Goal: Transaction & Acquisition: Purchase product/service

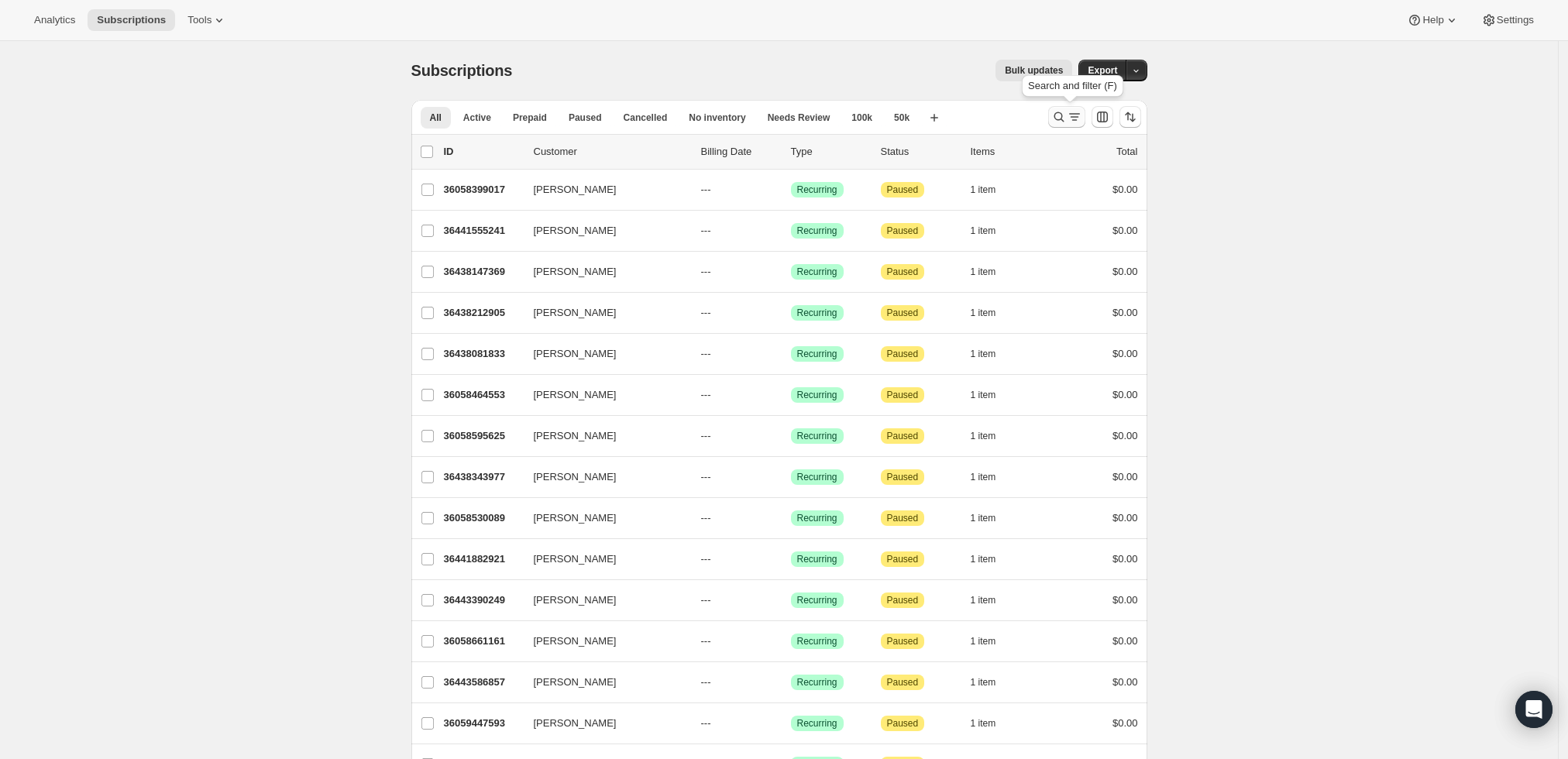
click at [1064, 117] on icon "Search and filter results" at bounding box center [1058, 117] width 10 height 10
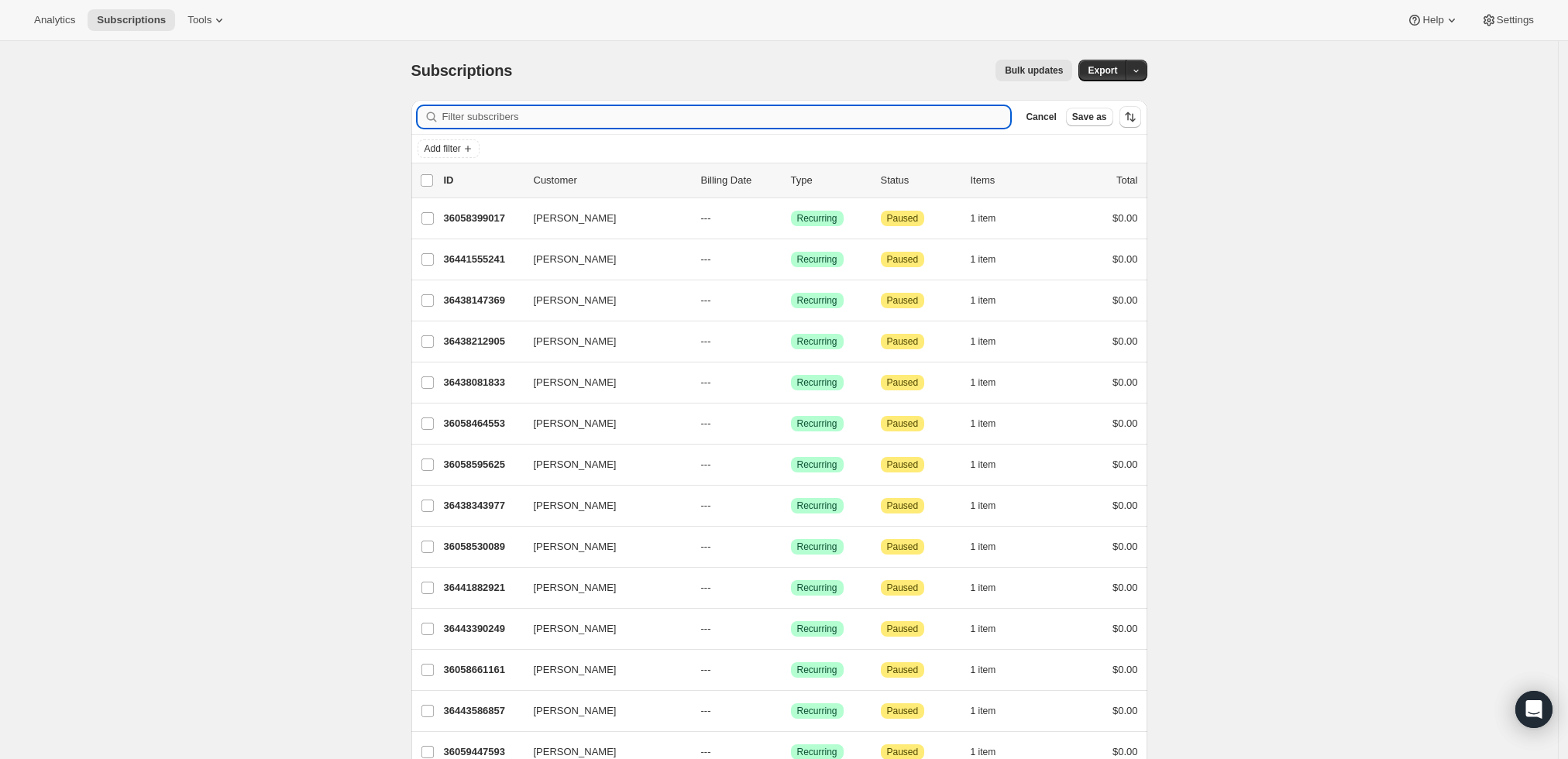
click at [738, 114] on input "Filter subscribers" at bounding box center [727, 117] width 569 height 22
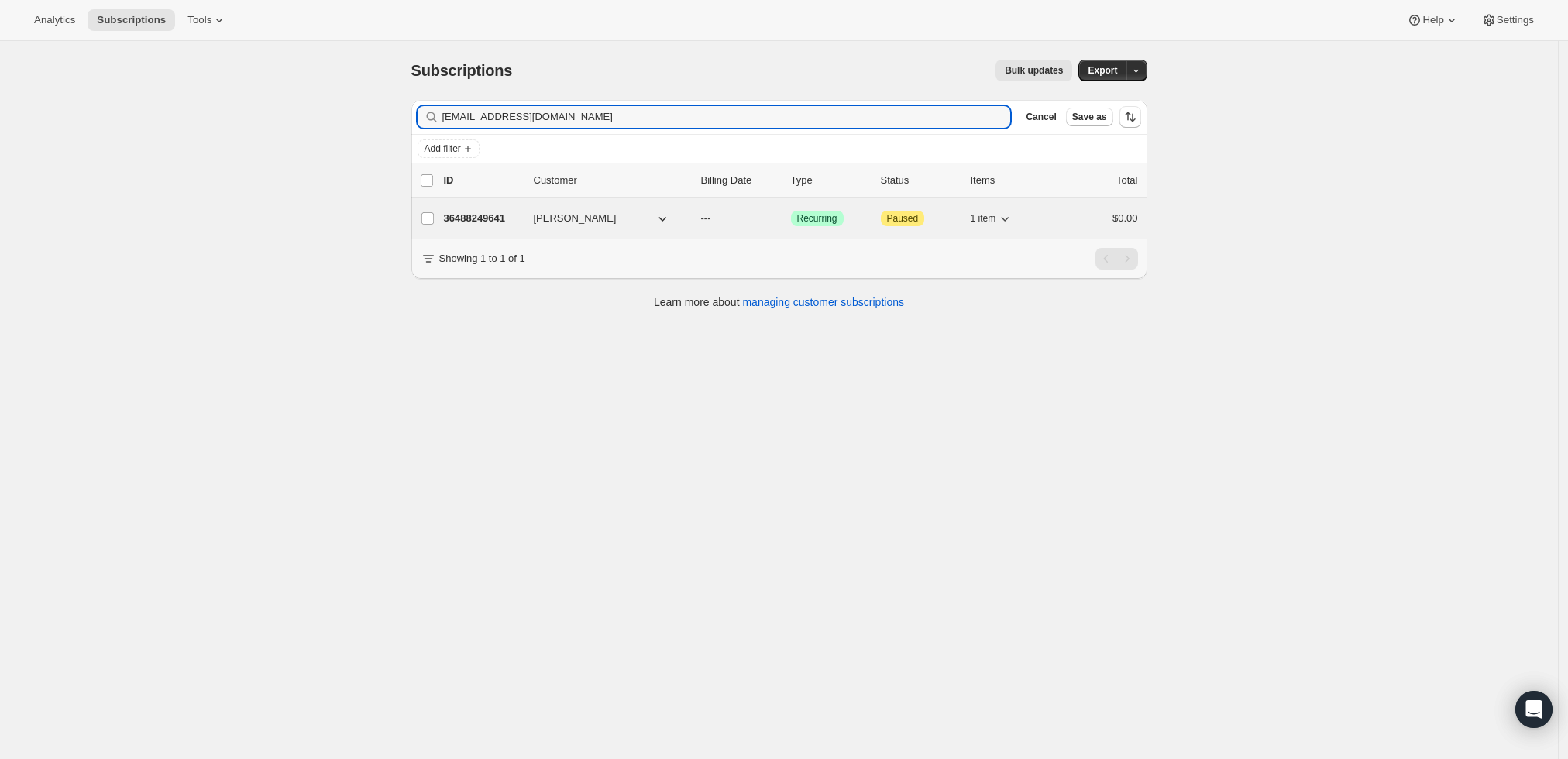
type input "kcomp188@gmail.com"
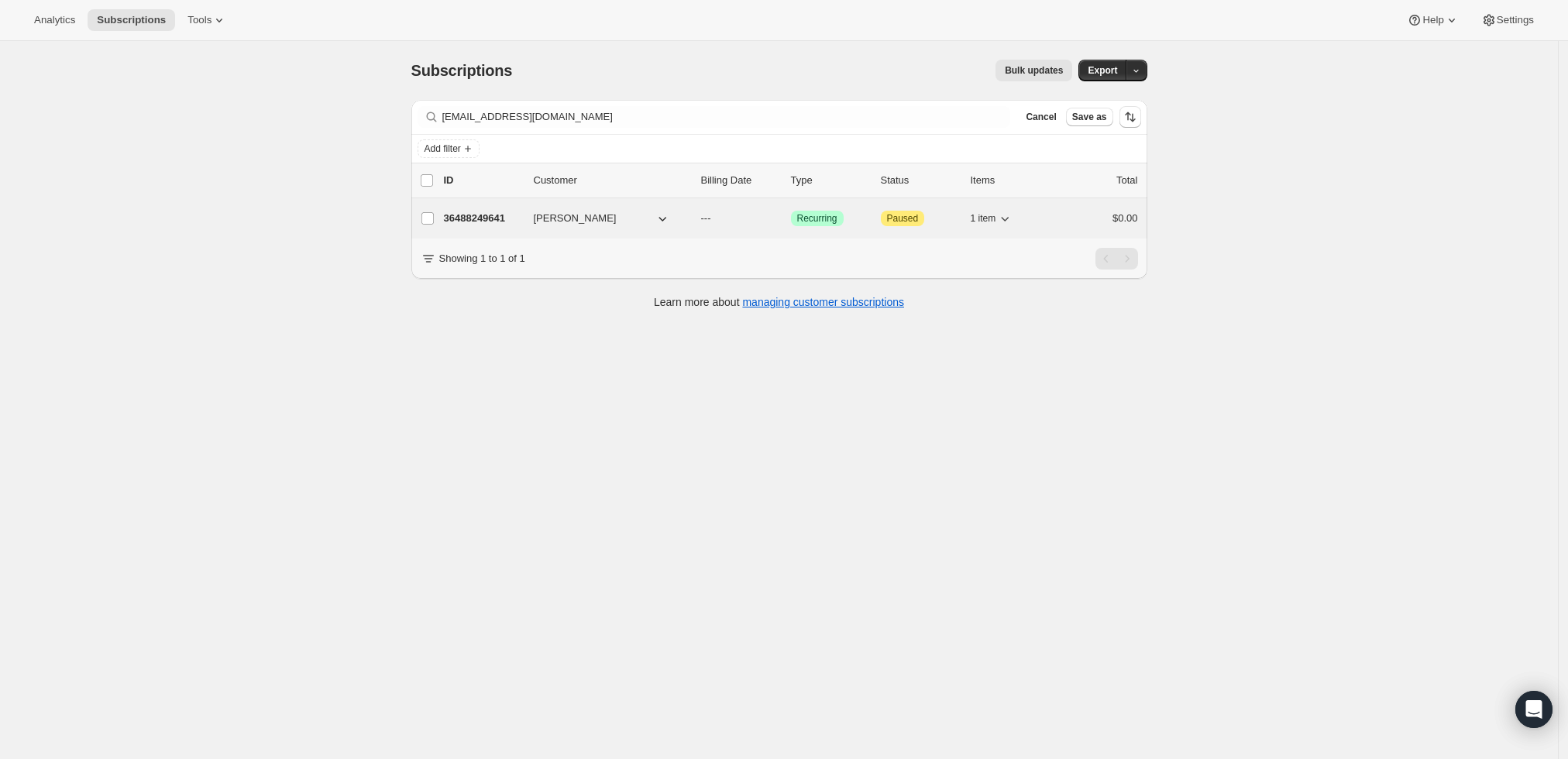
click at [504, 220] on p "36488249641" at bounding box center [483, 218] width 77 height 16
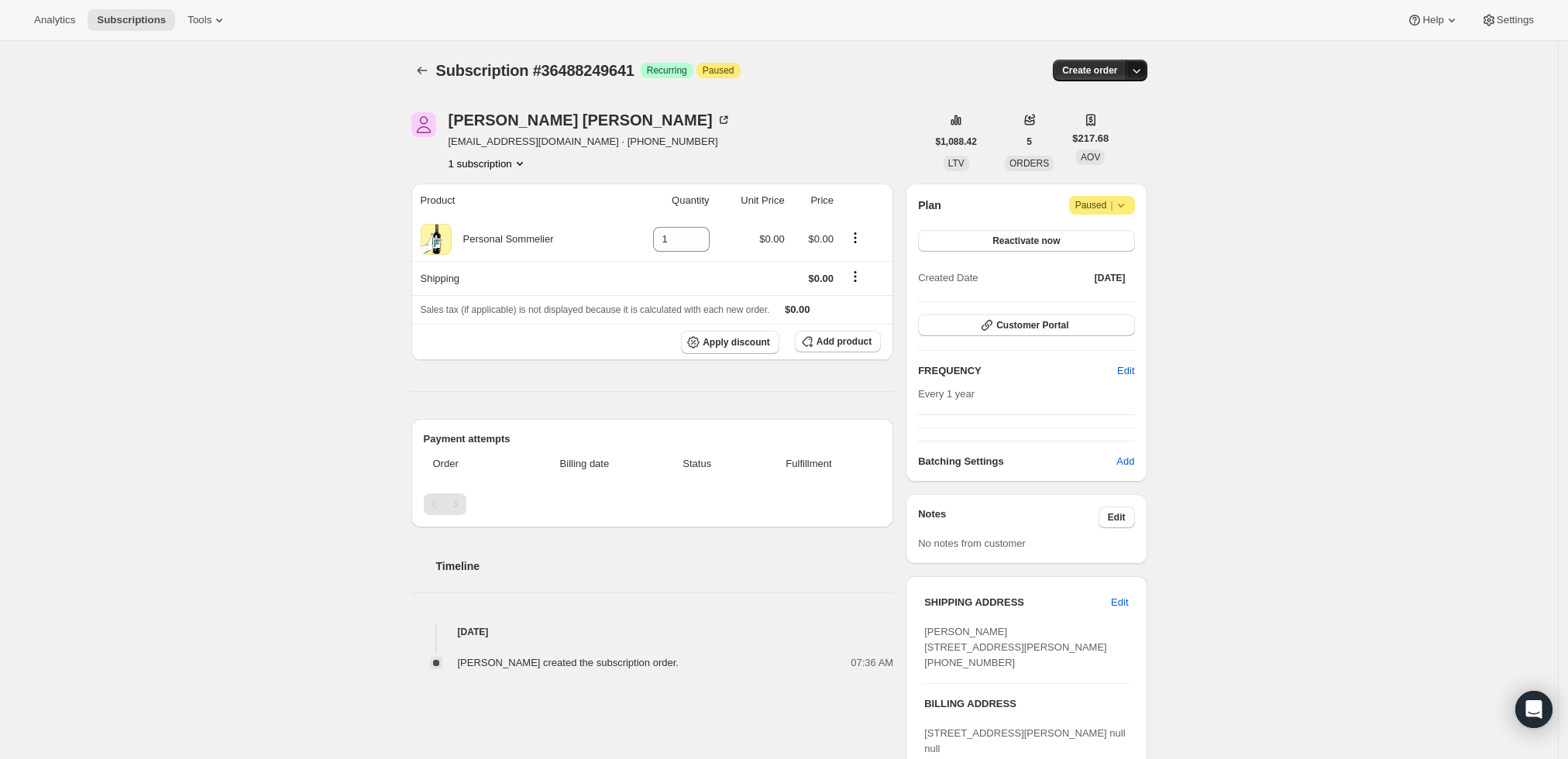
click at [1145, 74] on icon "button" at bounding box center [1137, 71] width 16 height 16
click at [1127, 131] on span "Create custom one-time order" at bounding box center [1075, 128] width 134 height 11
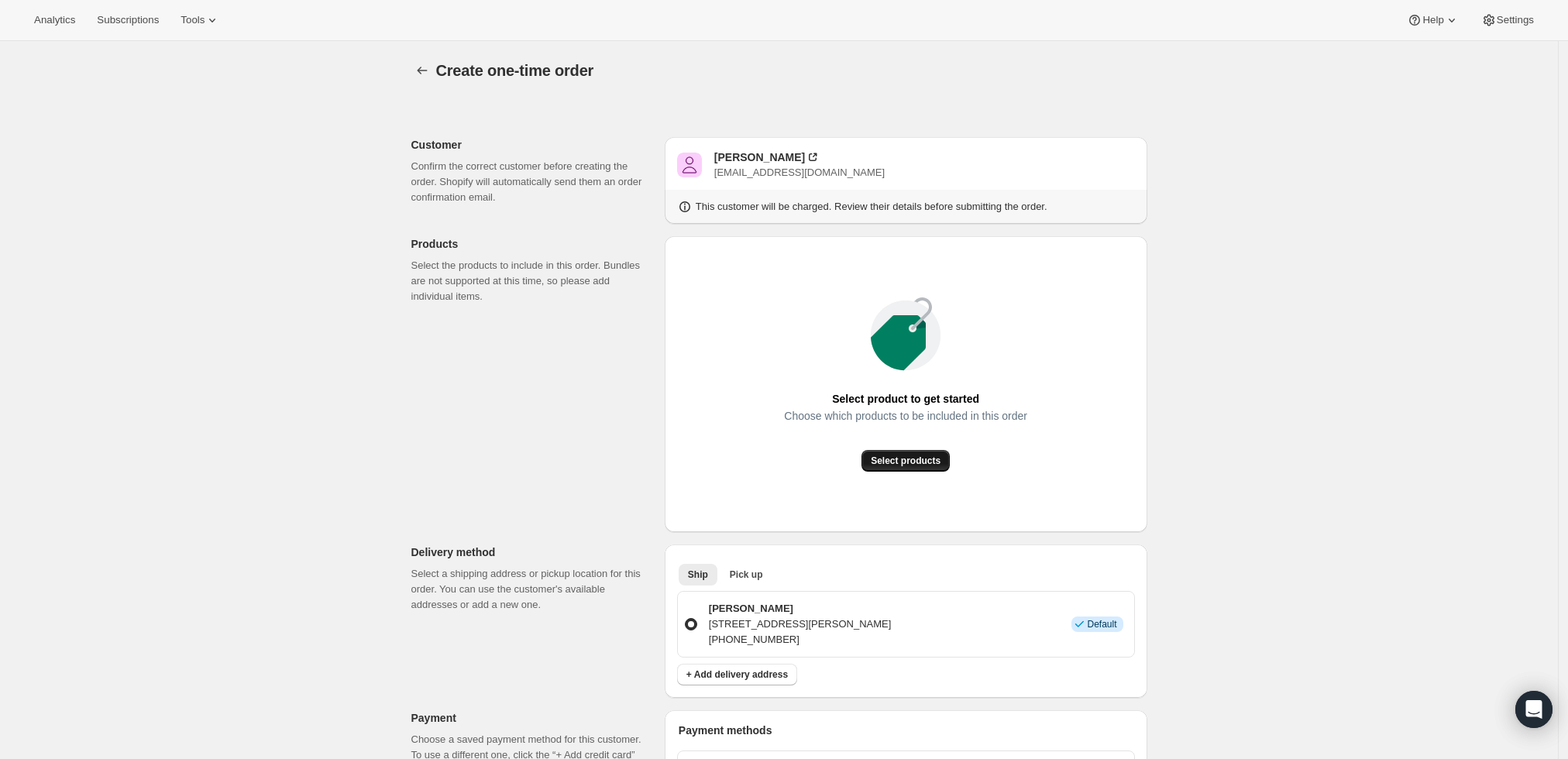
click at [892, 464] on span "Select products" at bounding box center [906, 461] width 70 height 12
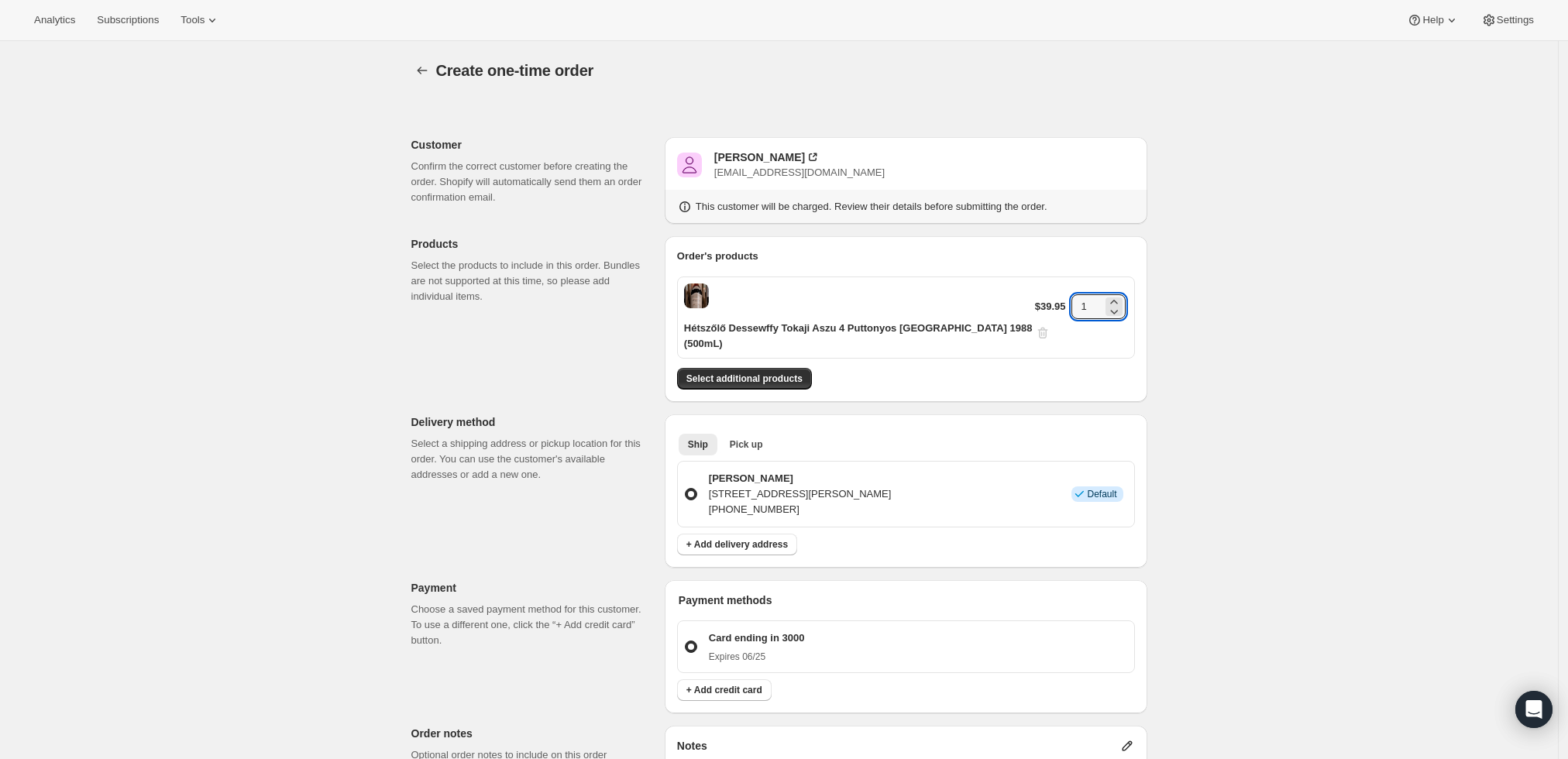
drag, startPoint x: 1092, startPoint y: 295, endPoint x: 990, endPoint y: 306, distance: 102.6
click at [991, 306] on div "Hétszőlő Dessewffy Tokaji Aszu 4 Puttonyos Hungary 1988 (500mL) $39.95 1" at bounding box center [906, 318] width 458 height 82
type input "3"
click at [780, 372] on span "Select additional products" at bounding box center [744, 379] width 117 height 12
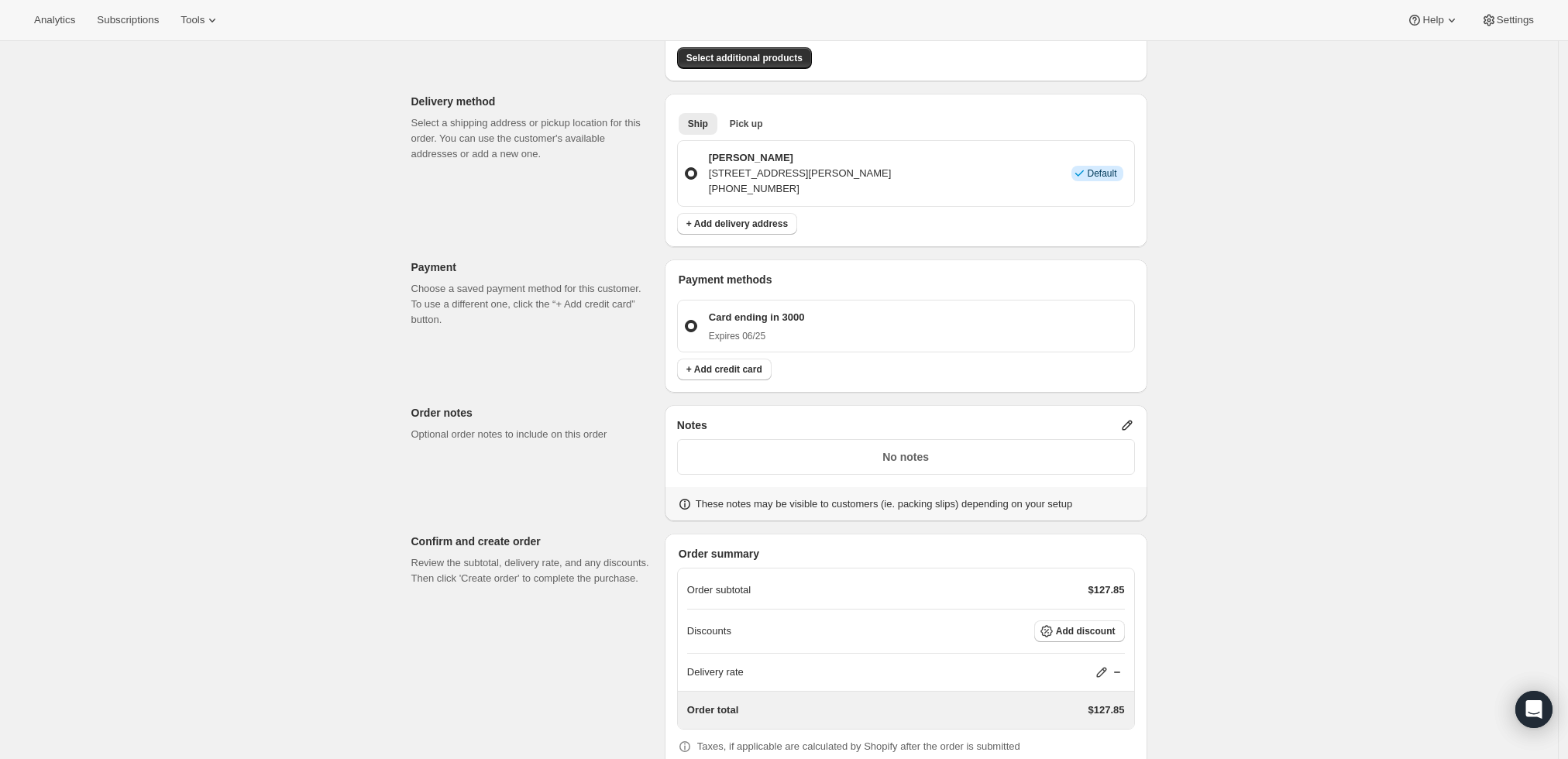
scroll to position [431, 0]
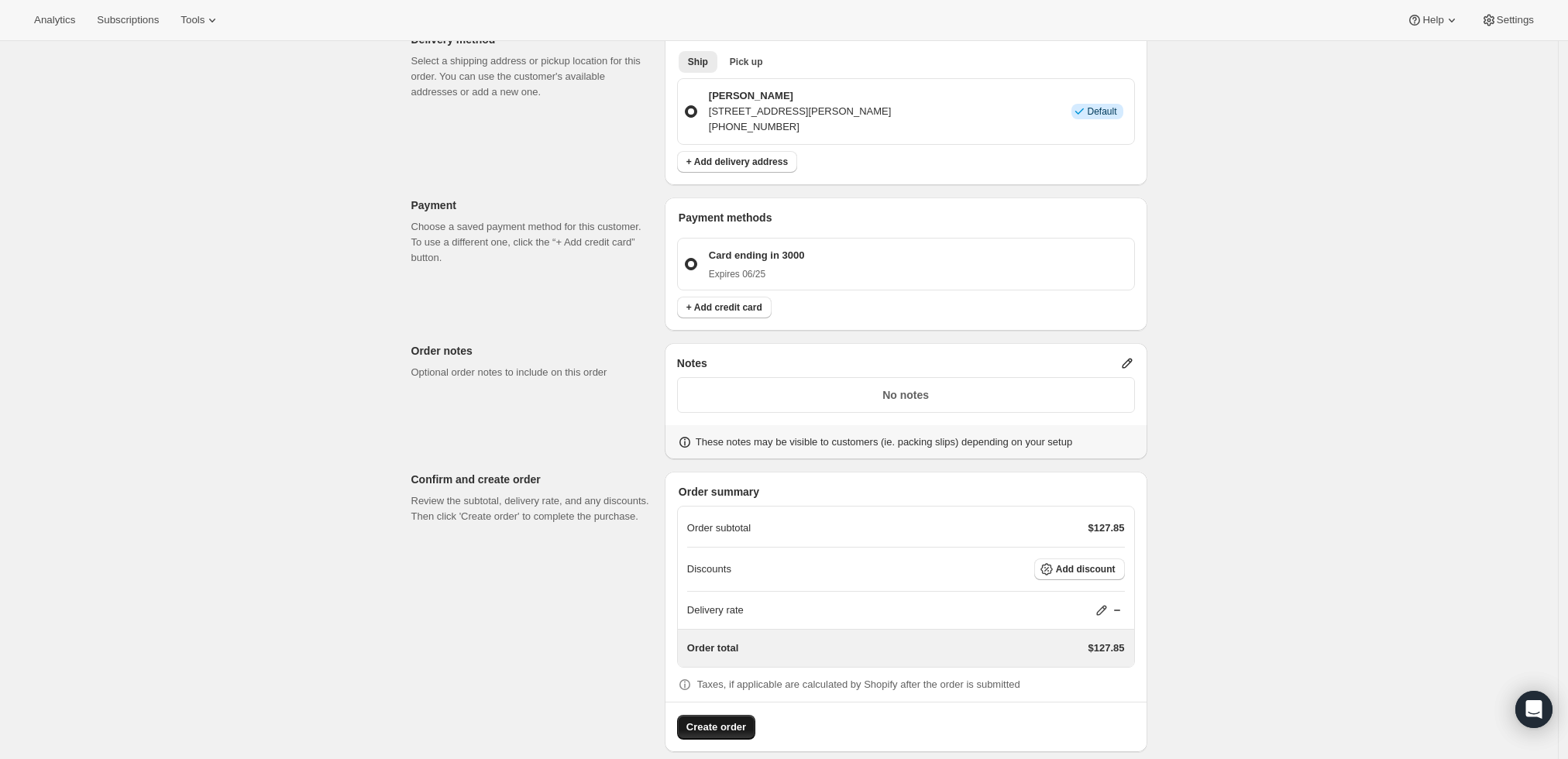
click at [722, 720] on span "Create order" at bounding box center [716, 727] width 60 height 16
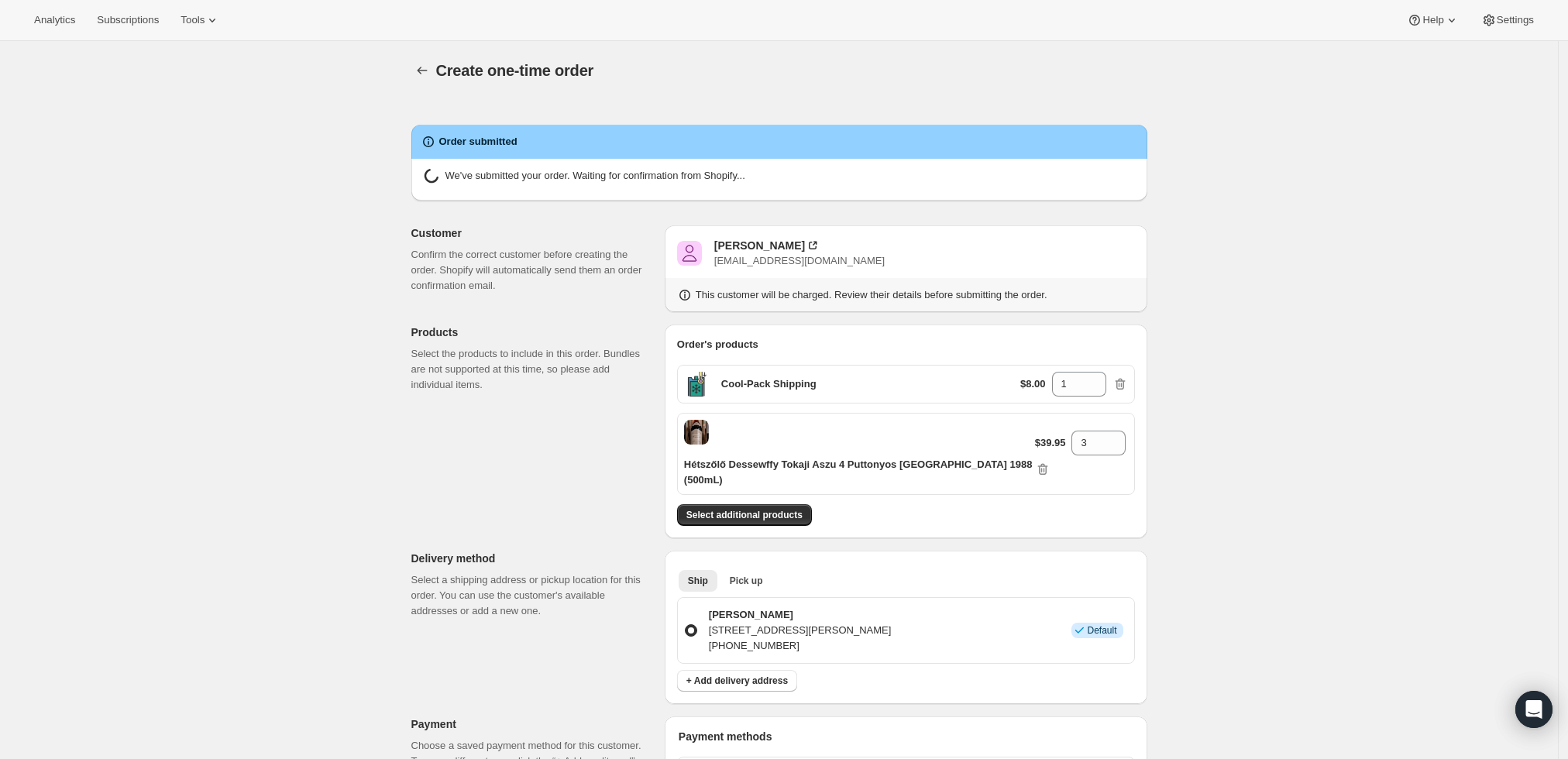
radio input "true"
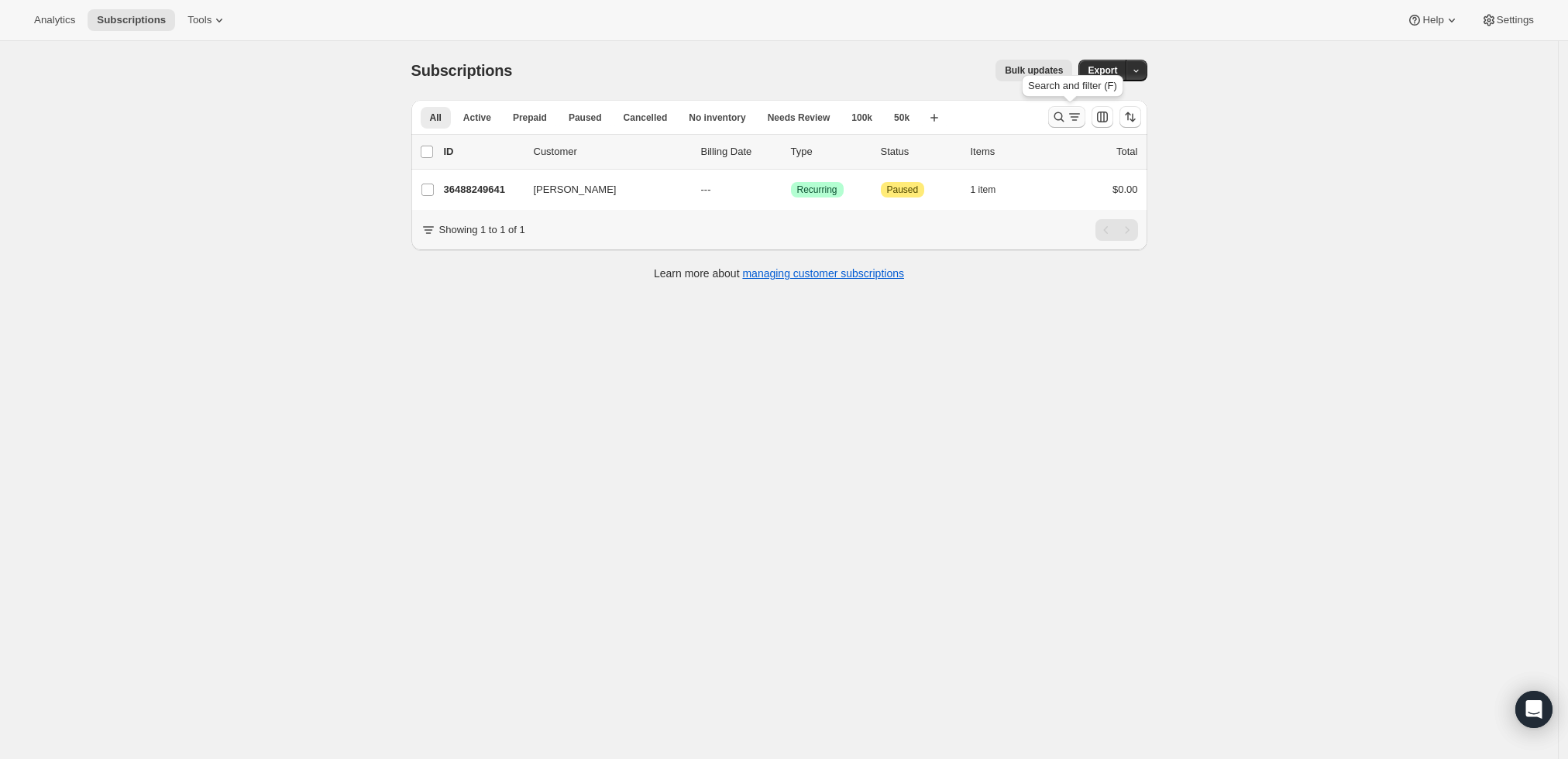
click at [1075, 114] on icon "Search and filter results" at bounding box center [1075, 114] width 11 height 2
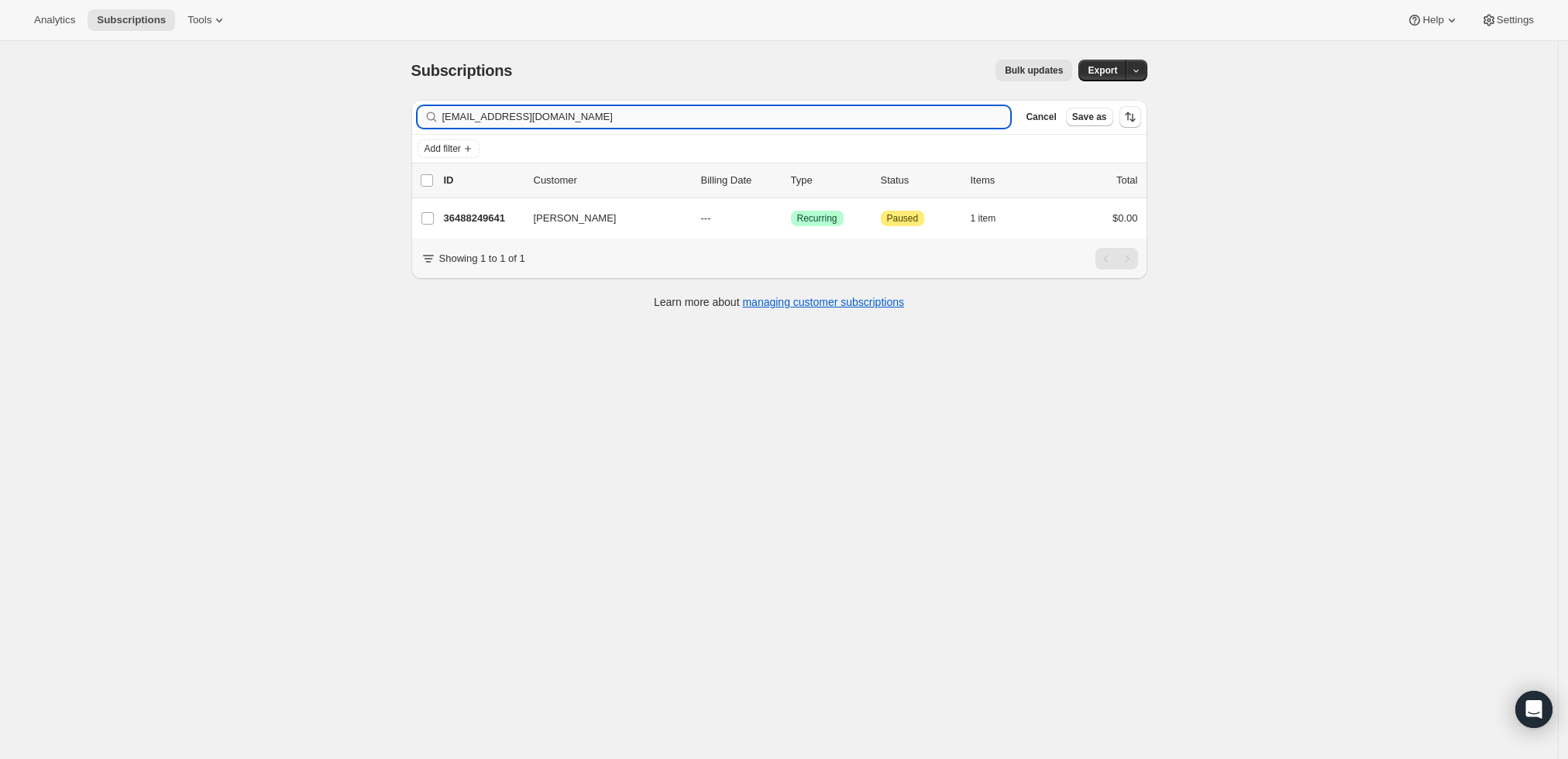
click at [973, 117] on input "kcomp188@gmail.com" at bounding box center [727, 117] width 569 height 22
click at [973, 117] on input "kcomp188@gmail.comloefflermd@gmail.com" at bounding box center [727, 117] width 569 height 22
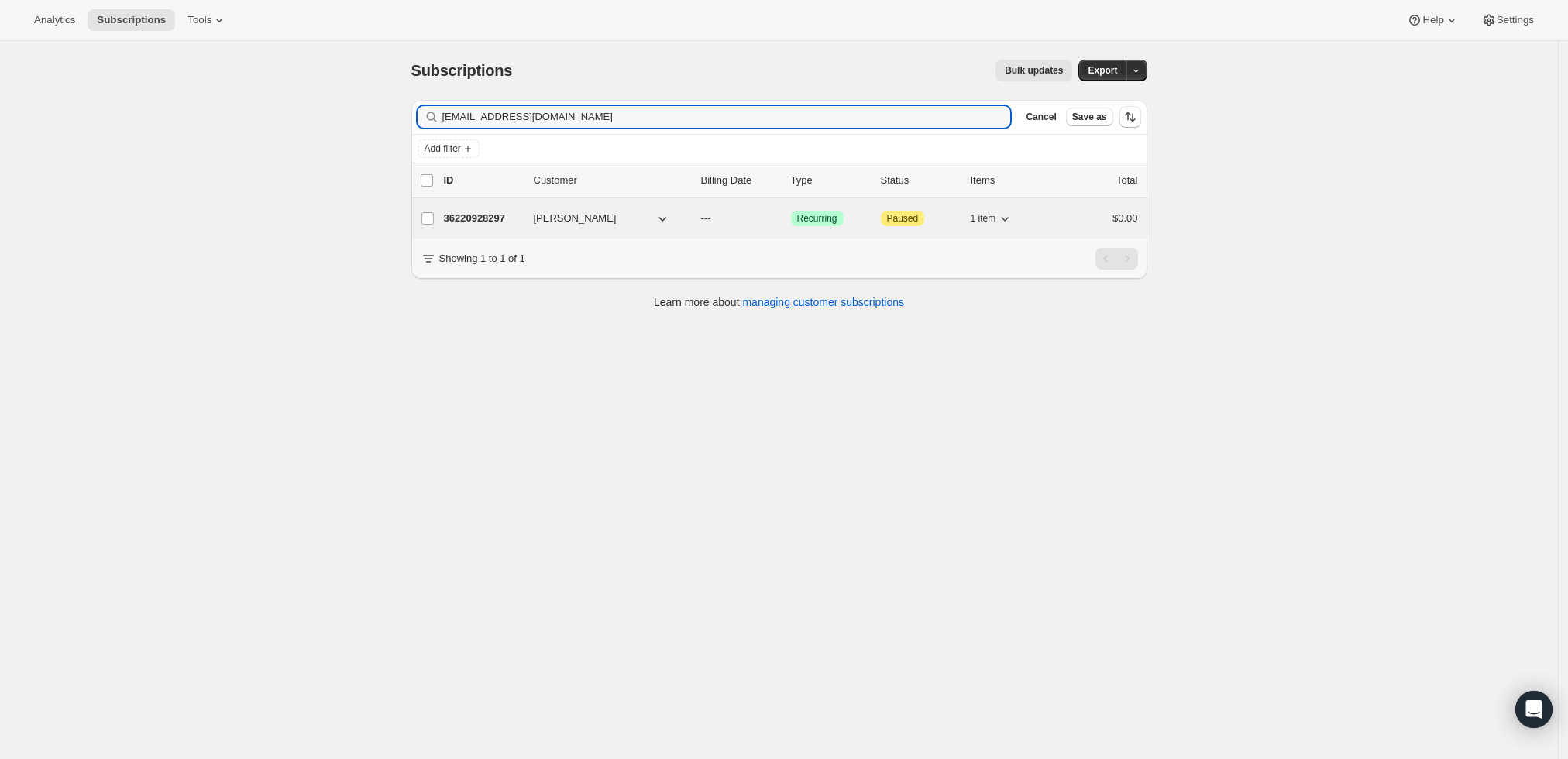
type input "loefflermd@gmail.com"
click at [498, 216] on p "36220928297" at bounding box center [483, 218] width 77 height 16
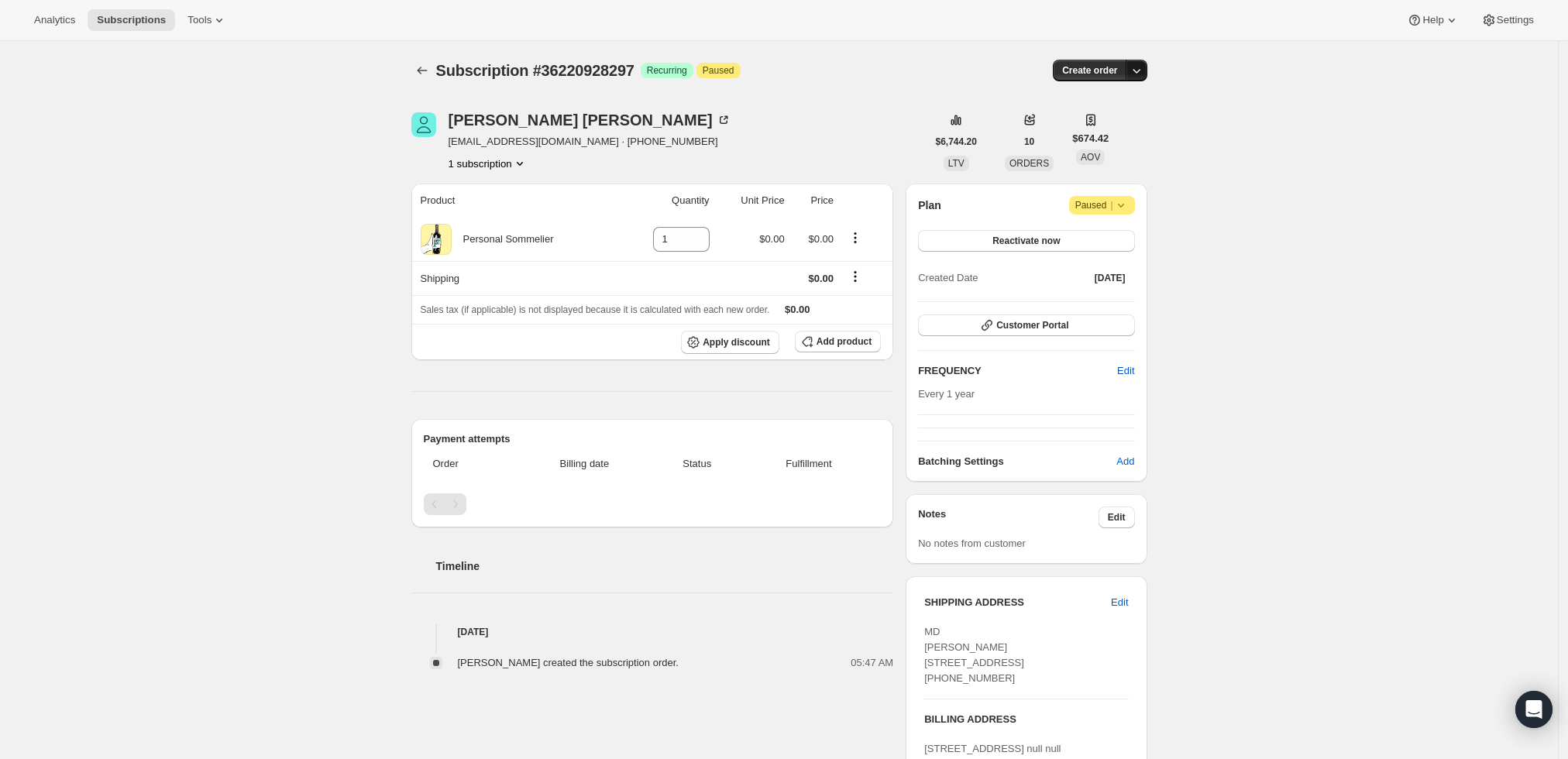
click at [1140, 70] on icon "button" at bounding box center [1137, 71] width 16 height 16
click at [1125, 125] on span "Create custom one-time order" at bounding box center [1075, 128] width 134 height 11
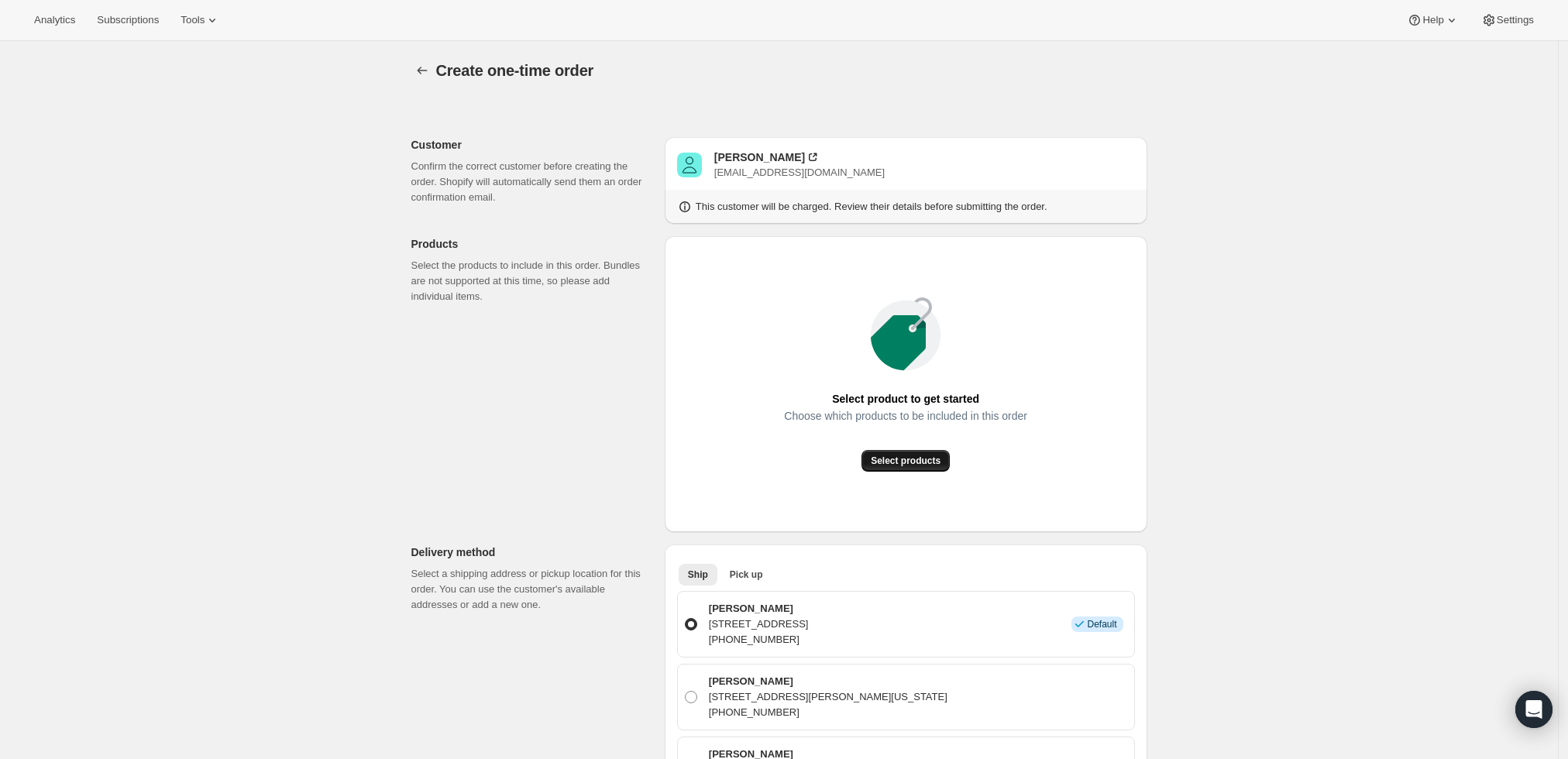
click at [883, 461] on span "Select products" at bounding box center [906, 461] width 70 height 12
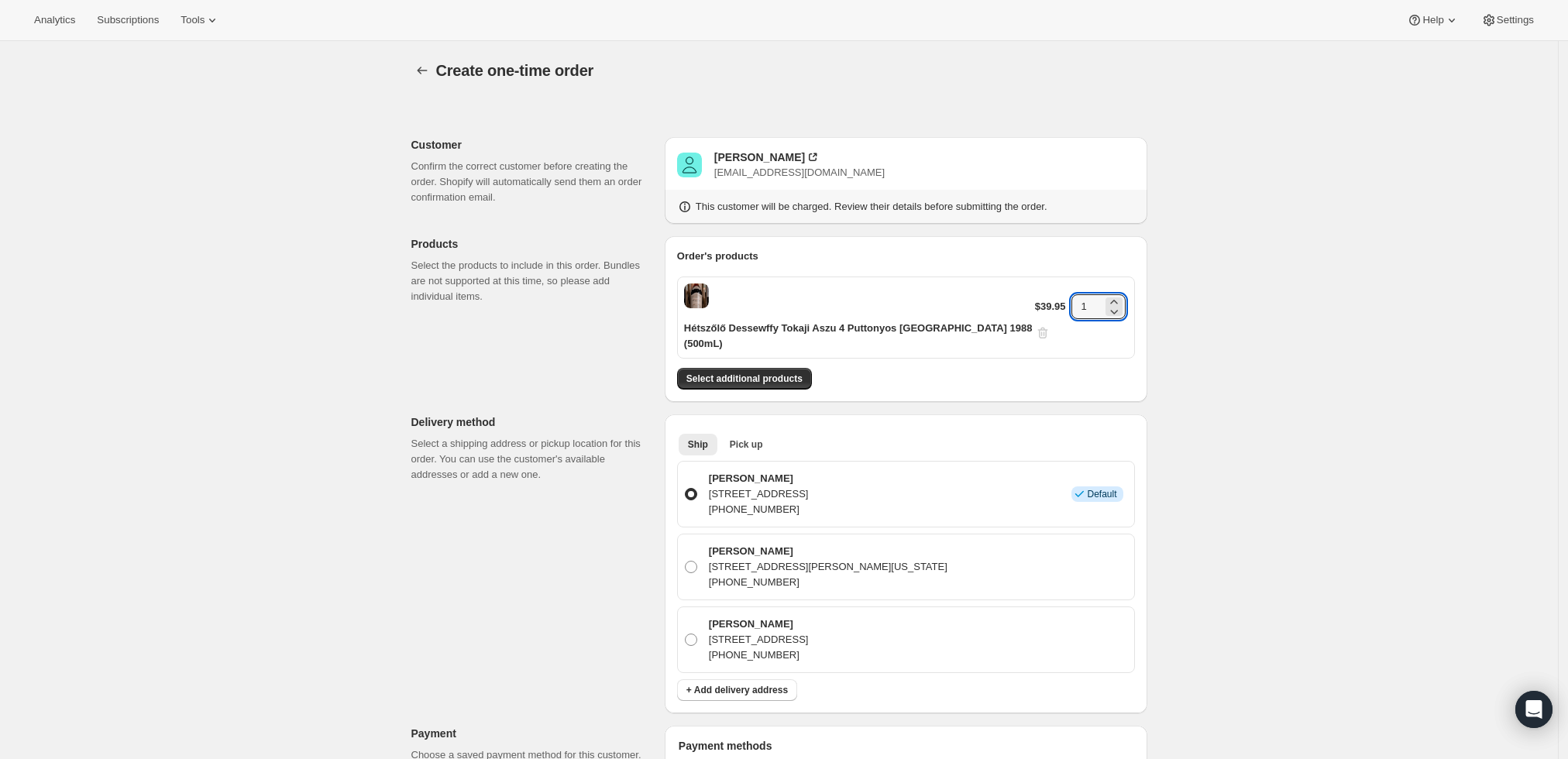
drag, startPoint x: 1076, startPoint y: 299, endPoint x: 1018, endPoint y: 302, distance: 58.1
click at [1018, 302] on div "Hétszőlő Dessewffy Tokaji Aszu 4 Puttonyos Hungary 1988 (500mL) $39.95 1" at bounding box center [906, 318] width 458 height 82
type input "3"
click at [1277, 319] on div "Create one-time order. This page is ready Create one-time order Customer Confir…" at bounding box center [779, 680] width 1558 height 1279
click at [771, 372] on span "Select additional products" at bounding box center [744, 379] width 117 height 12
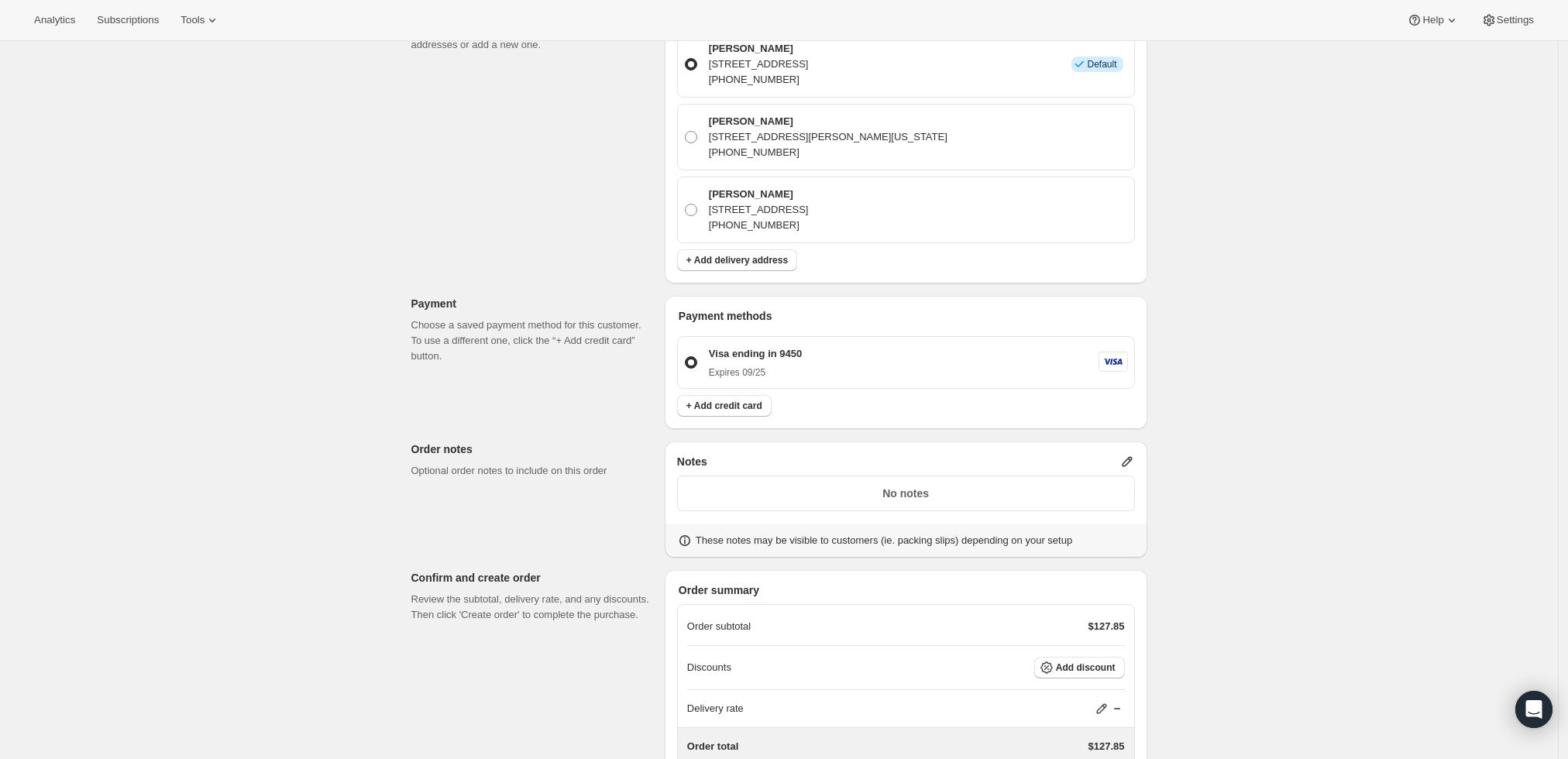
scroll to position [577, 0]
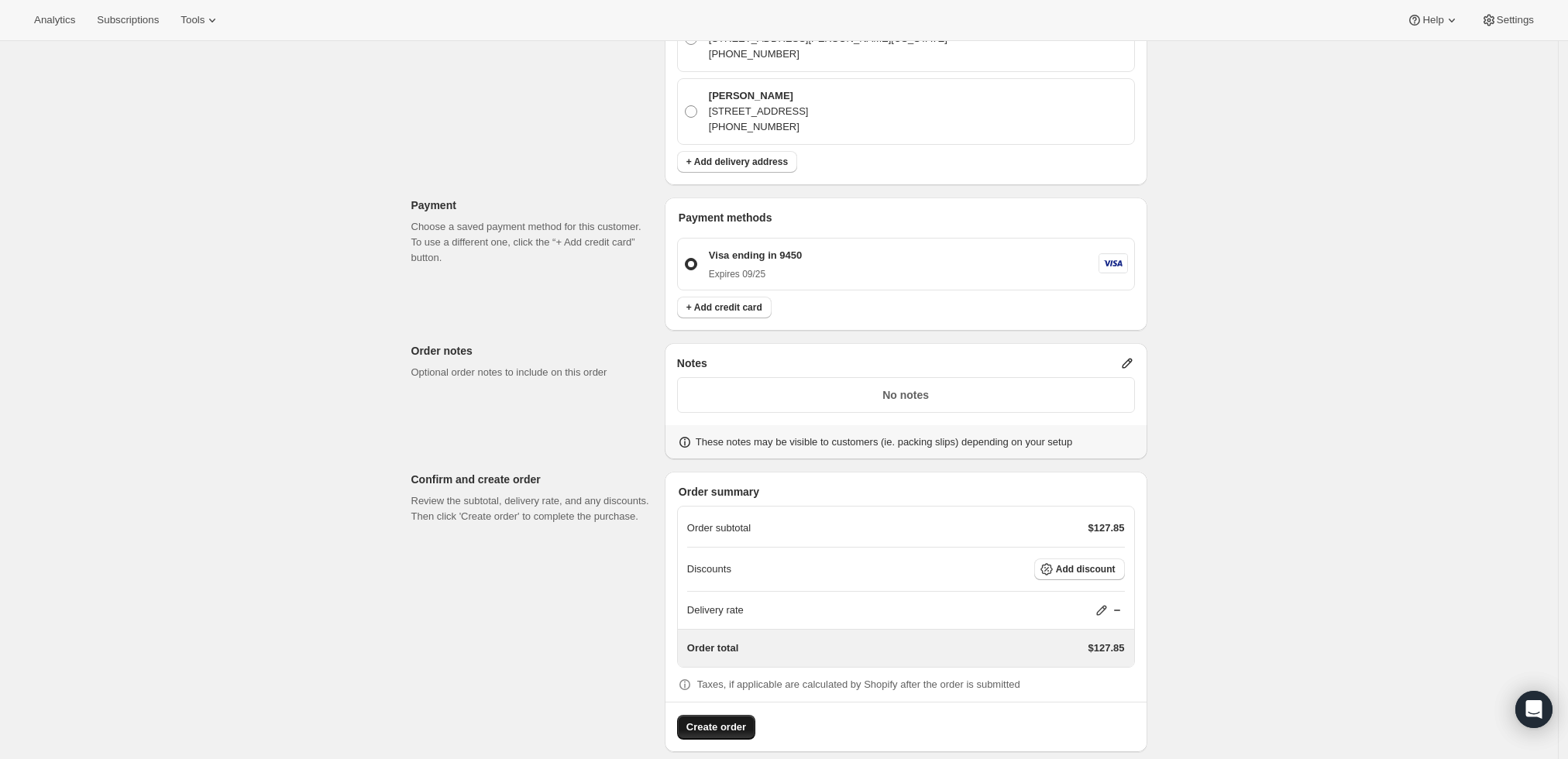
click at [719, 720] on span "Create order" at bounding box center [716, 727] width 60 height 16
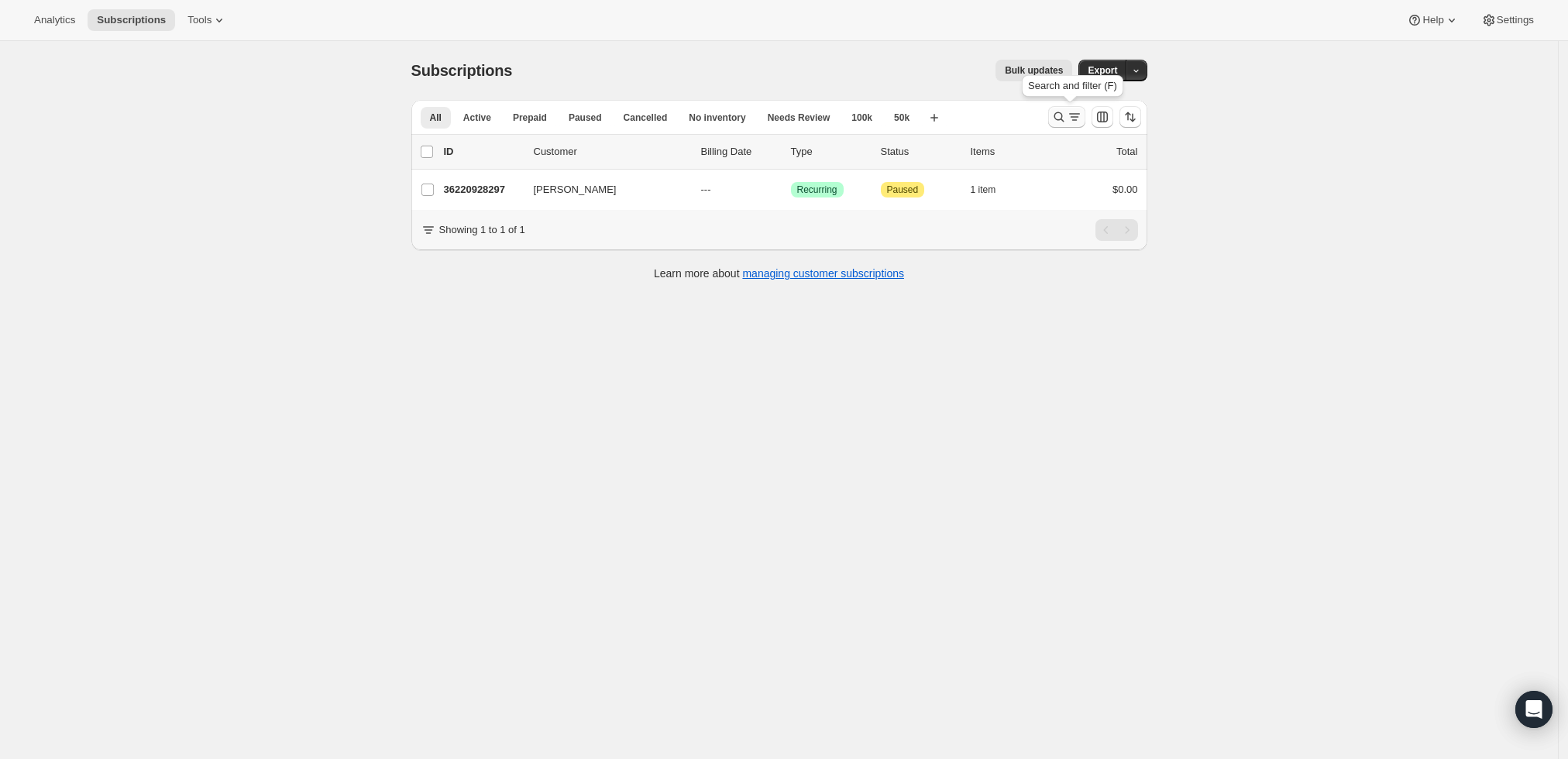
click at [1074, 110] on icon "Search and filter results" at bounding box center [1075, 117] width 16 height 16
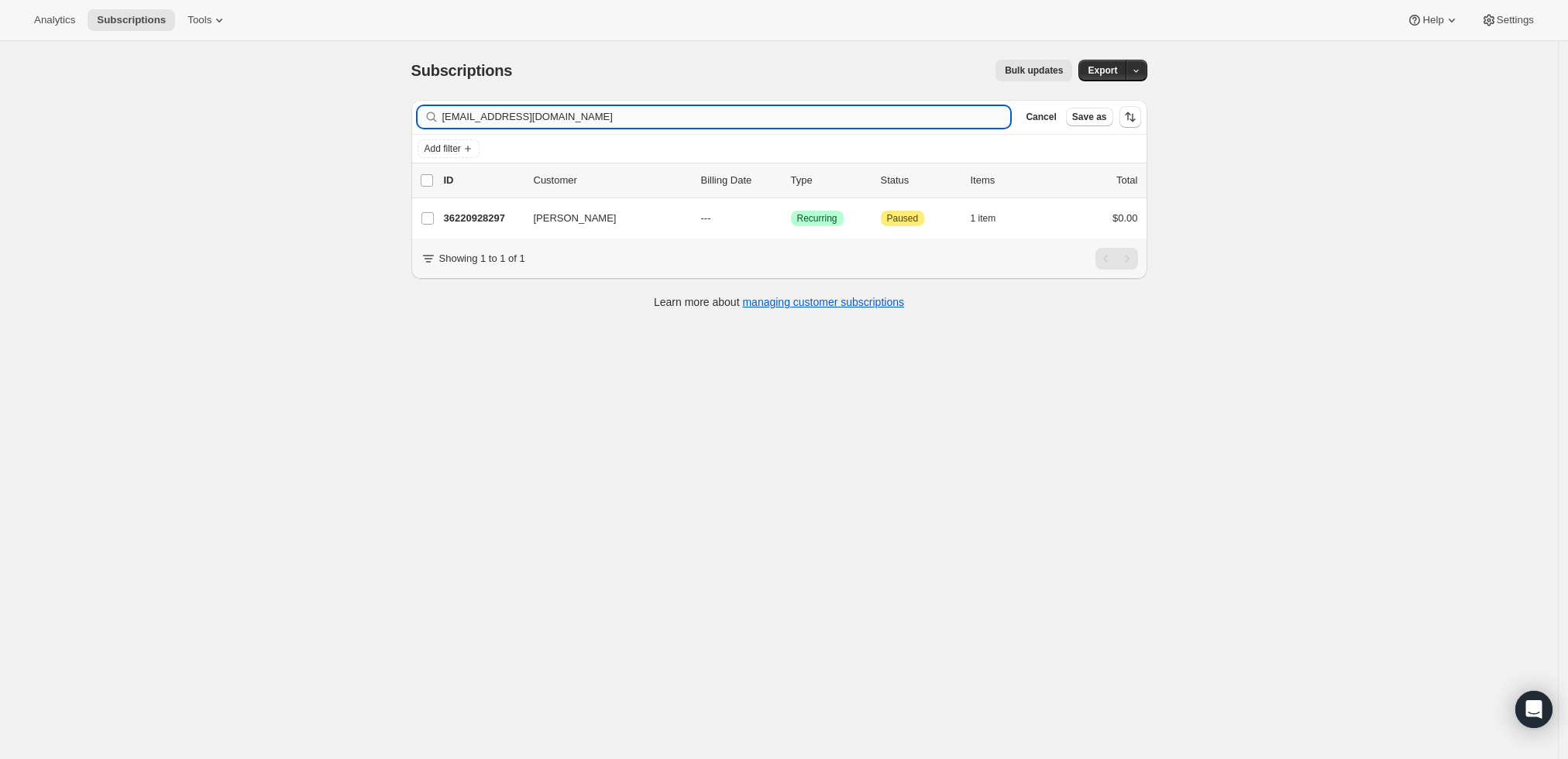
click at [842, 120] on input "loefflermd@gmail.com" at bounding box center [727, 117] width 569 height 22
type input "[PERSON_NAME][EMAIL_ADDRESS][DOMAIN_NAME]"
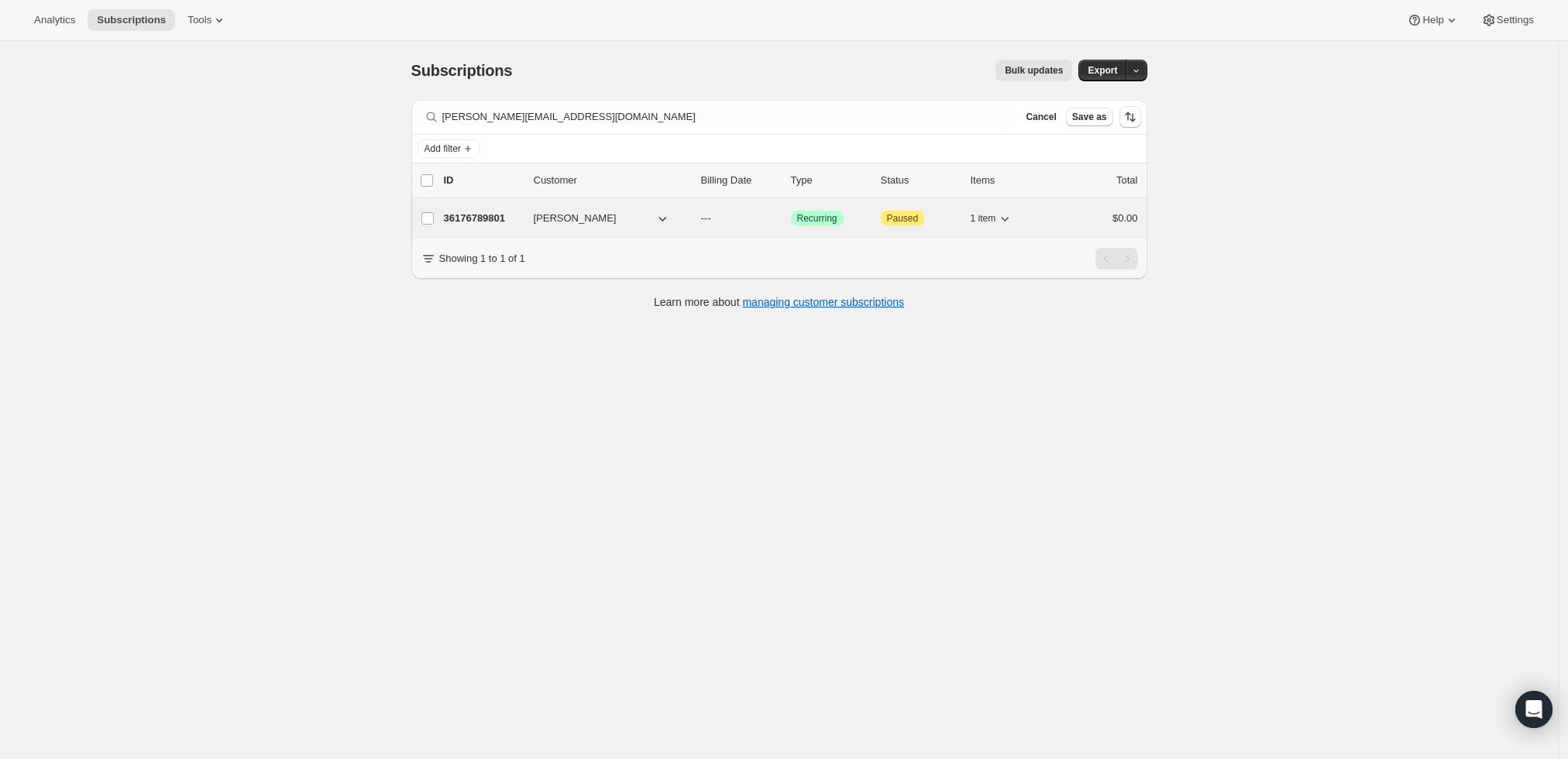
click at [498, 217] on p "36176789801" at bounding box center [483, 218] width 77 height 16
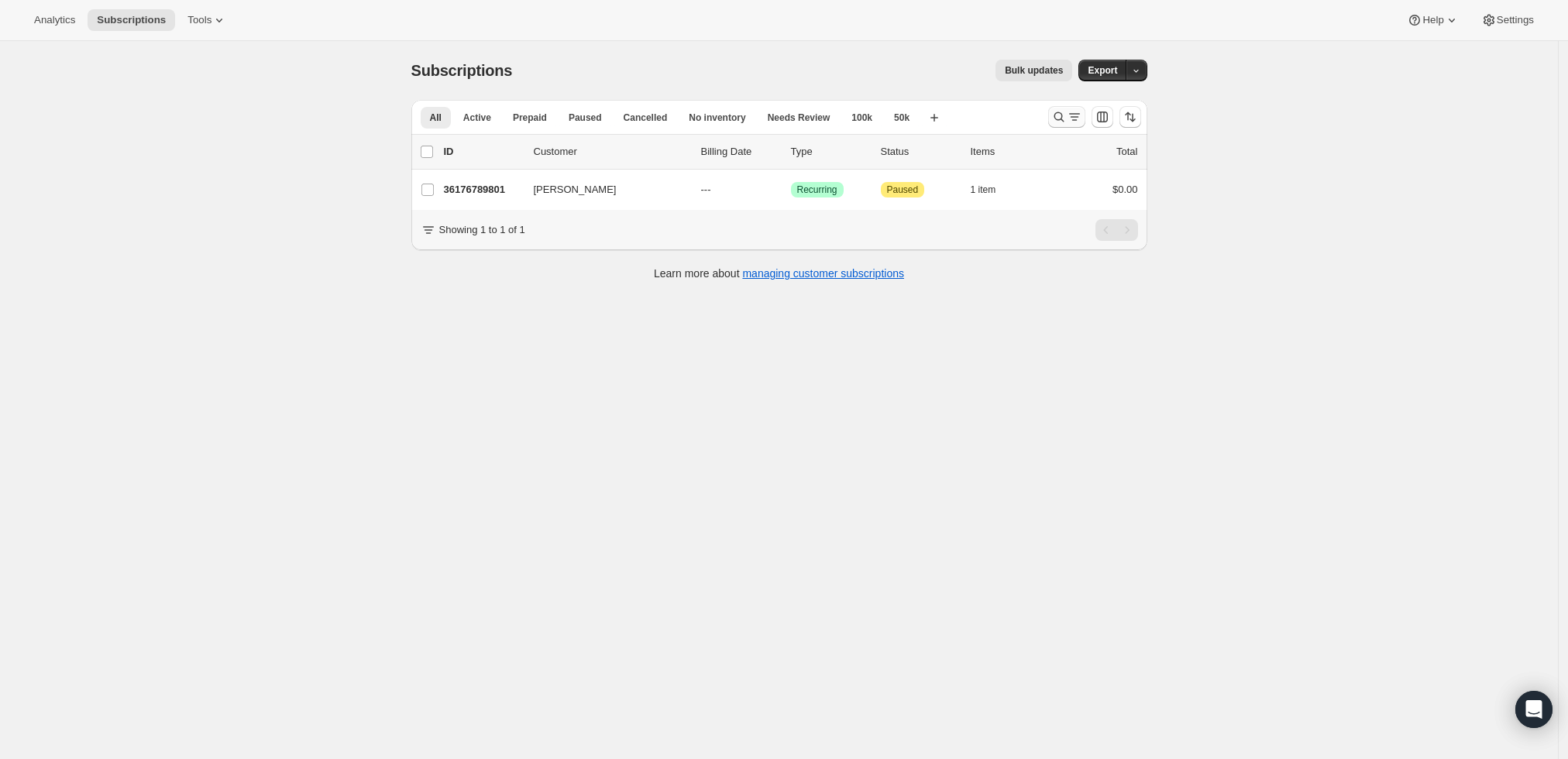
click at [1067, 111] on icon "Search and filter results" at bounding box center [1060, 117] width 16 height 16
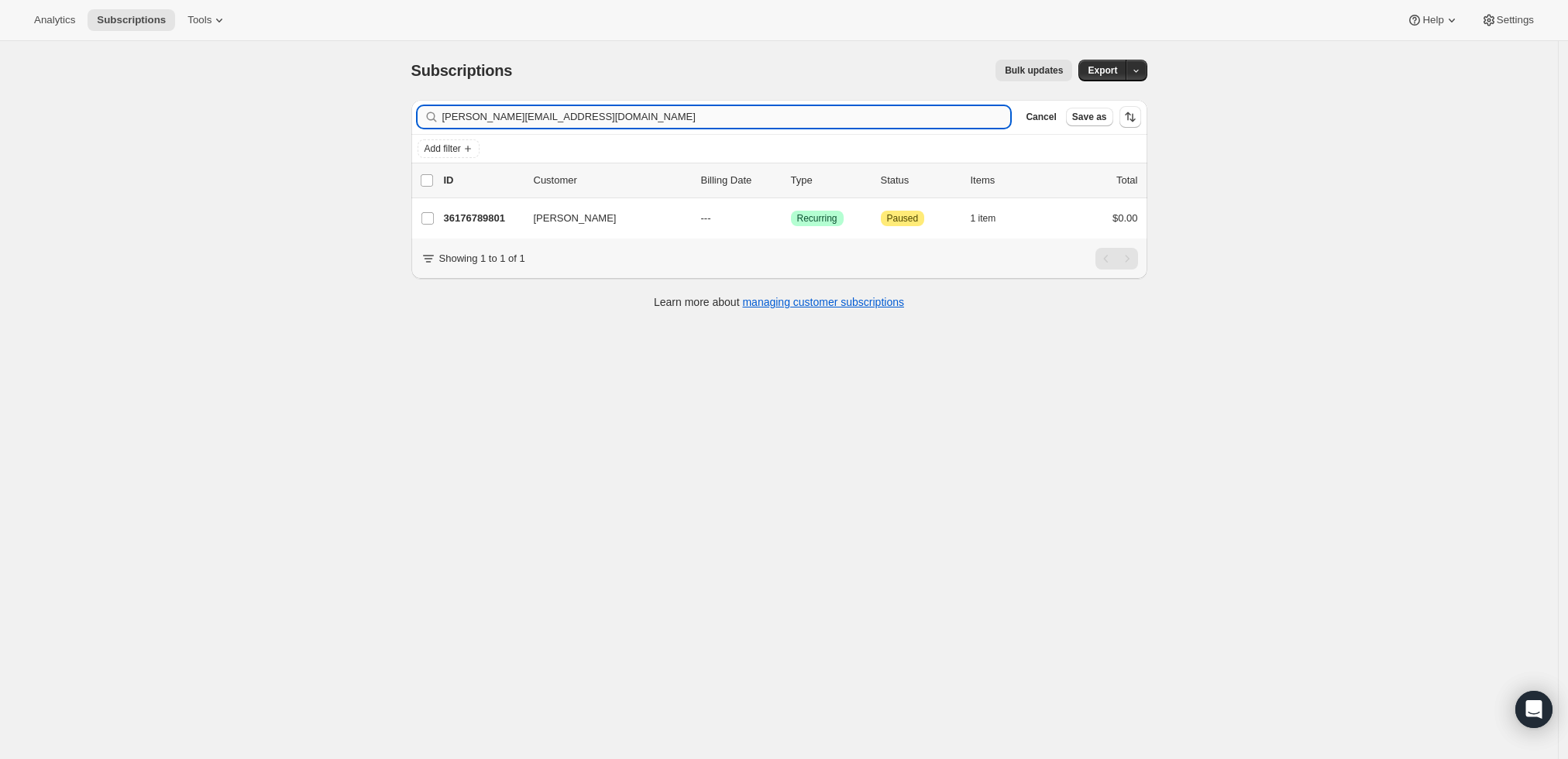
click at [865, 124] on input "[PERSON_NAME][EMAIL_ADDRESS][DOMAIN_NAME]" at bounding box center [727, 117] width 569 height 22
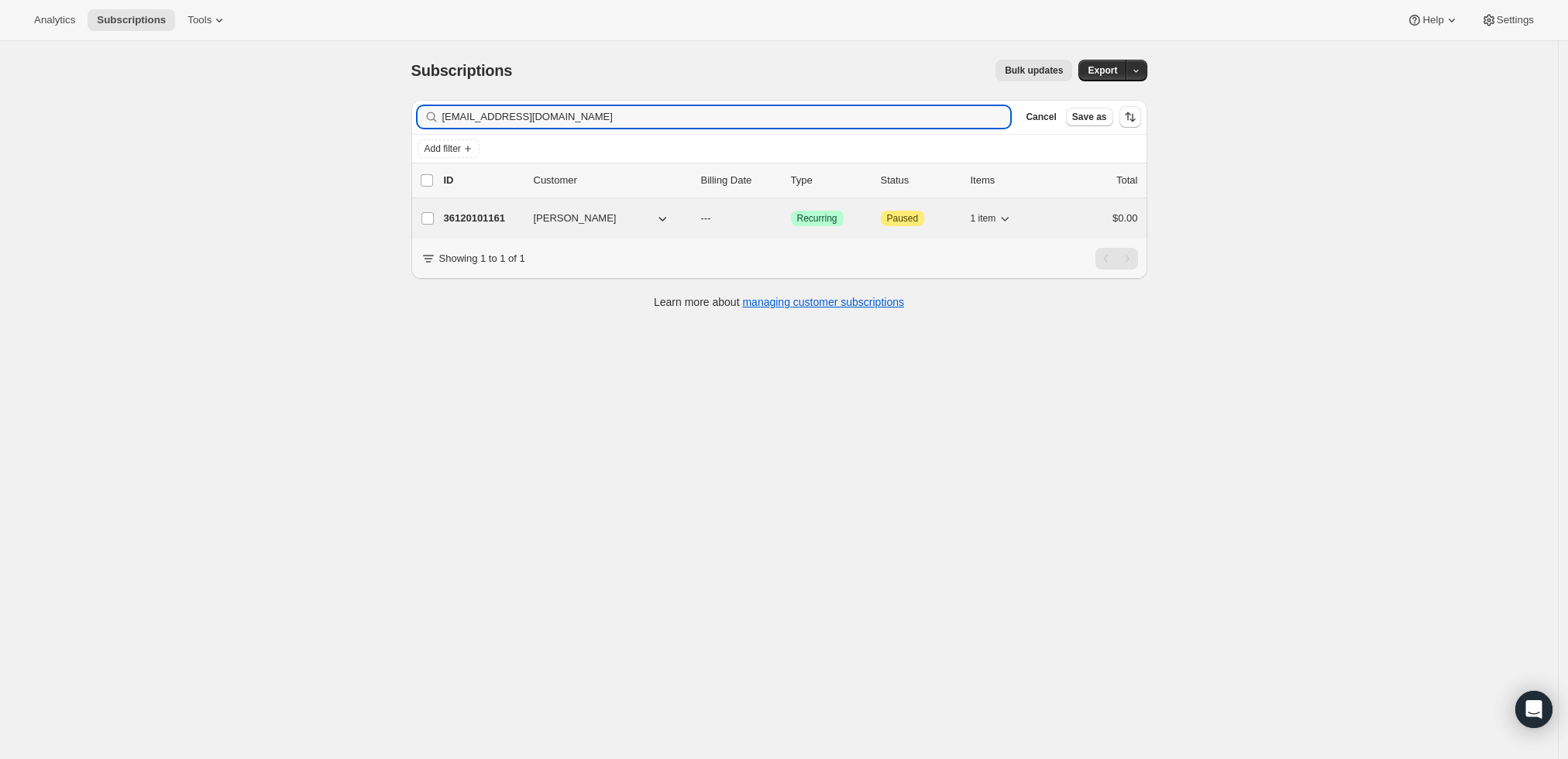
type input "[EMAIL_ADDRESS][DOMAIN_NAME]"
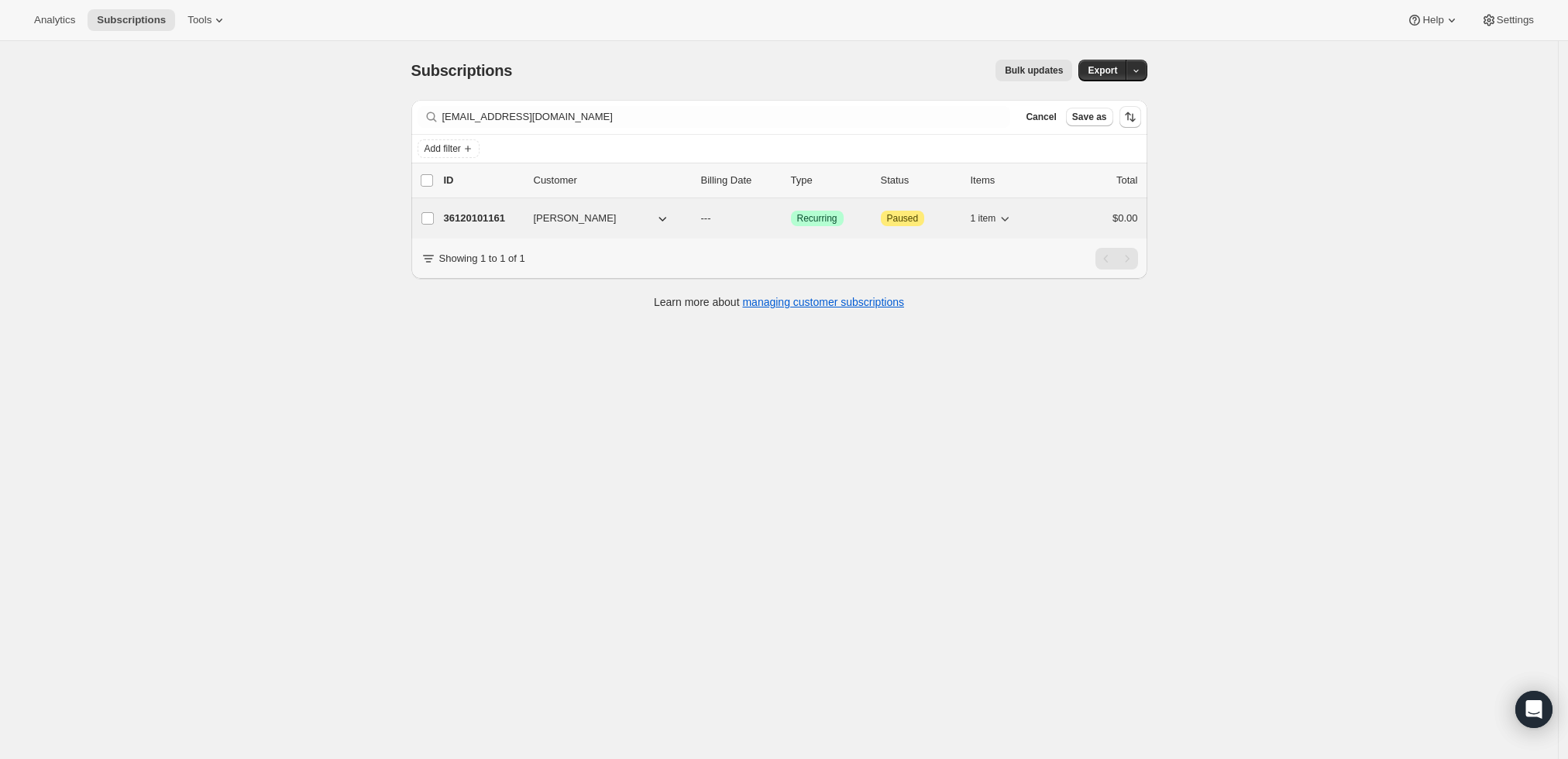
click at [482, 216] on p "36120101161" at bounding box center [483, 218] width 77 height 16
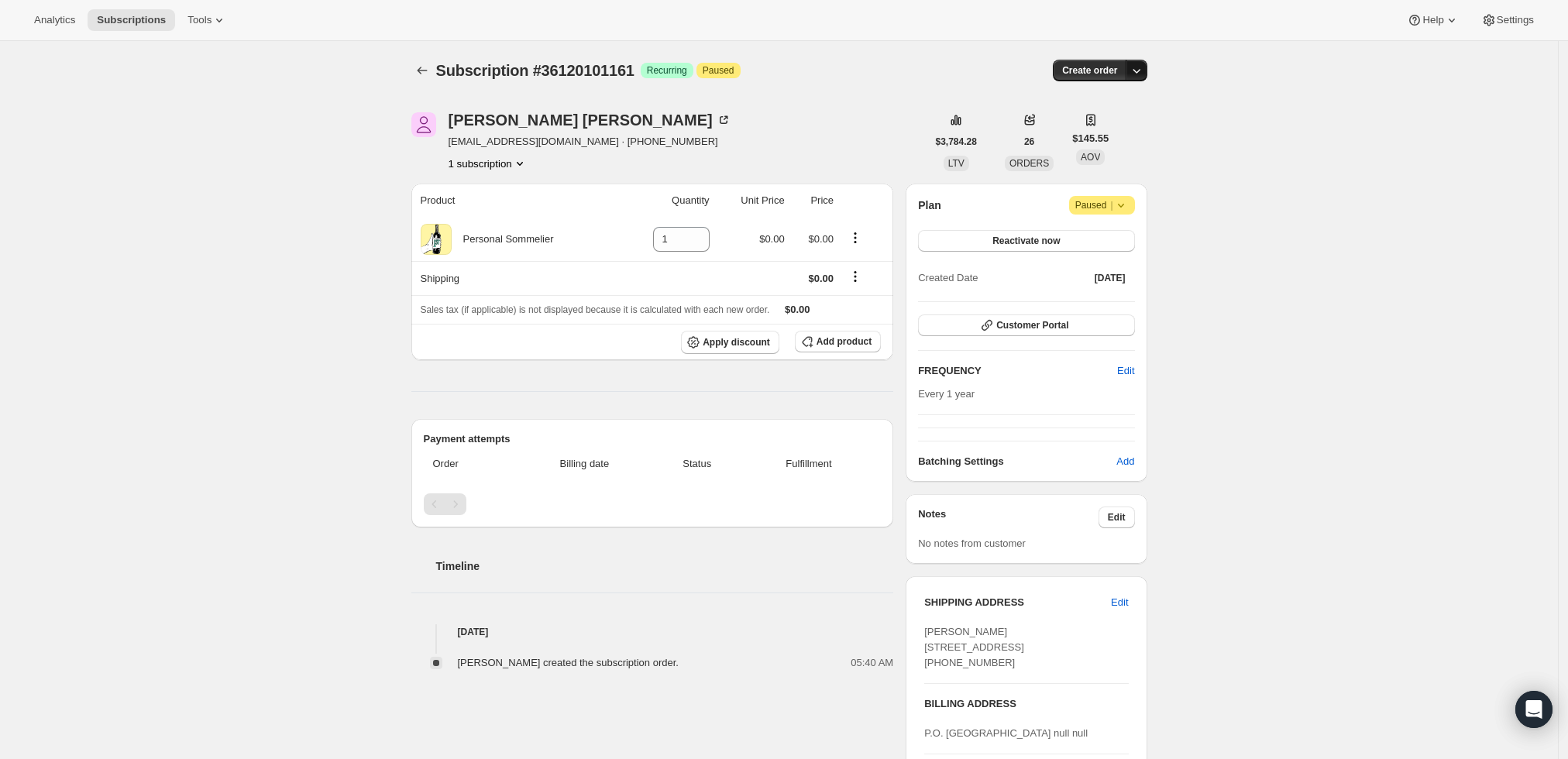
click at [1139, 70] on icon "button" at bounding box center [1137, 71] width 16 height 16
click at [1131, 130] on span "Create custom one-time order" at bounding box center [1075, 128] width 134 height 11
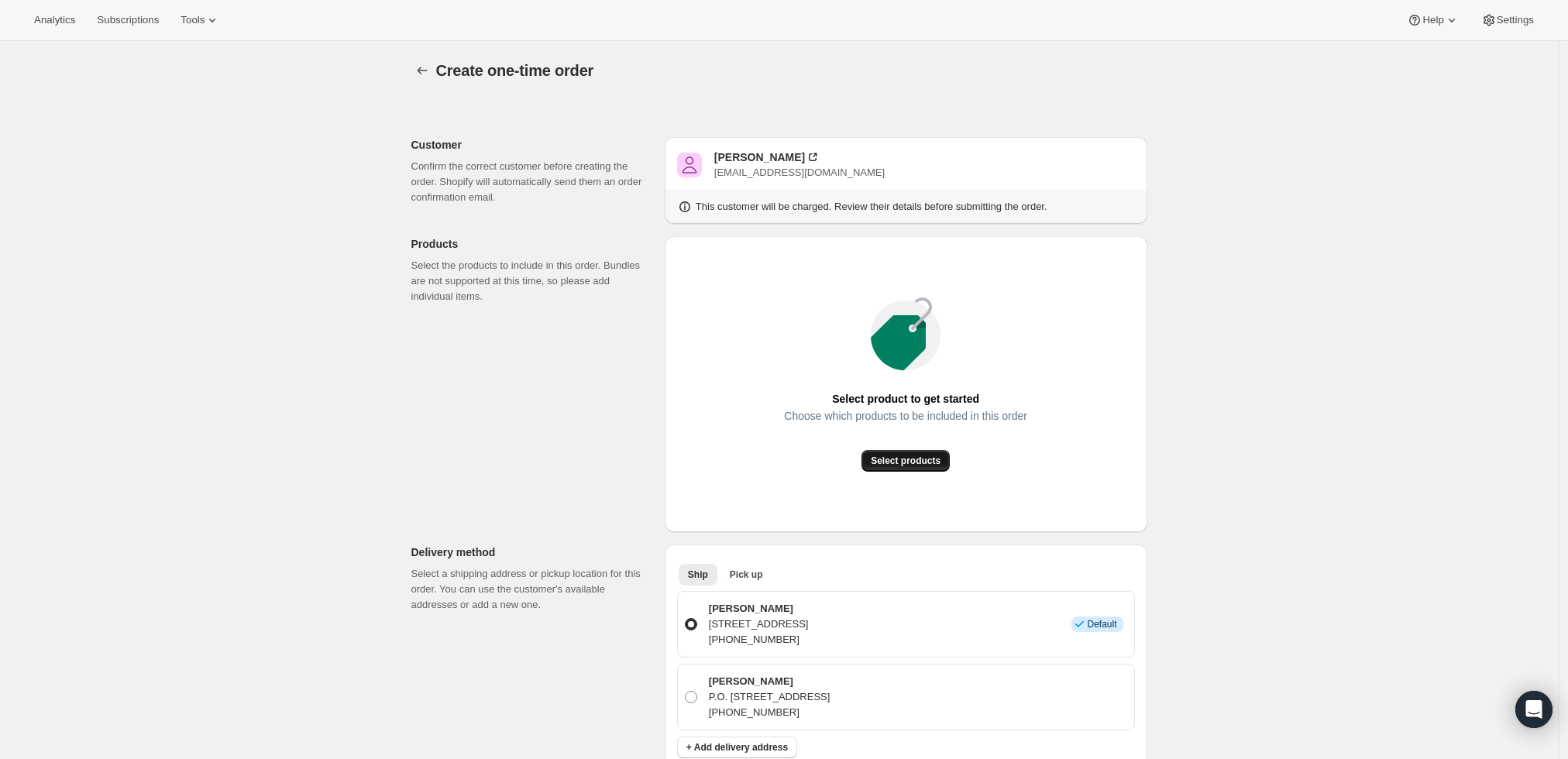
click at [886, 457] on span "Select products" at bounding box center [906, 461] width 70 height 12
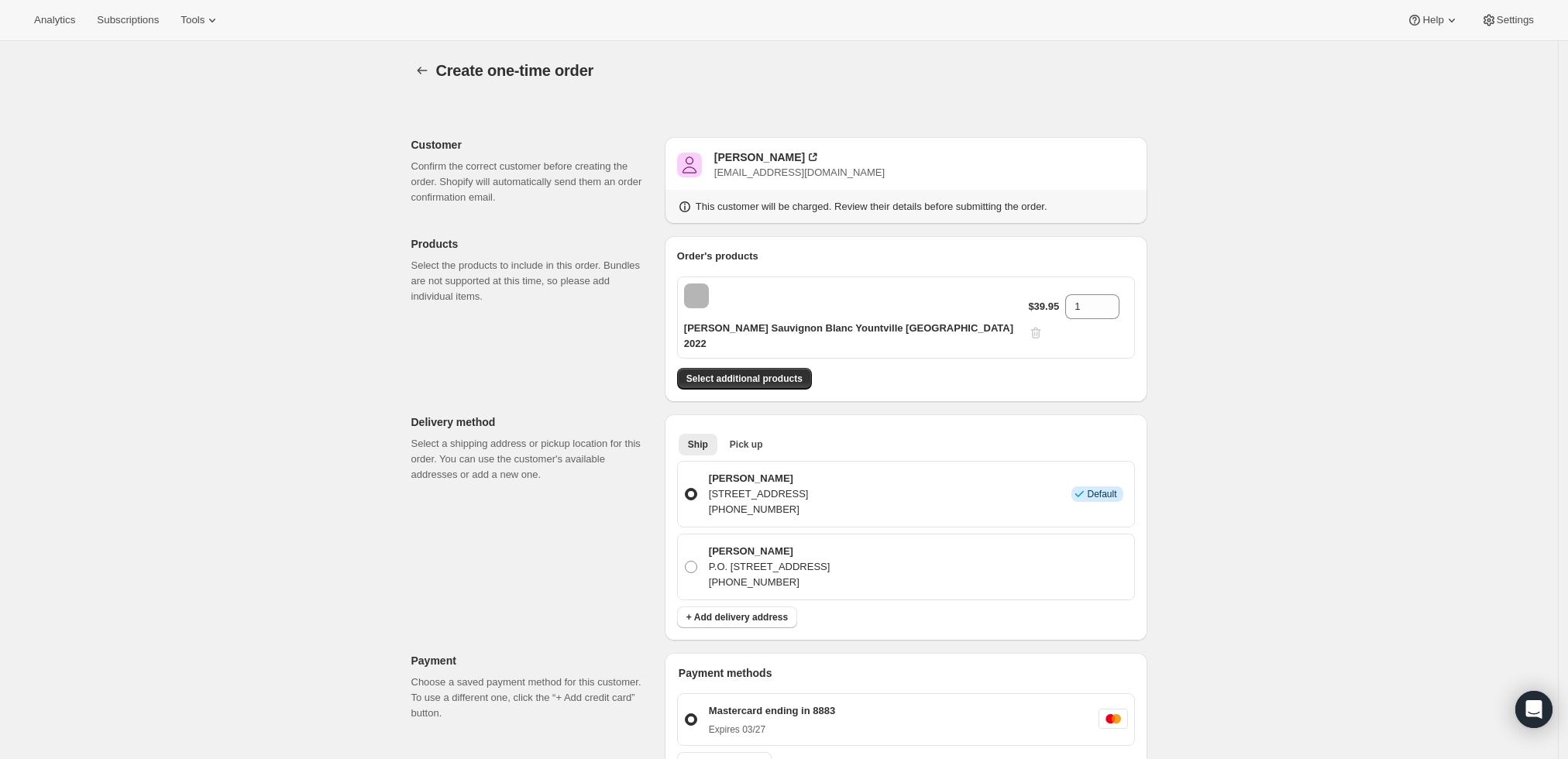
scroll to position [86, 0]
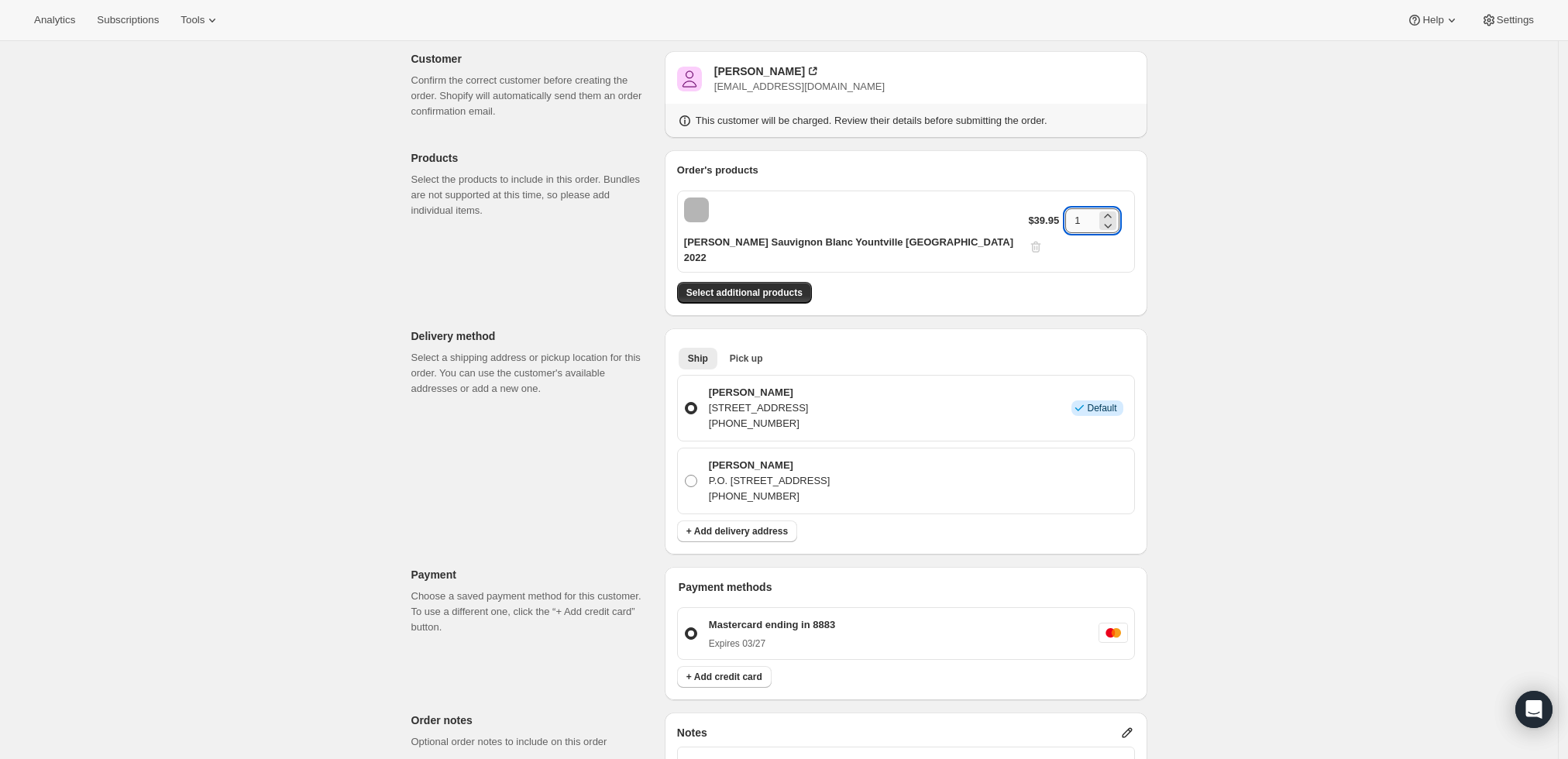
drag, startPoint x: 1086, startPoint y: 211, endPoint x: 1057, endPoint y: 210, distance: 29.0
click at [1066, 210] on input "1" at bounding box center [1081, 221] width 31 height 25
drag, startPoint x: 1072, startPoint y: 214, endPoint x: 1047, endPoint y: 203, distance: 27.3
click at [1047, 209] on div "$39.95 1" at bounding box center [1077, 231] width 99 height 46
click at [1295, 345] on div "Create one-time order. This page is ready Create one-time order Customer Confir…" at bounding box center [779, 558] width 1558 height 1206
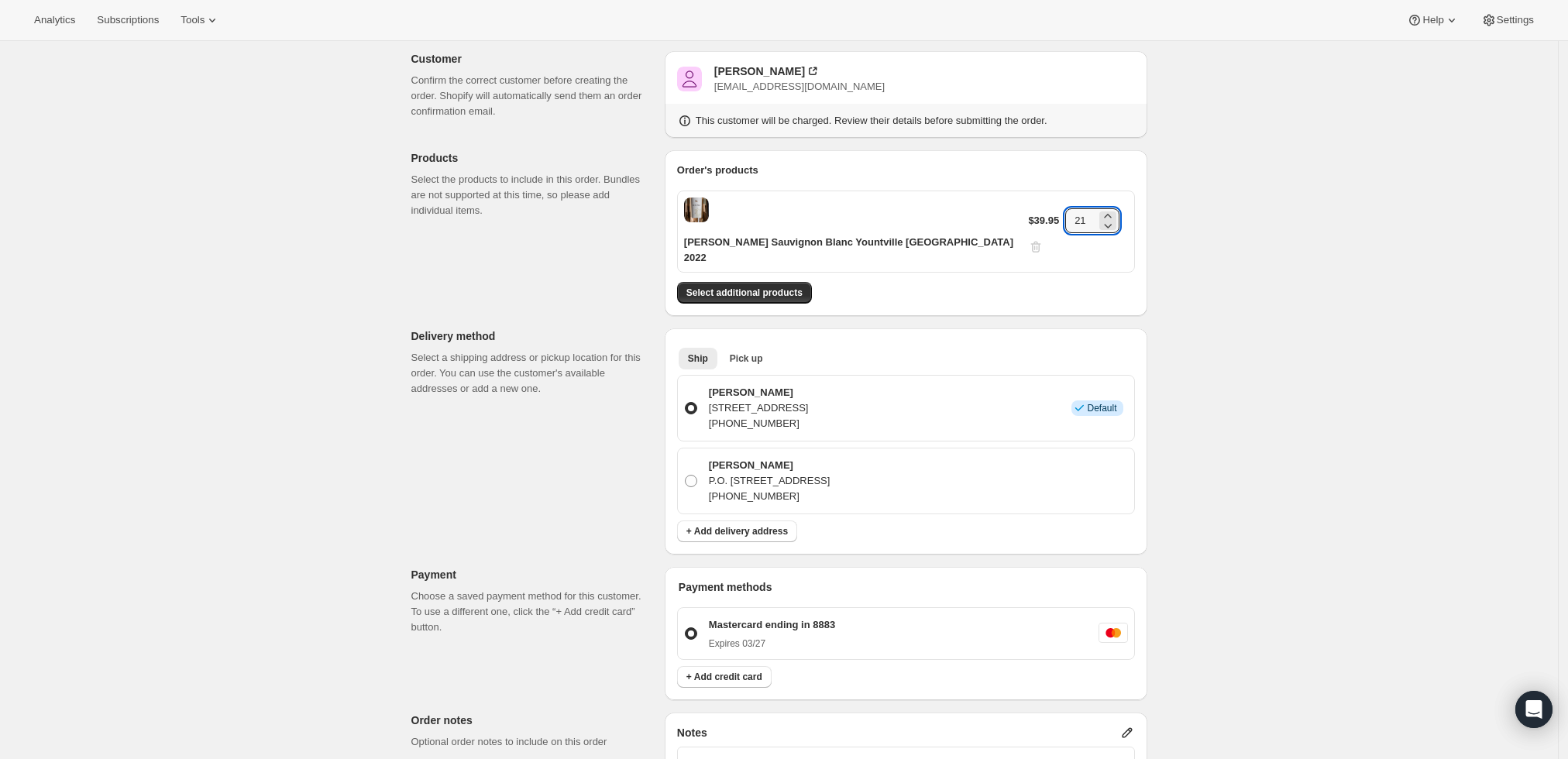
drag, startPoint x: 1079, startPoint y: 215, endPoint x: 1025, endPoint y: 208, distance: 54.5
click at [1028, 209] on div "$39.95 21" at bounding box center [1077, 231] width 99 height 46
type input "12"
drag, startPoint x: 1316, startPoint y: 367, endPoint x: 1322, endPoint y: 360, distance: 9.2
click at [1322, 360] on div "Create one-time order. This page is ready Create one-time order Customer Confir…" at bounding box center [779, 558] width 1558 height 1206
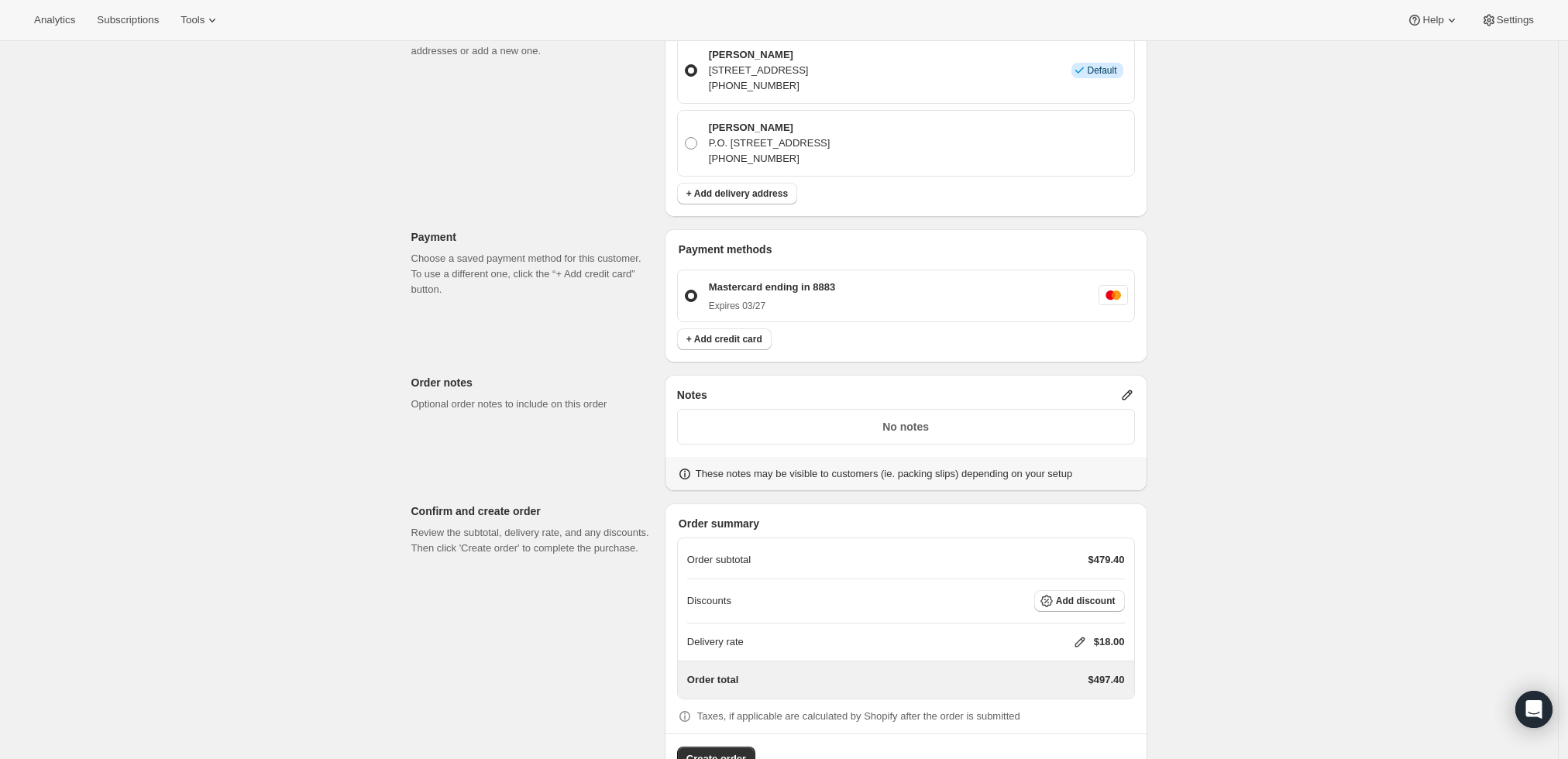
scroll to position [428, 0]
click at [1132, 387] on icon at bounding box center [1126, 391] width 10 height 10
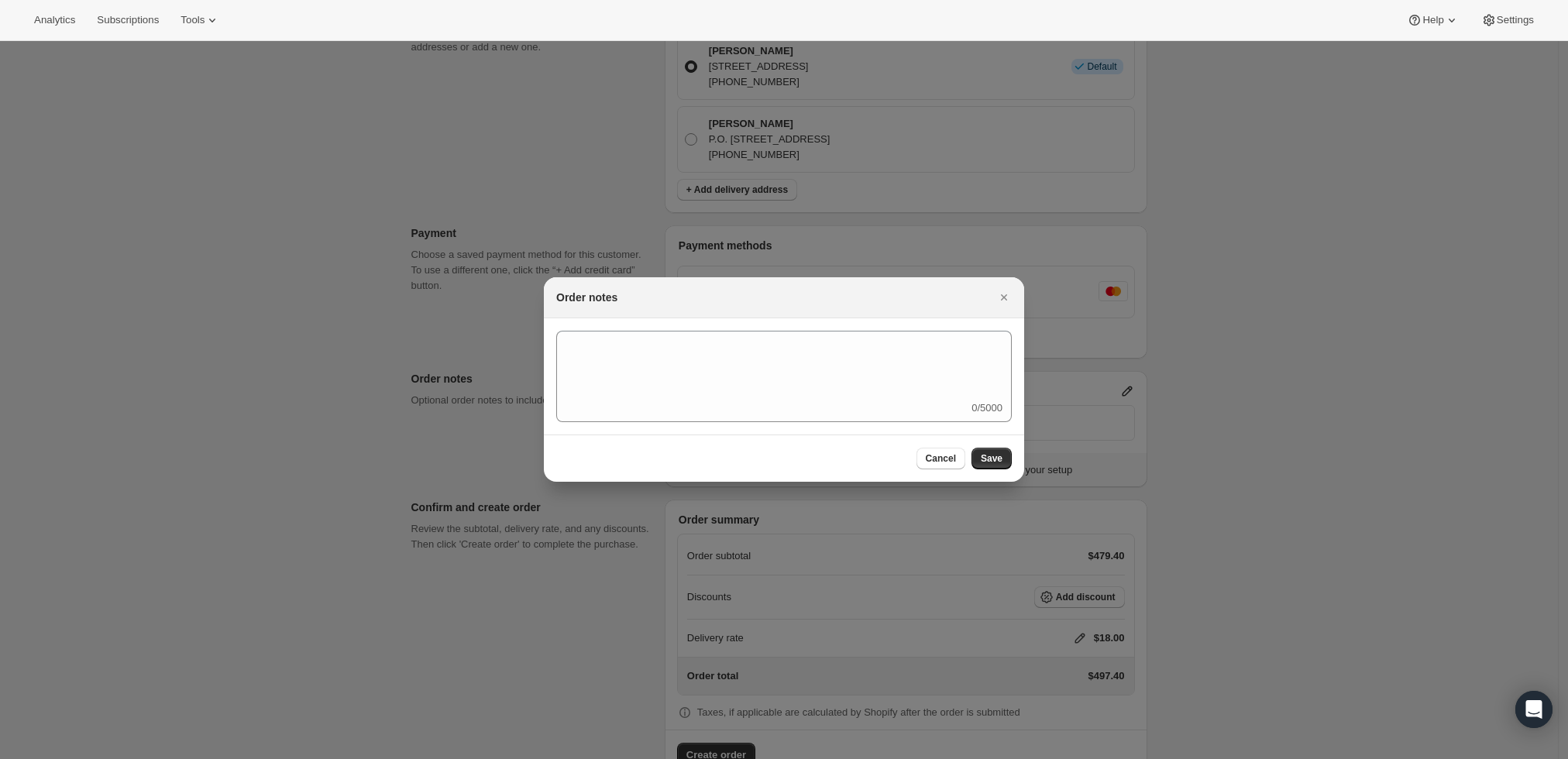
click at [1238, 470] on div at bounding box center [784, 380] width 1568 height 759
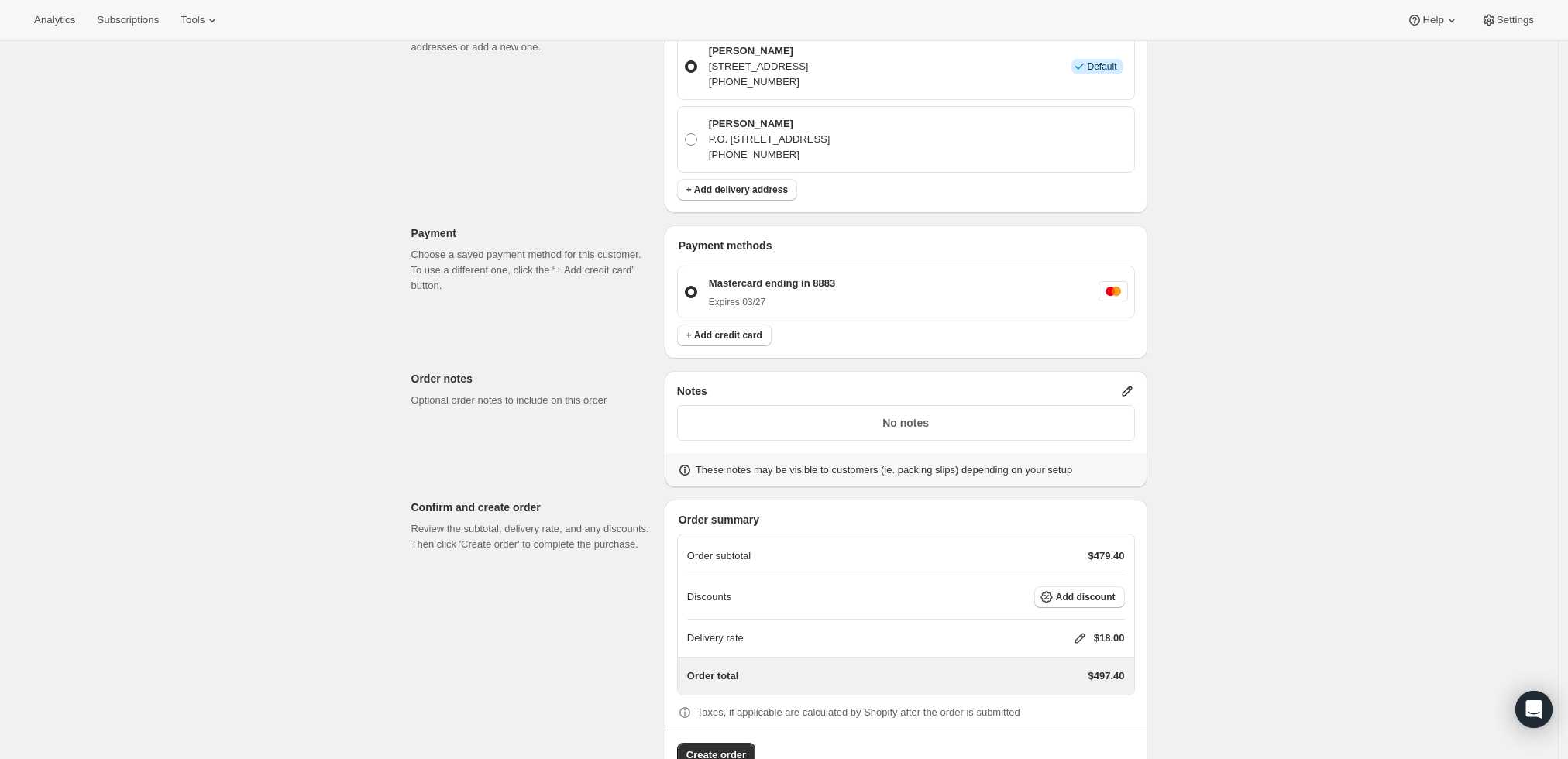
click at [1132, 387] on icon at bounding box center [1126, 391] width 10 height 10
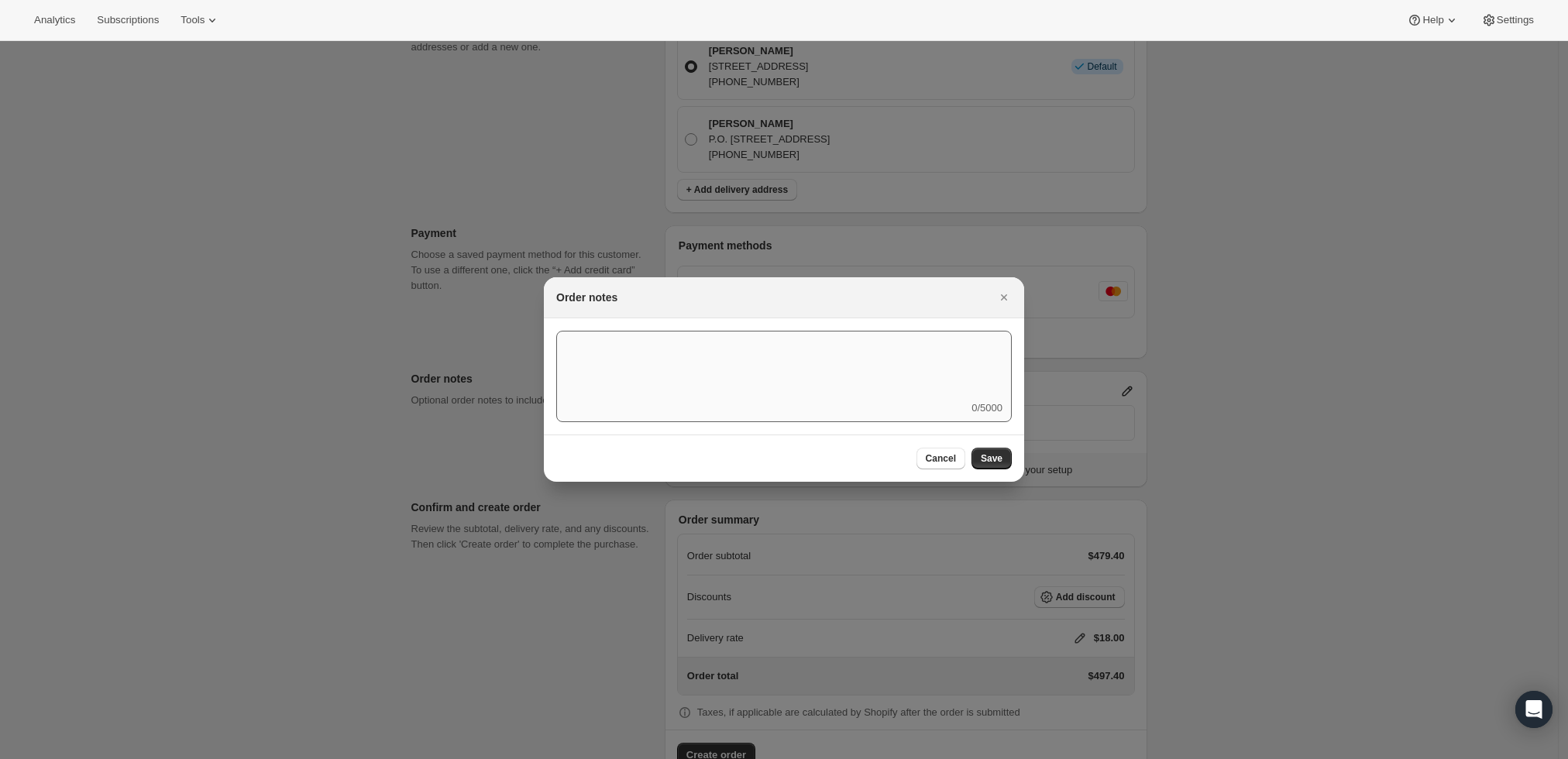
scroll to position [0, 0]
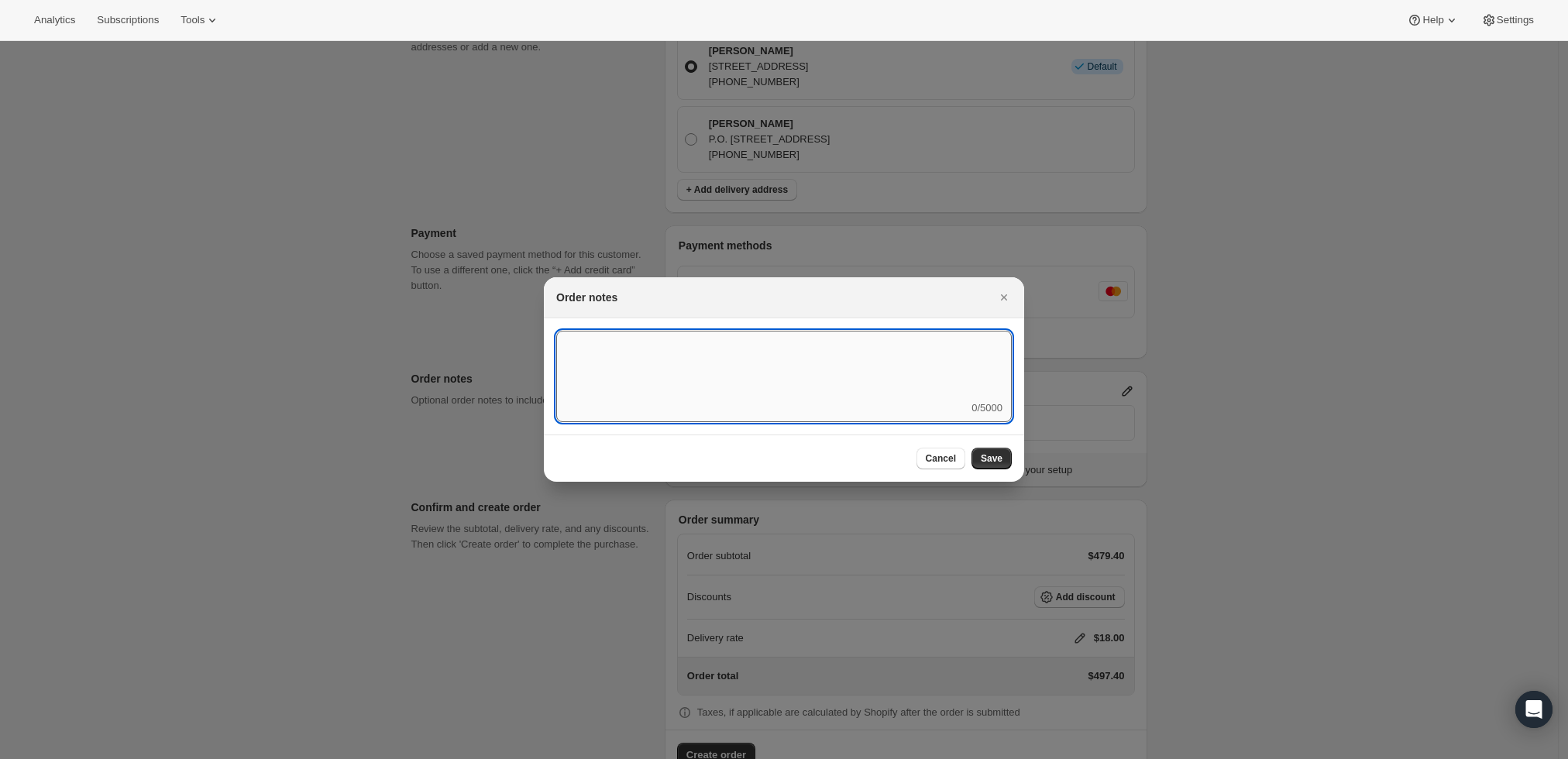
click at [773, 372] on textarea ":r41:" at bounding box center [784, 365] width 456 height 70
type textarea "Next Day Air"
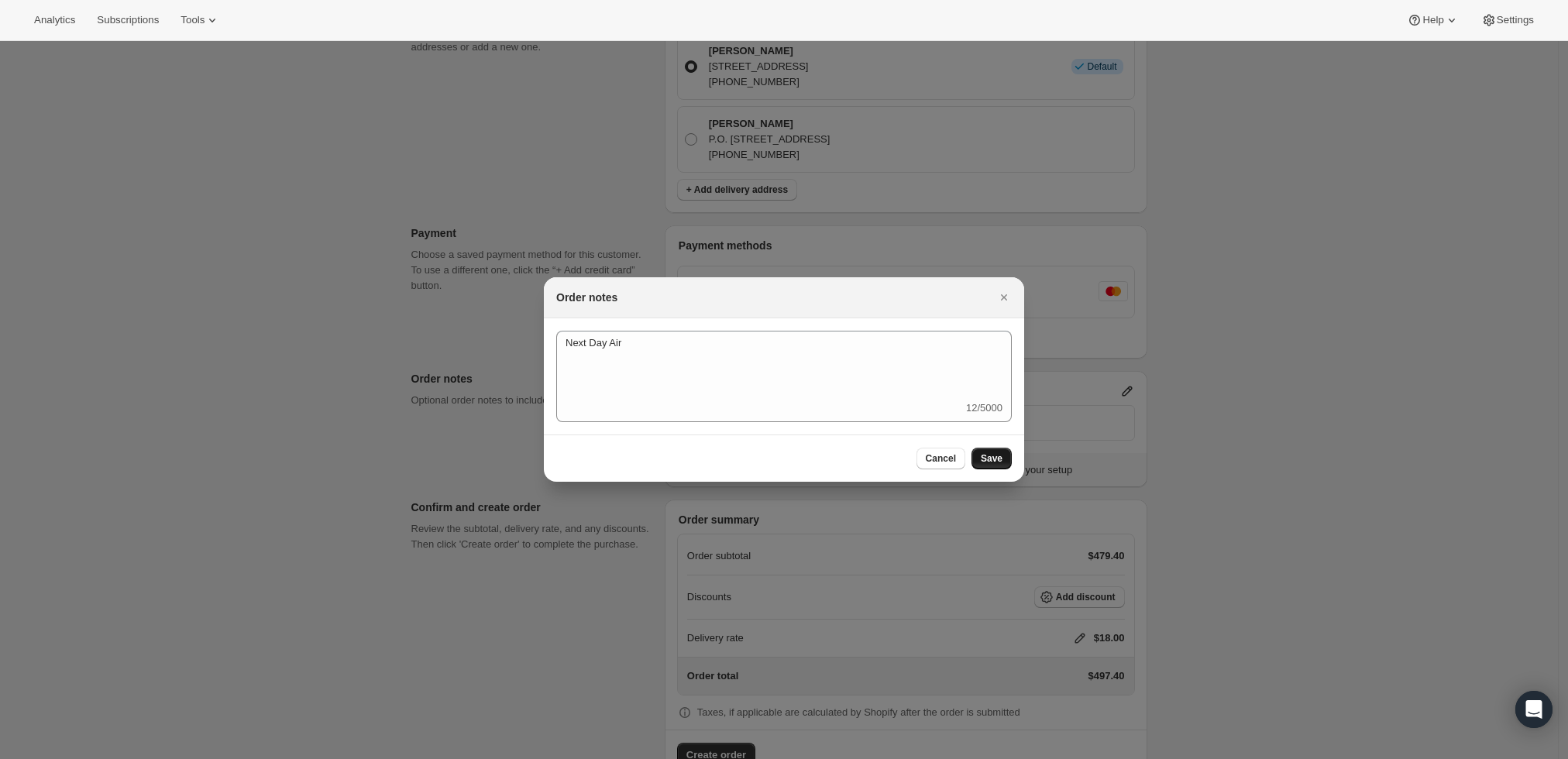
click at [993, 460] on span "Save" at bounding box center [991, 458] width 22 height 12
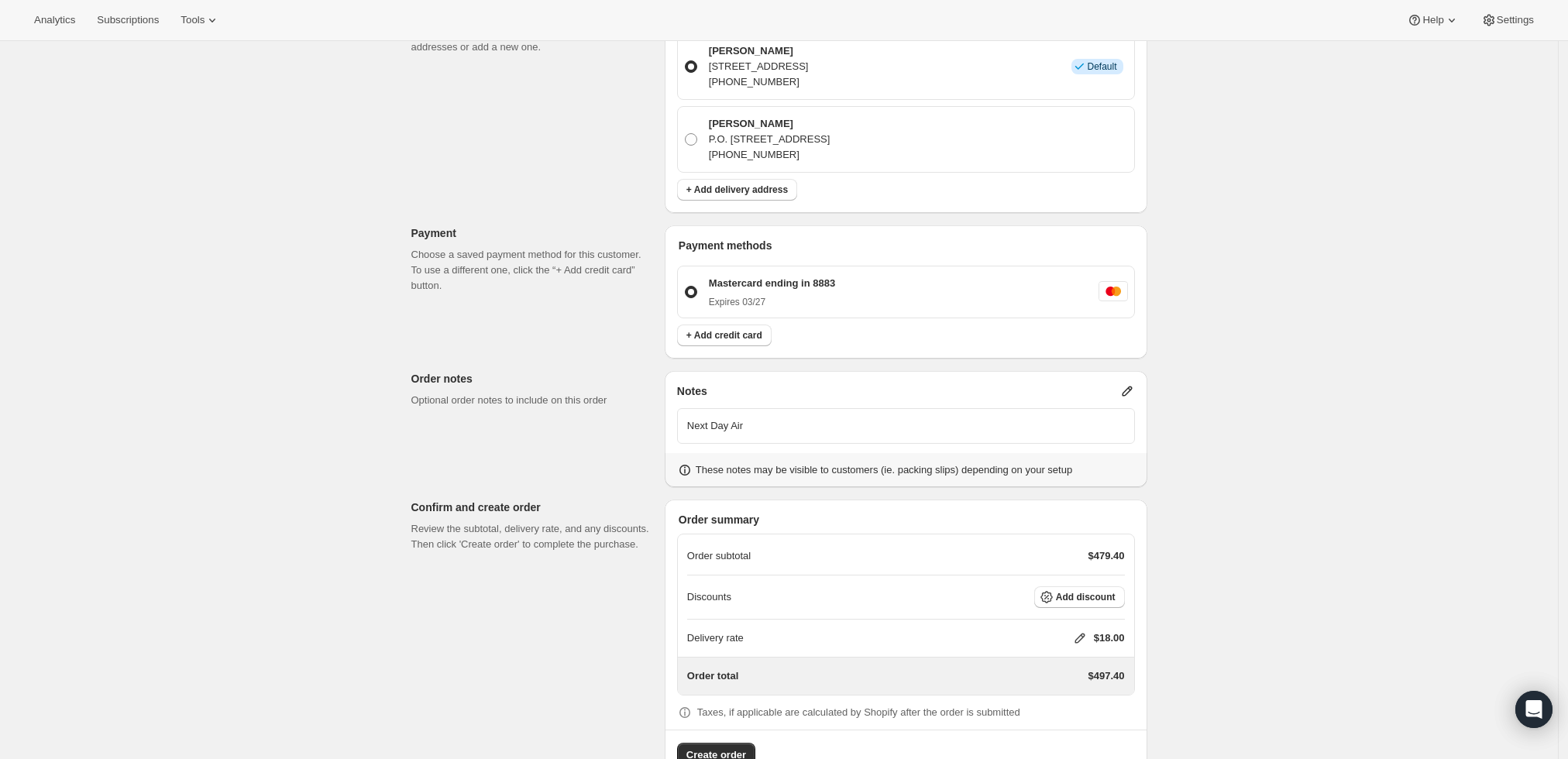
click at [1082, 631] on icon at bounding box center [1080, 639] width 16 height 16
click at [1061, 642] on input "0" at bounding box center [1088, 651] width 139 height 25
type input "56"
click at [1356, 516] on div "Create one-time order. This page is ready Create one-time order Customer Confir…" at bounding box center [779, 209] width 1558 height 1192
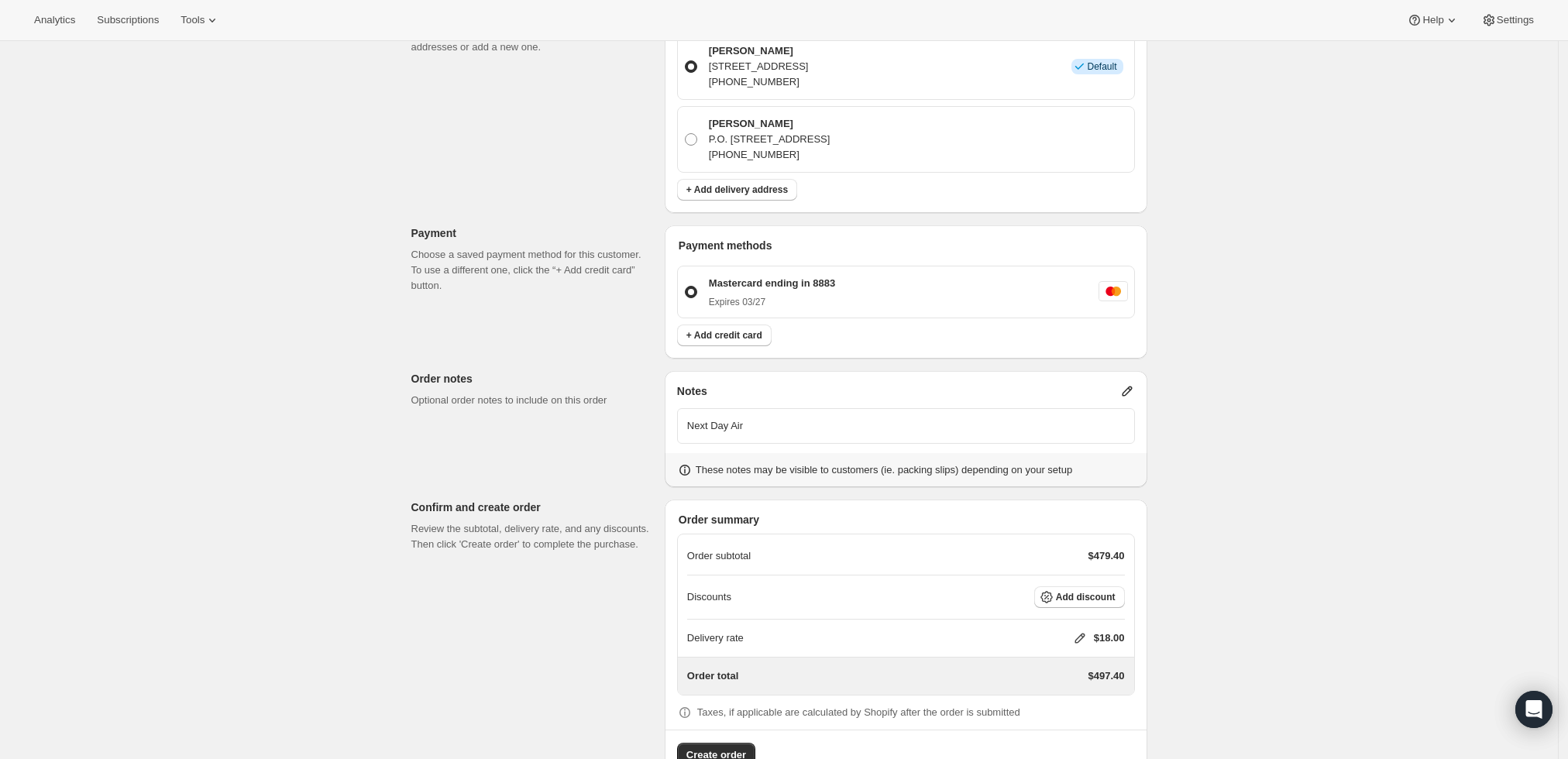
click at [1088, 631] on icon at bounding box center [1080, 639] width 16 height 16
click at [1075, 654] on input "56" at bounding box center [1088, 651] width 139 height 25
click at [1074, 692] on span "Save" at bounding box center [1076, 687] width 22 height 12
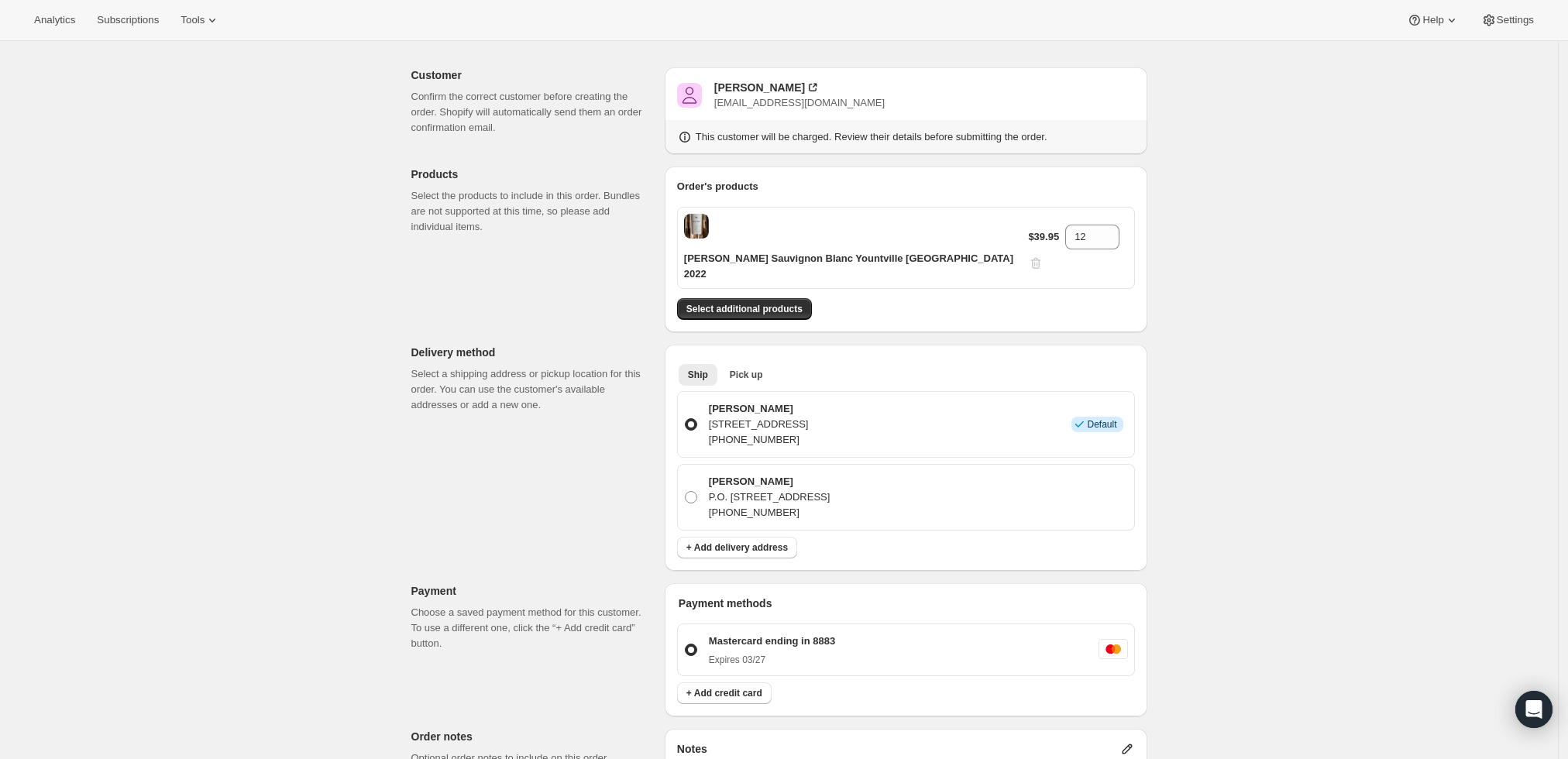
scroll to position [0, 0]
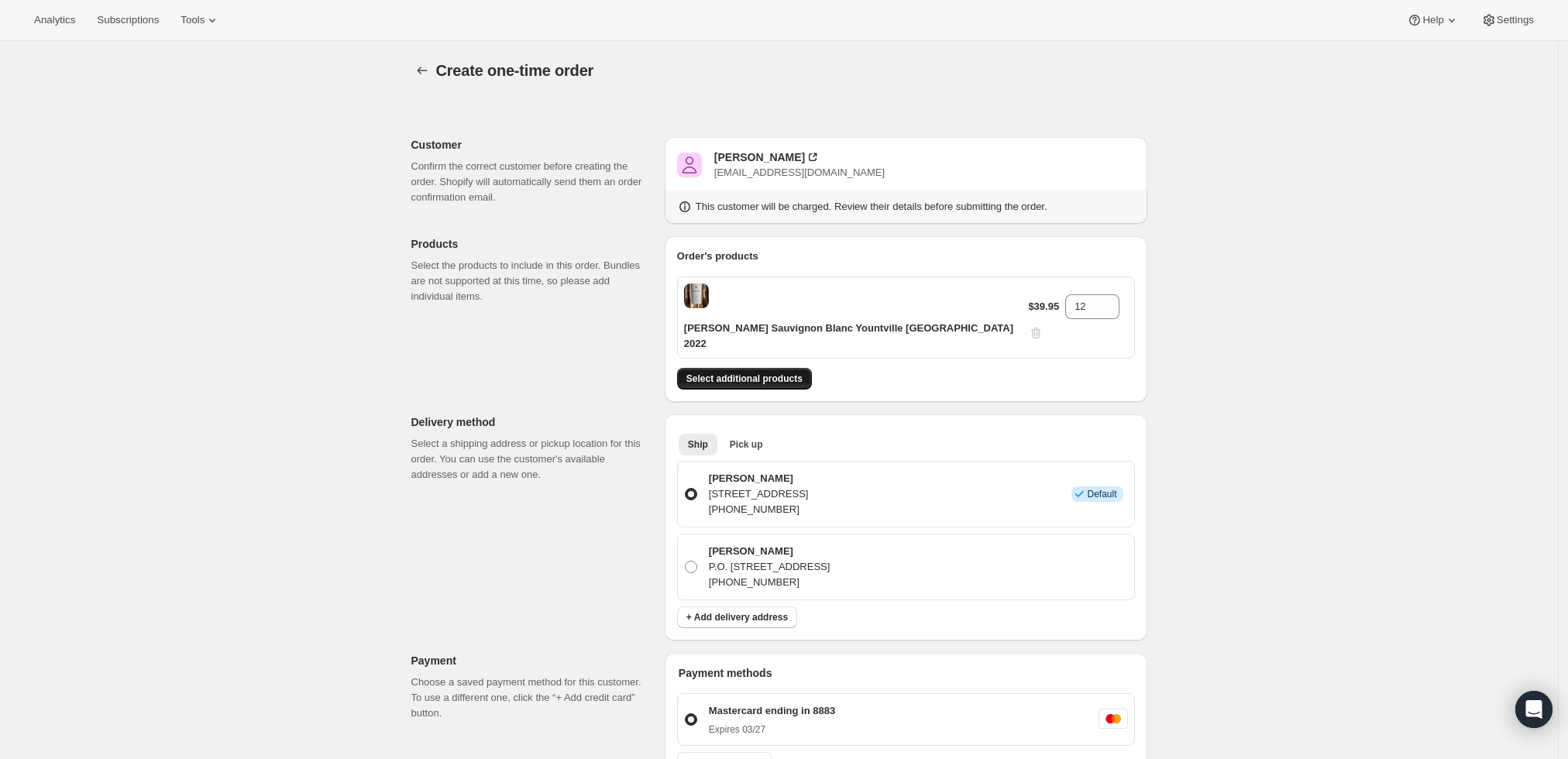
click at [769, 372] on span "Select additional products" at bounding box center [744, 379] width 117 height 12
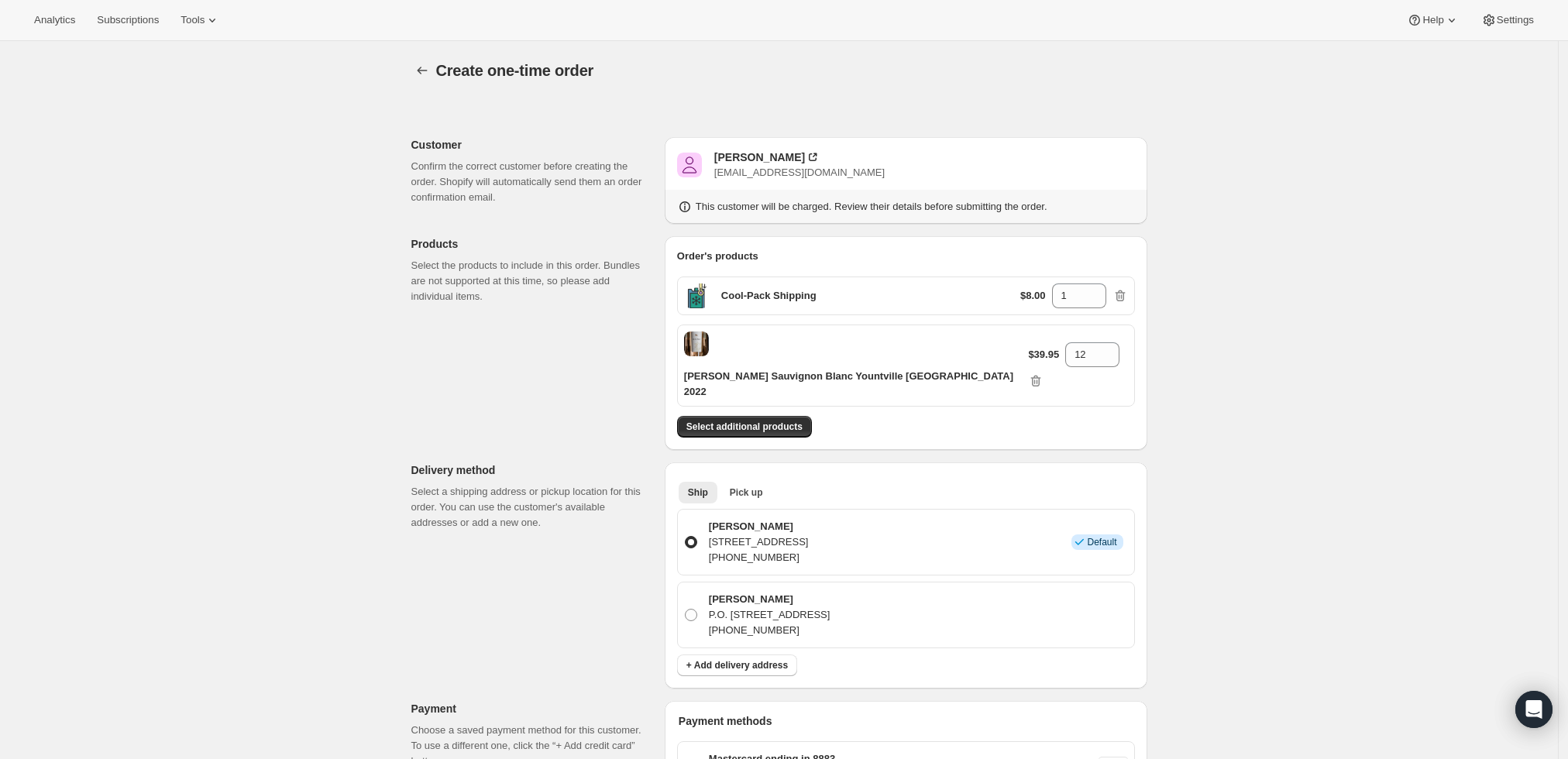
click at [1345, 629] on div "Create one-time order. This page is ready Create one-time order Customer Confir…" at bounding box center [779, 668] width 1558 height 1253
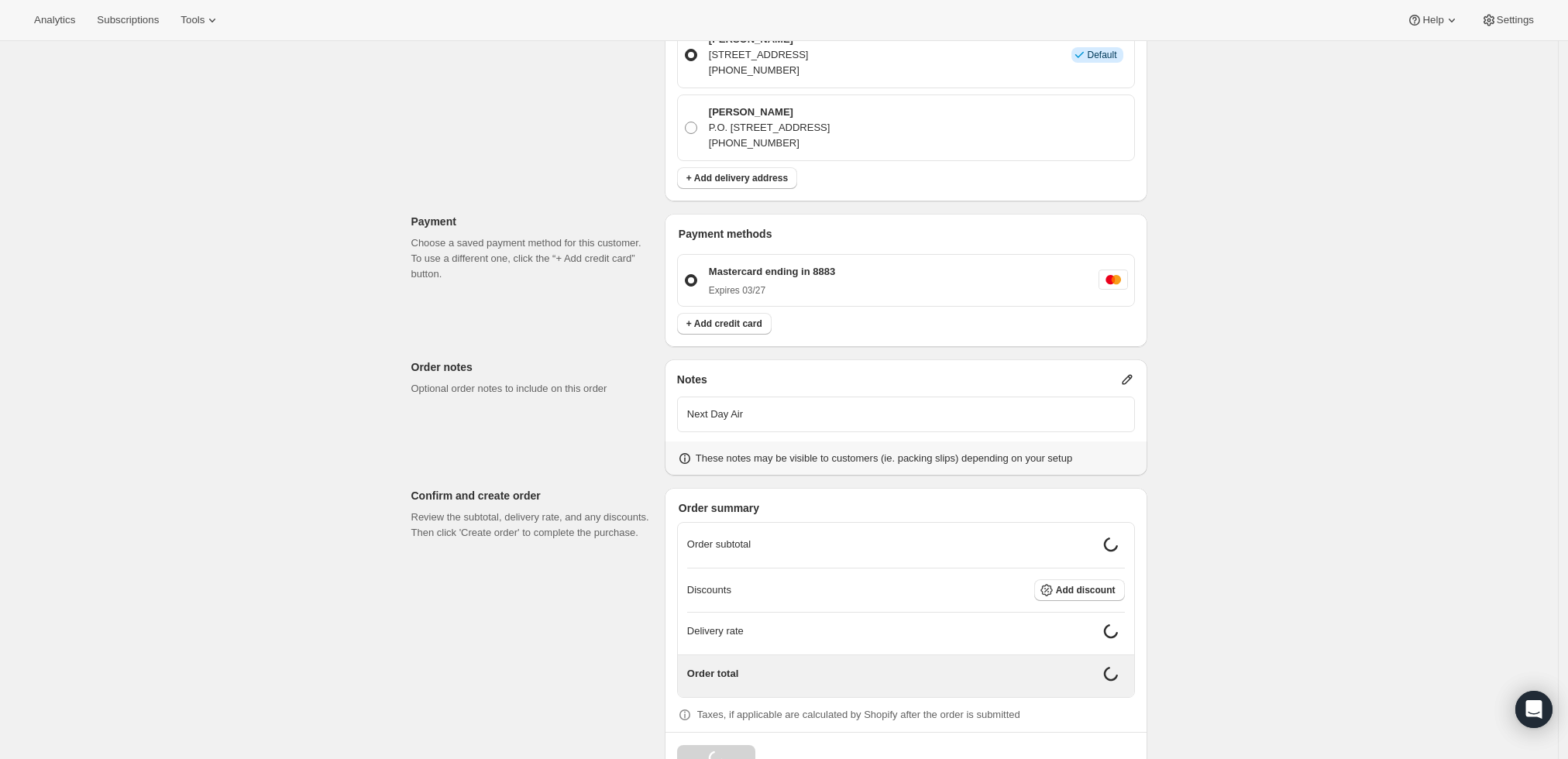
scroll to position [476, 0]
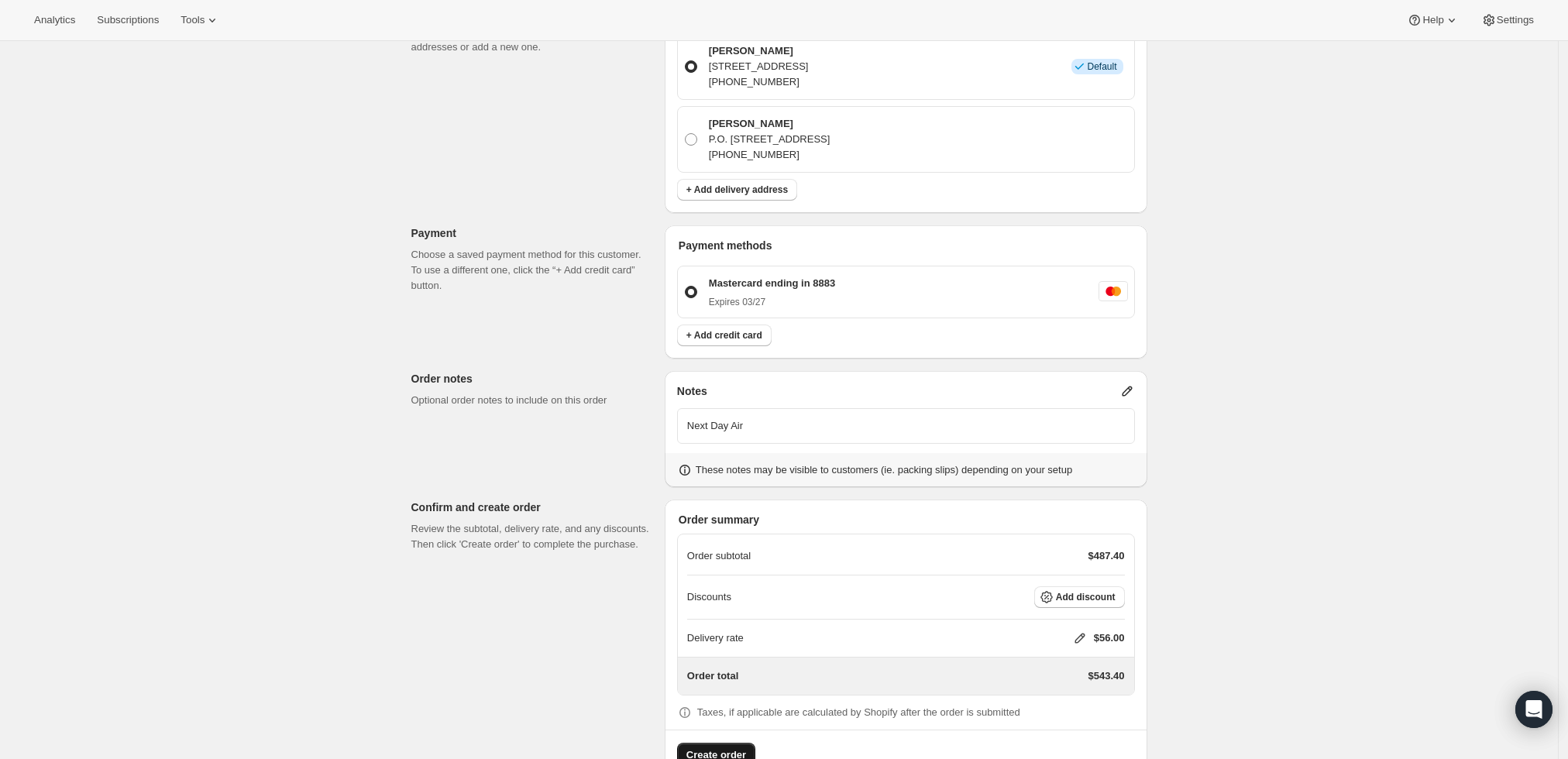
click at [704, 748] on span "Create order" at bounding box center [716, 755] width 60 height 16
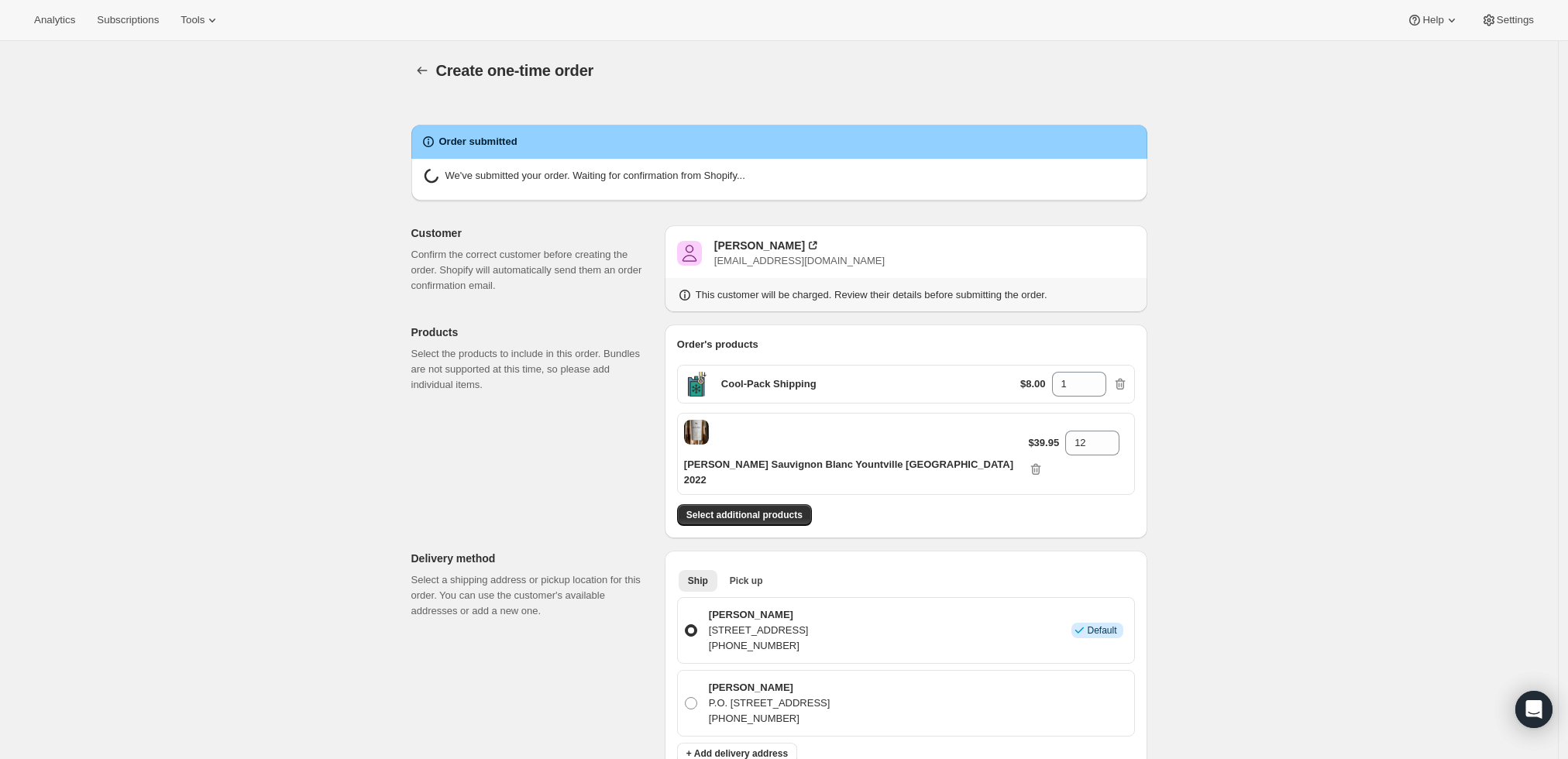
radio input "true"
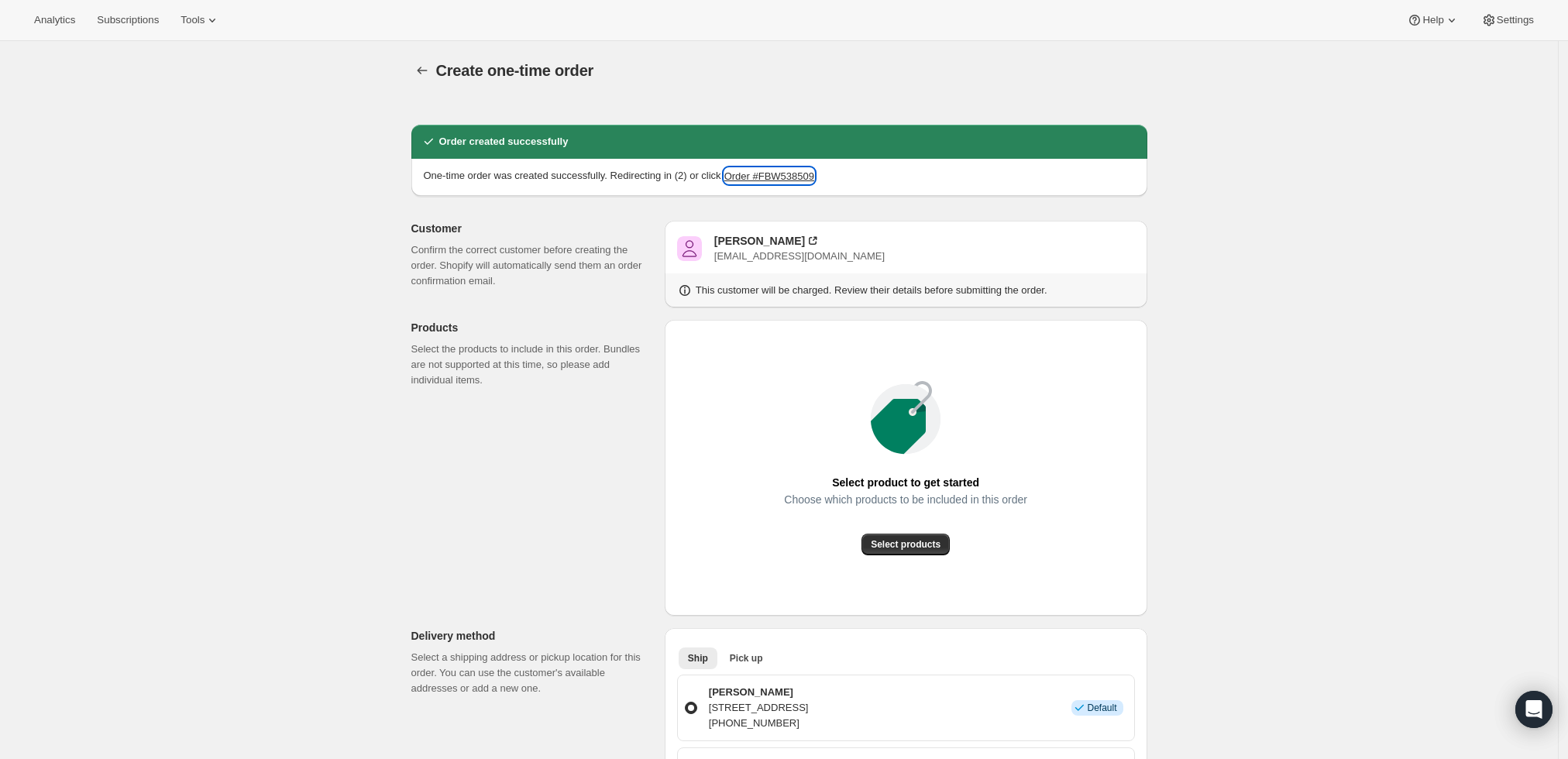
click at [793, 172] on button "Order #FBW538509" at bounding box center [770, 176] width 90 height 16
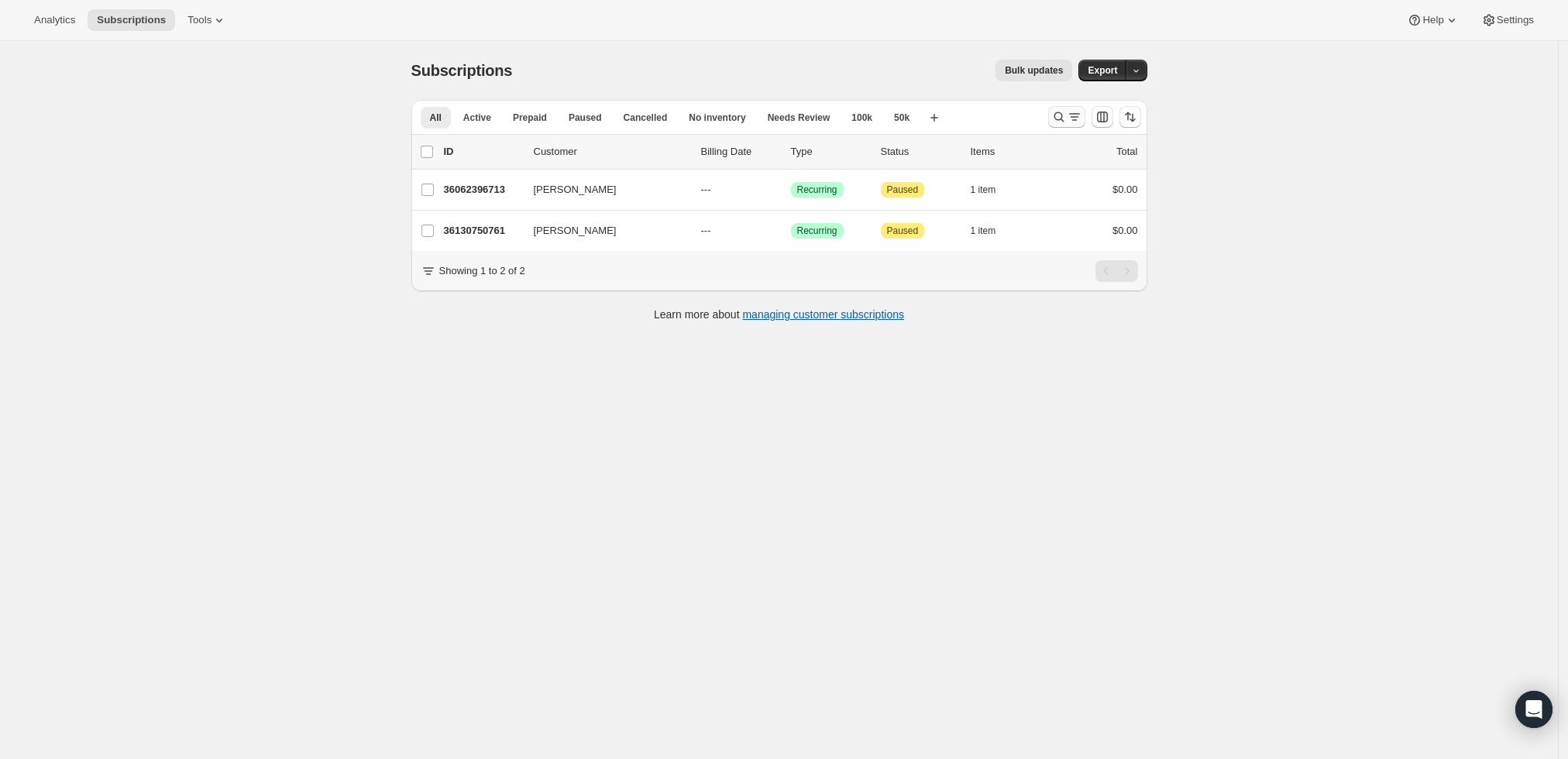
click at [1054, 117] on button "Search and filter results" at bounding box center [1067, 117] width 37 height 22
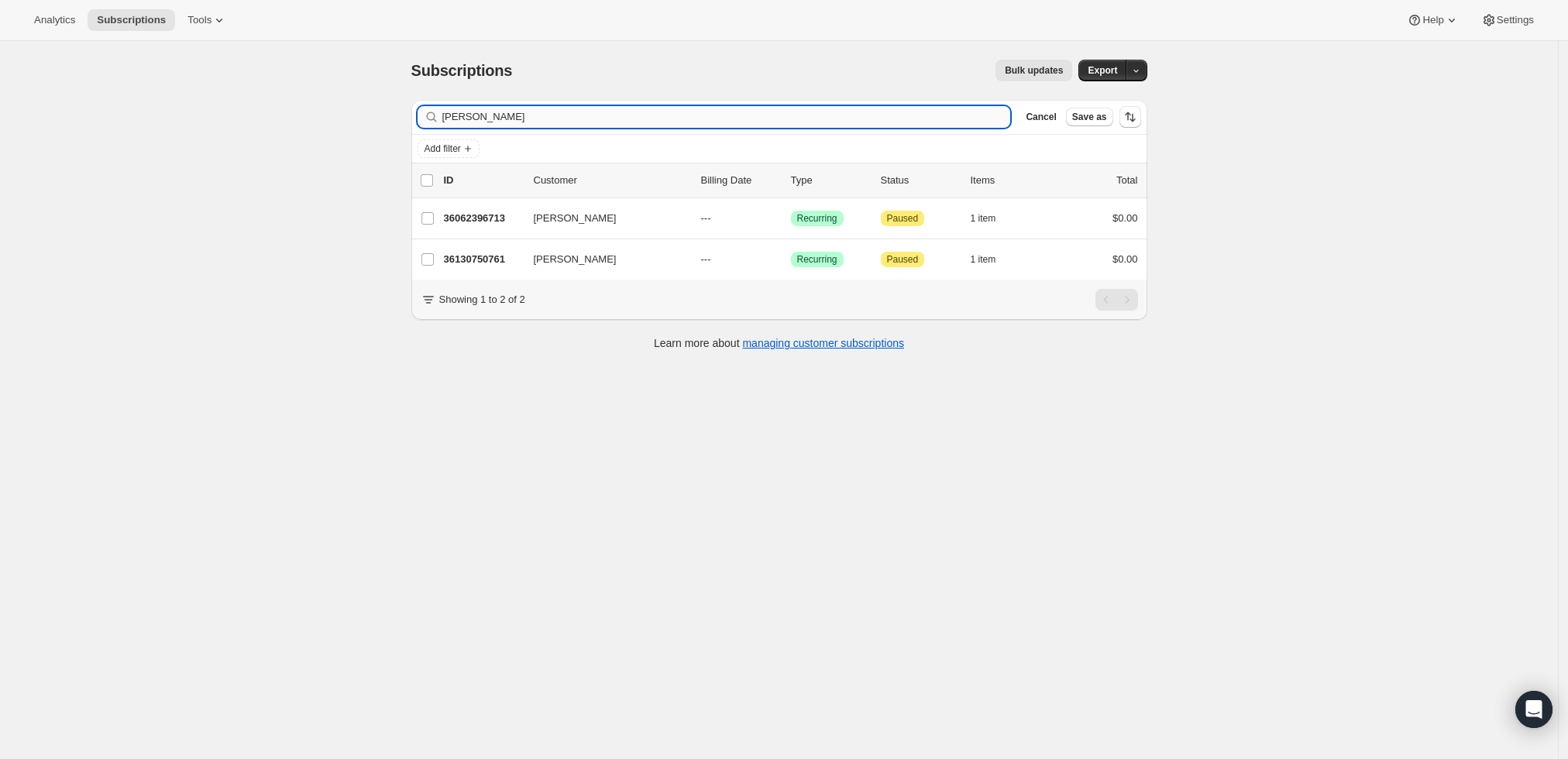
click at [850, 114] on input "Fritz Siegfried" at bounding box center [727, 117] width 569 height 22
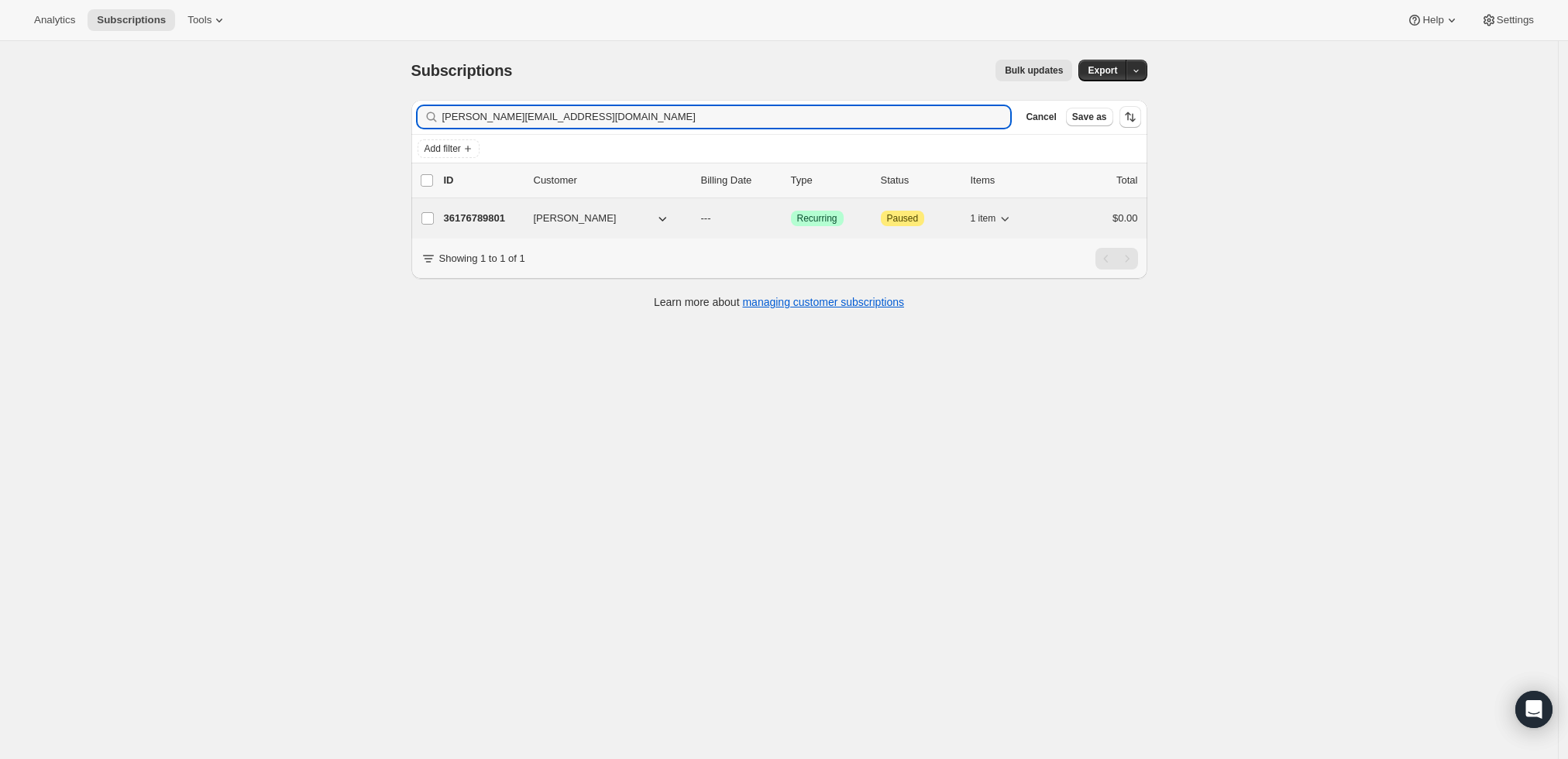
type input "dwayne@akaproductions.com"
click at [479, 212] on p "36176789801" at bounding box center [483, 218] width 77 height 16
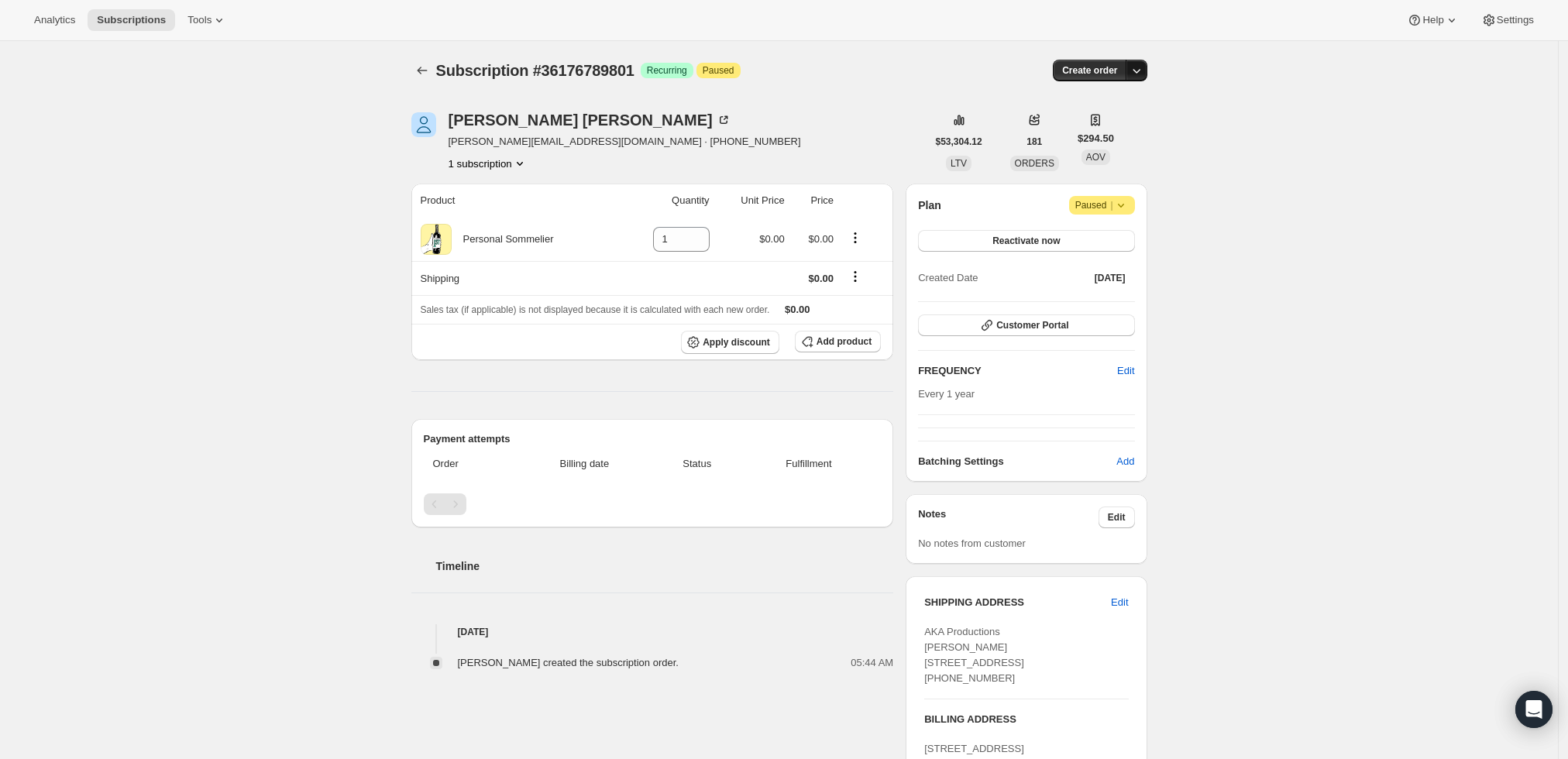
click at [1143, 68] on icon "button" at bounding box center [1137, 71] width 16 height 16
click at [1132, 123] on span "Create custom one-time order" at bounding box center [1075, 128] width 134 height 11
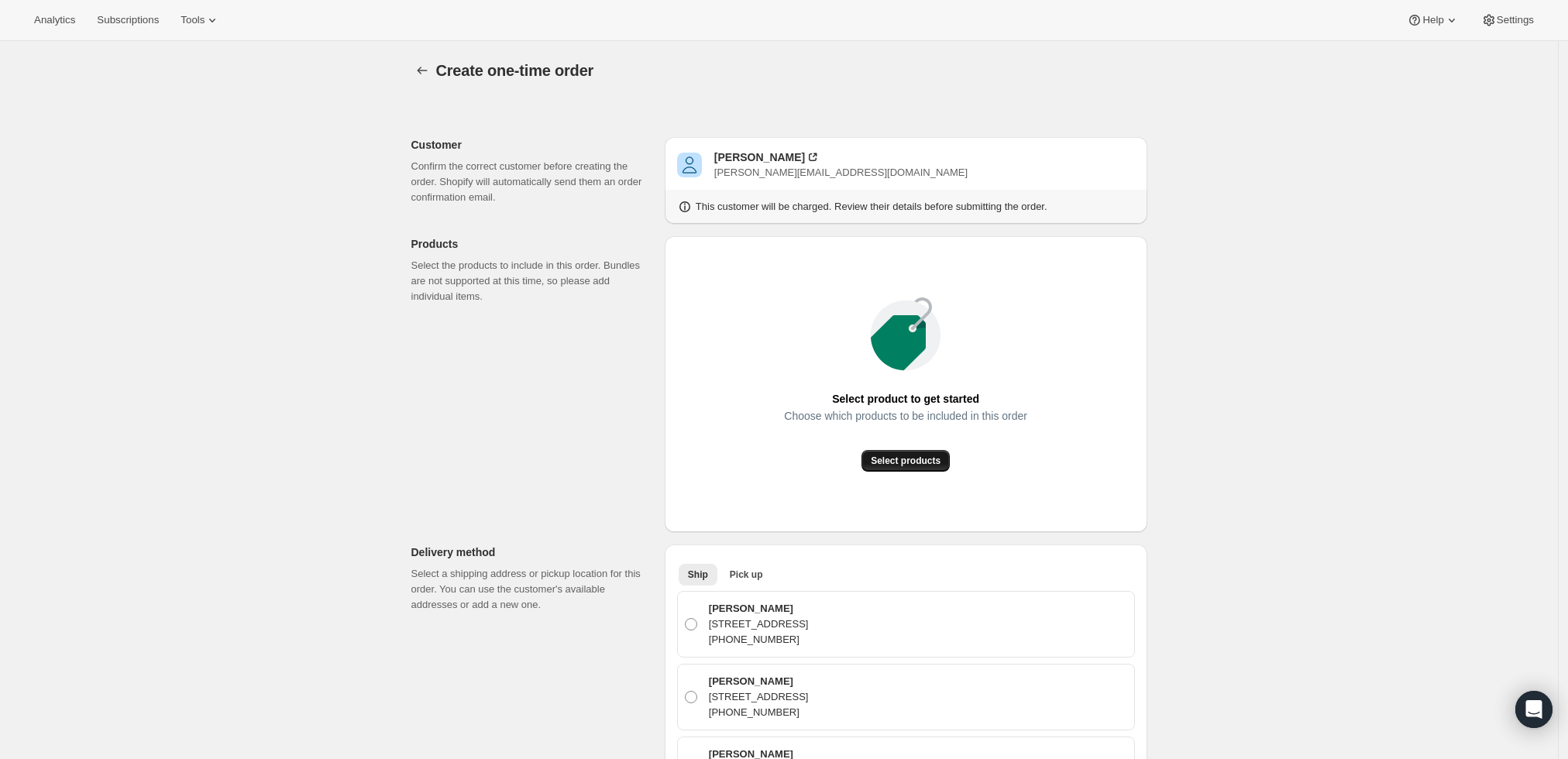
click at [910, 458] on span "Select products" at bounding box center [906, 461] width 70 height 12
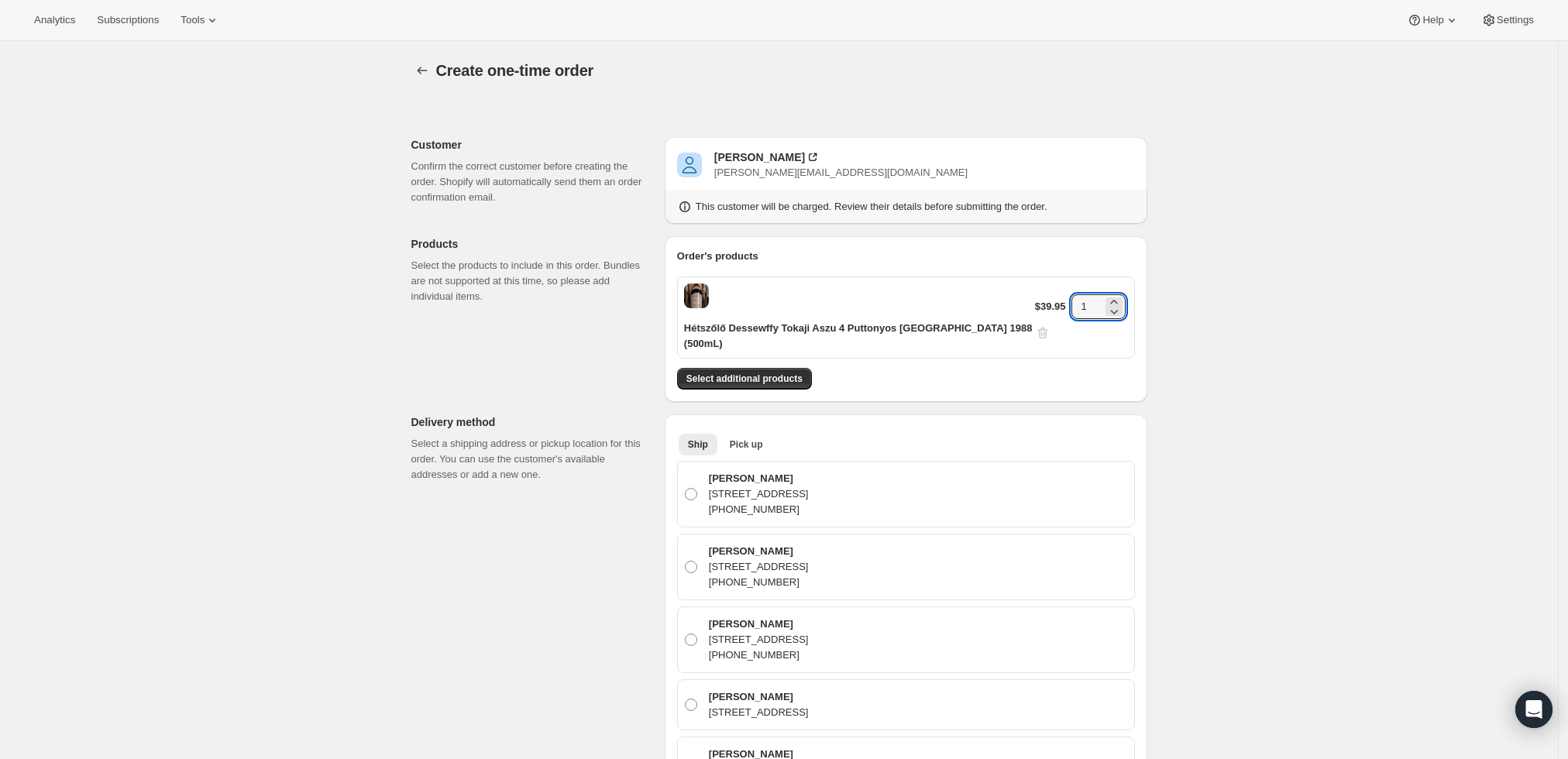
drag, startPoint x: 1089, startPoint y: 298, endPoint x: 1020, endPoint y: 298, distance: 69.0
click at [1020, 298] on div "Hétszőlő Dessewffy Tokaji Aszu 4 Puttonyos Hungary 1988 (500mL) $39.95 1" at bounding box center [906, 318] width 458 height 82
type input "3"
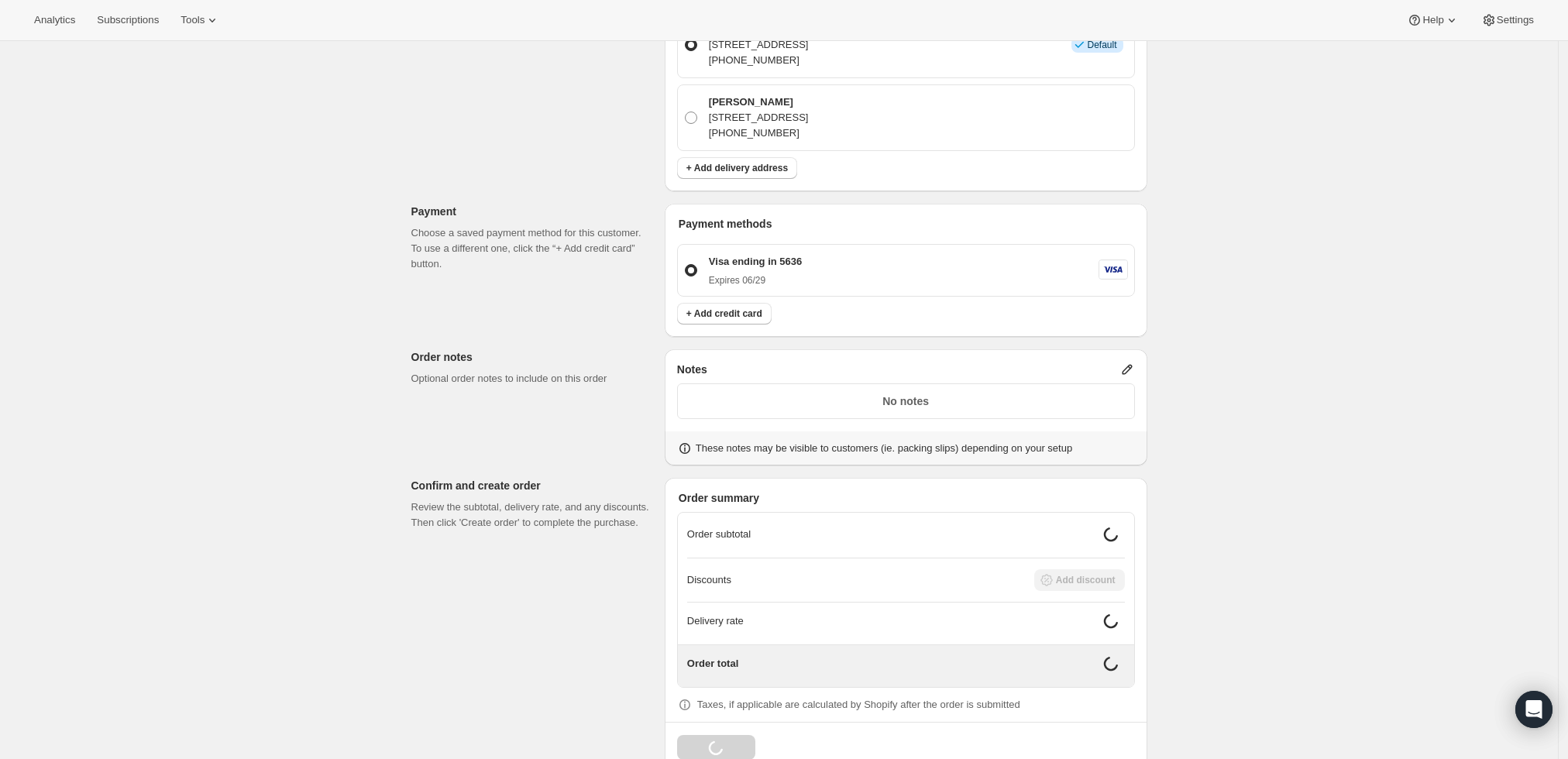
scroll to position [602, 0]
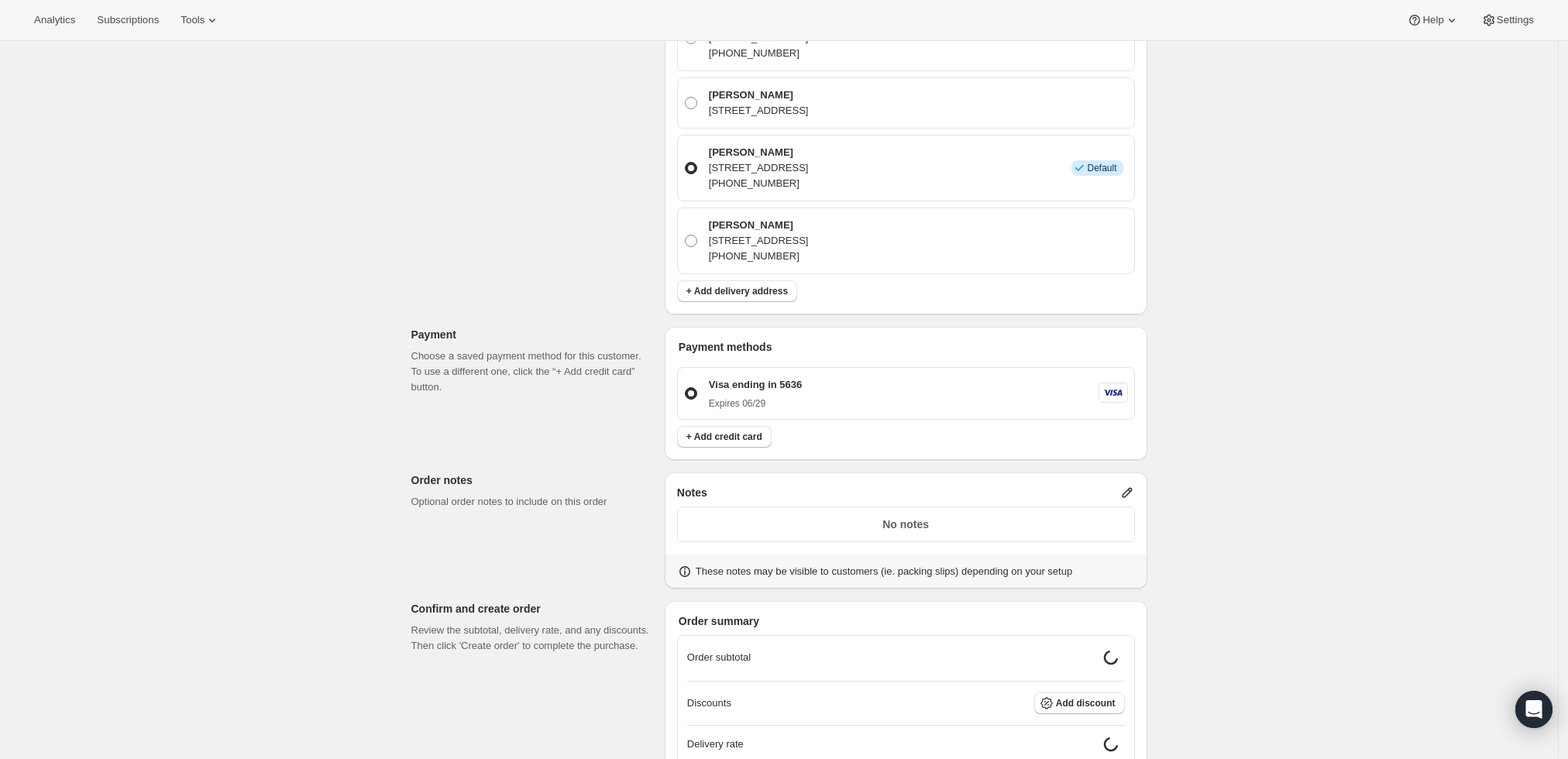
click at [1132, 488] on icon at bounding box center [1126, 493] width 10 height 10
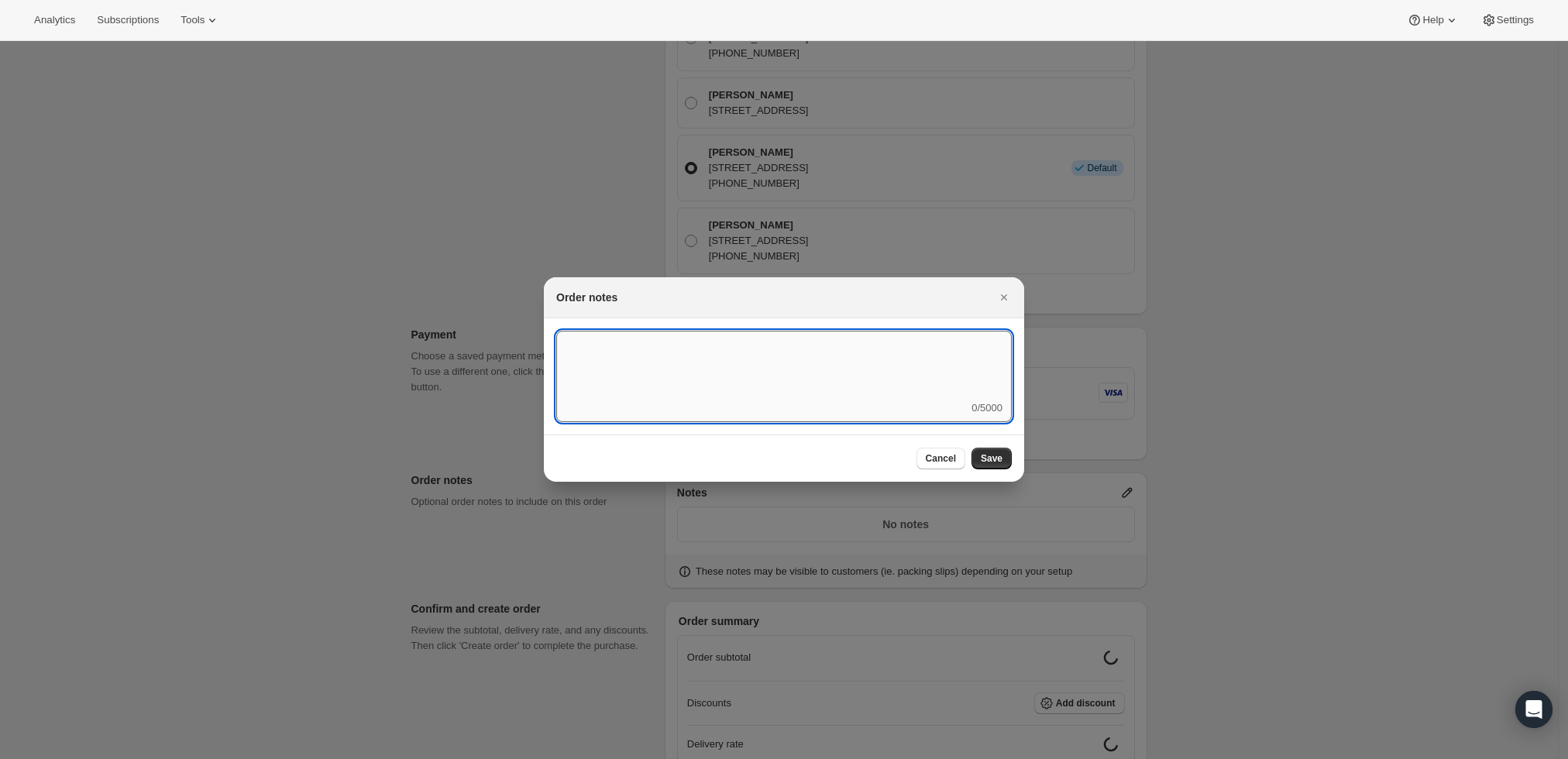
click at [838, 372] on textarea ":r45:" at bounding box center [784, 365] width 456 height 70
type textarea "Weather HOLD"
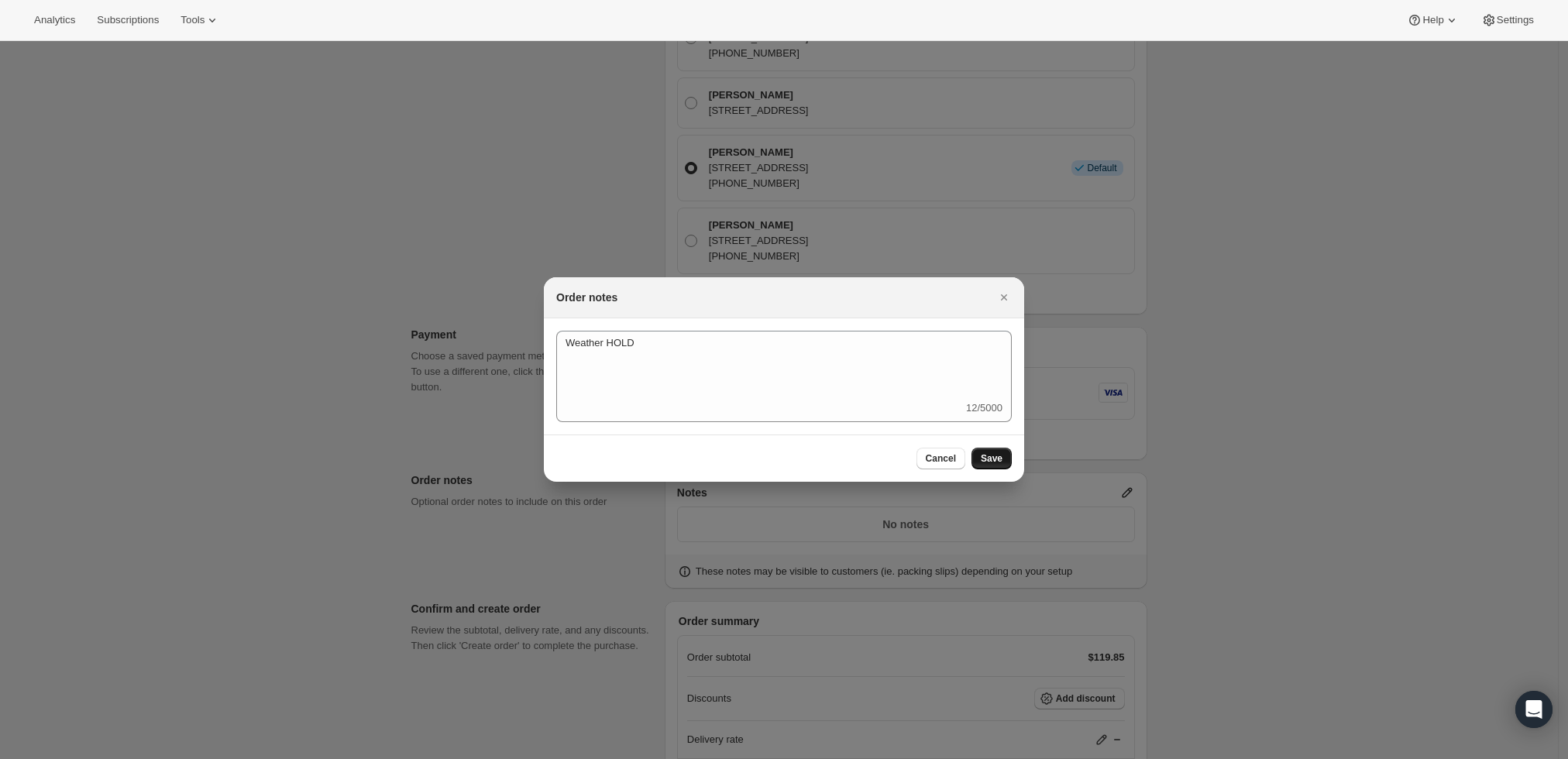
click at [1005, 451] on button "Save" at bounding box center [992, 458] width 40 height 22
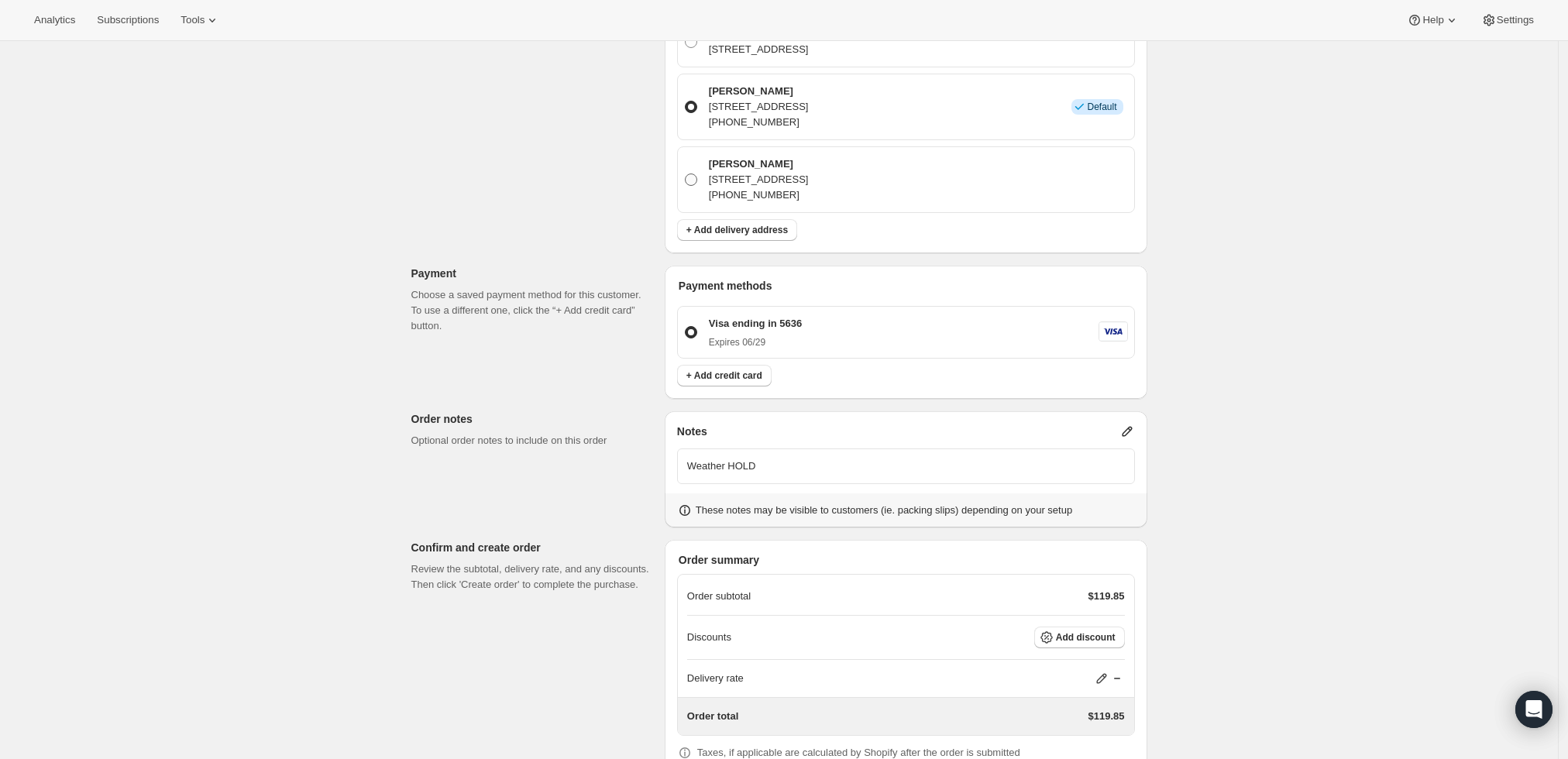
scroll to position [746, 0]
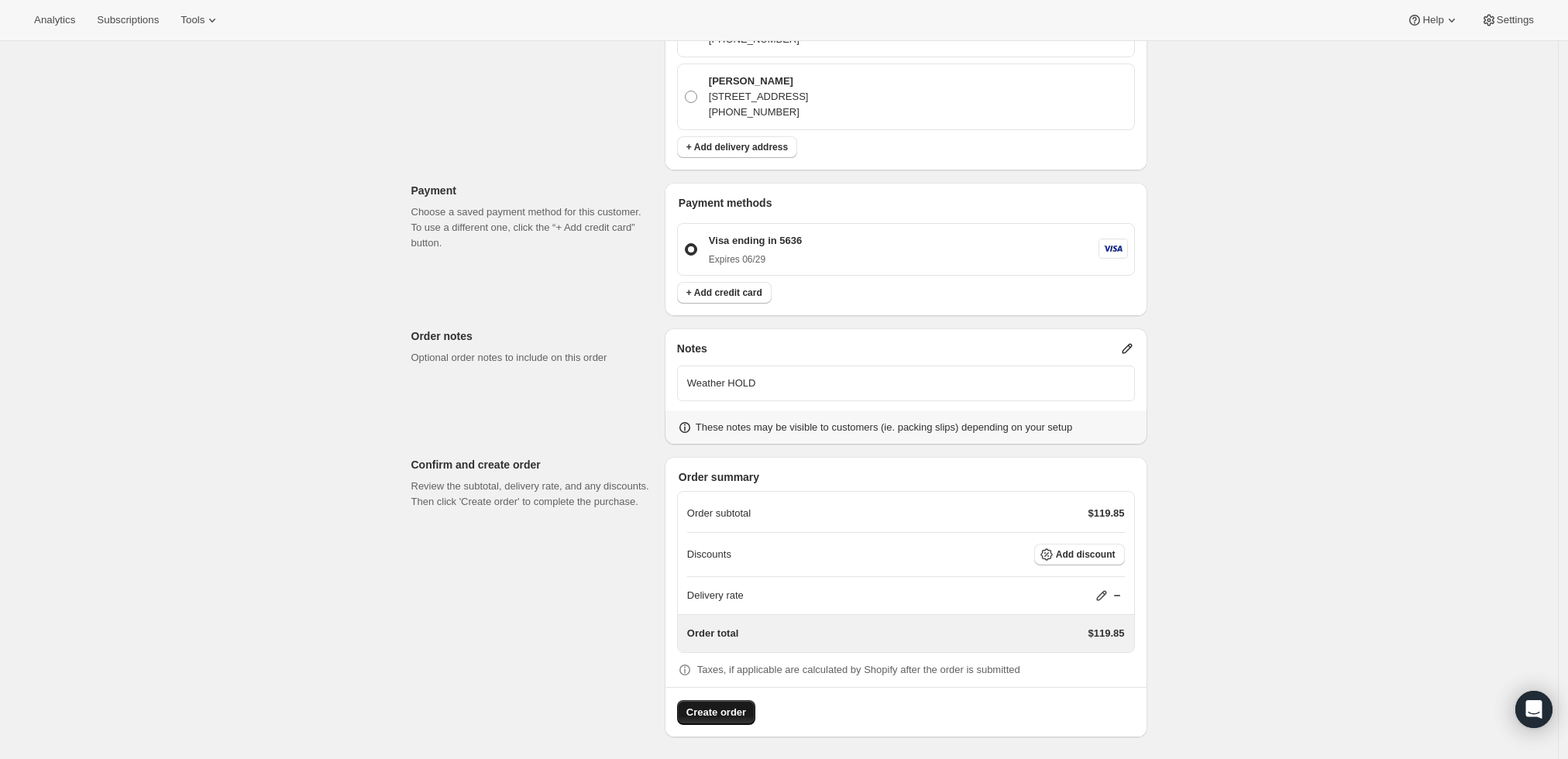
click at [718, 700] on button "Create order" at bounding box center [716, 713] width 78 height 25
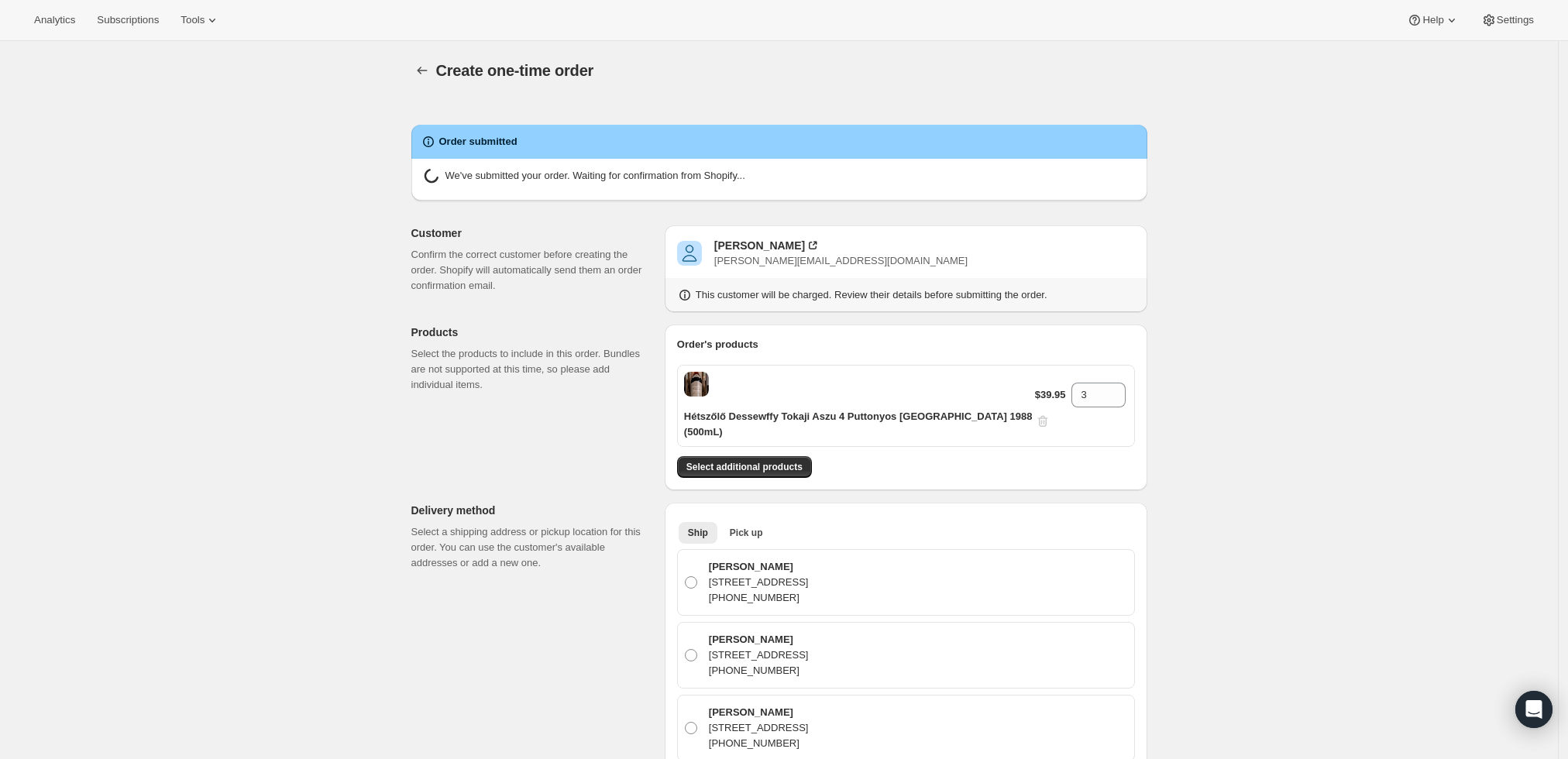
radio input "true"
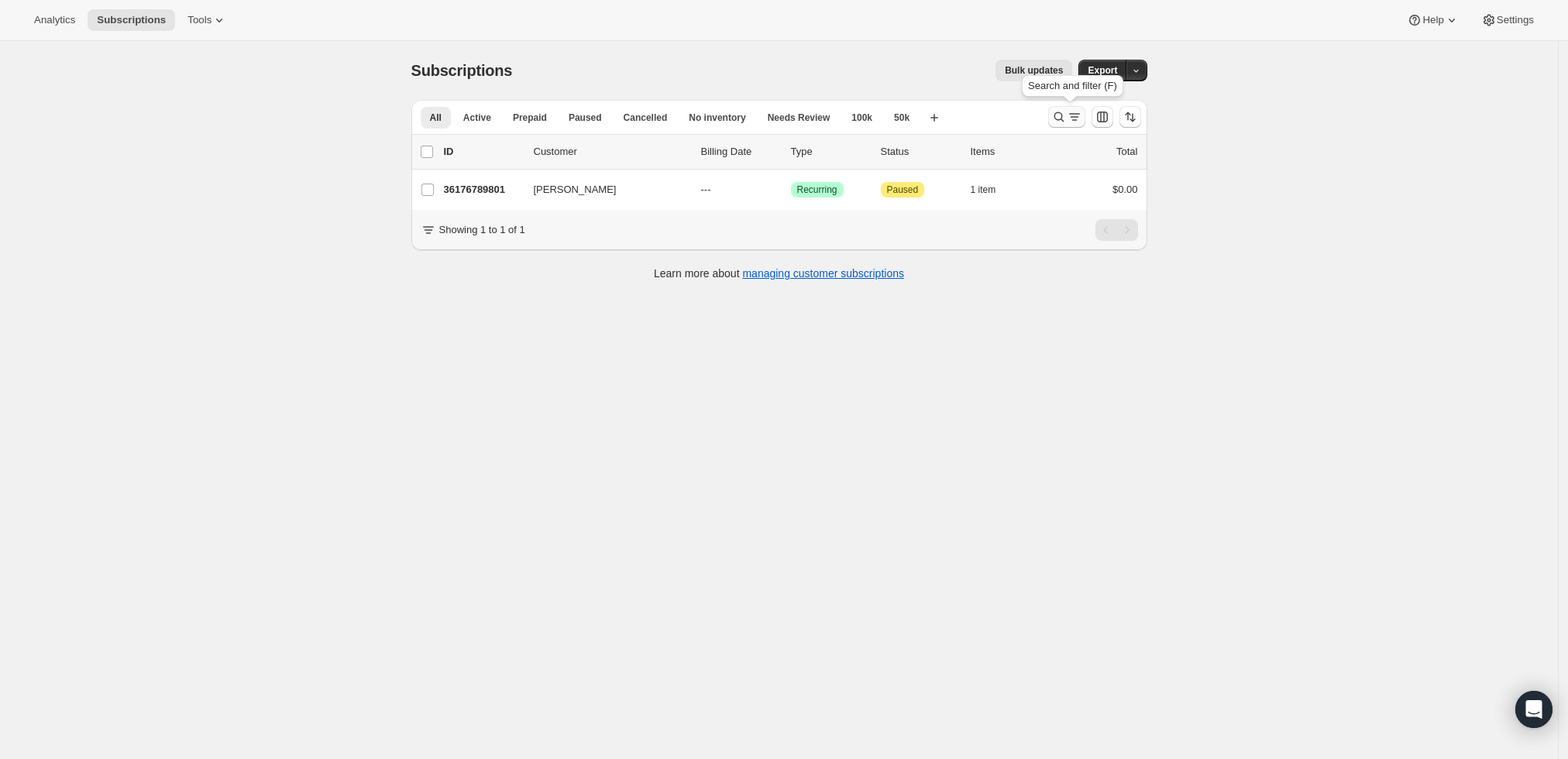
click at [1064, 114] on icon "Search and filter results" at bounding box center [1058, 117] width 10 height 10
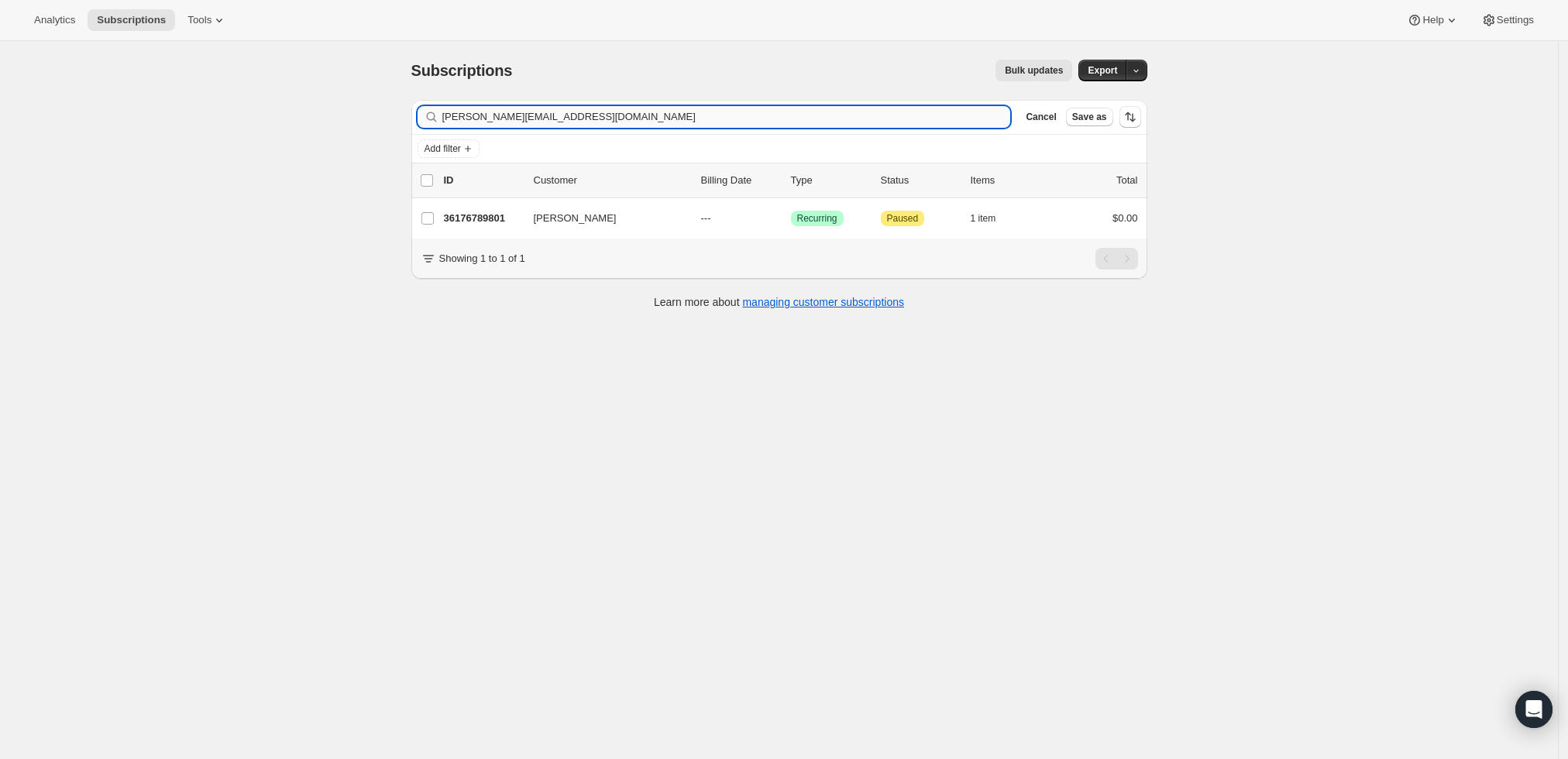
click at [846, 115] on input "[PERSON_NAME][EMAIL_ADDRESS][DOMAIN_NAME]" at bounding box center [727, 117] width 569 height 22
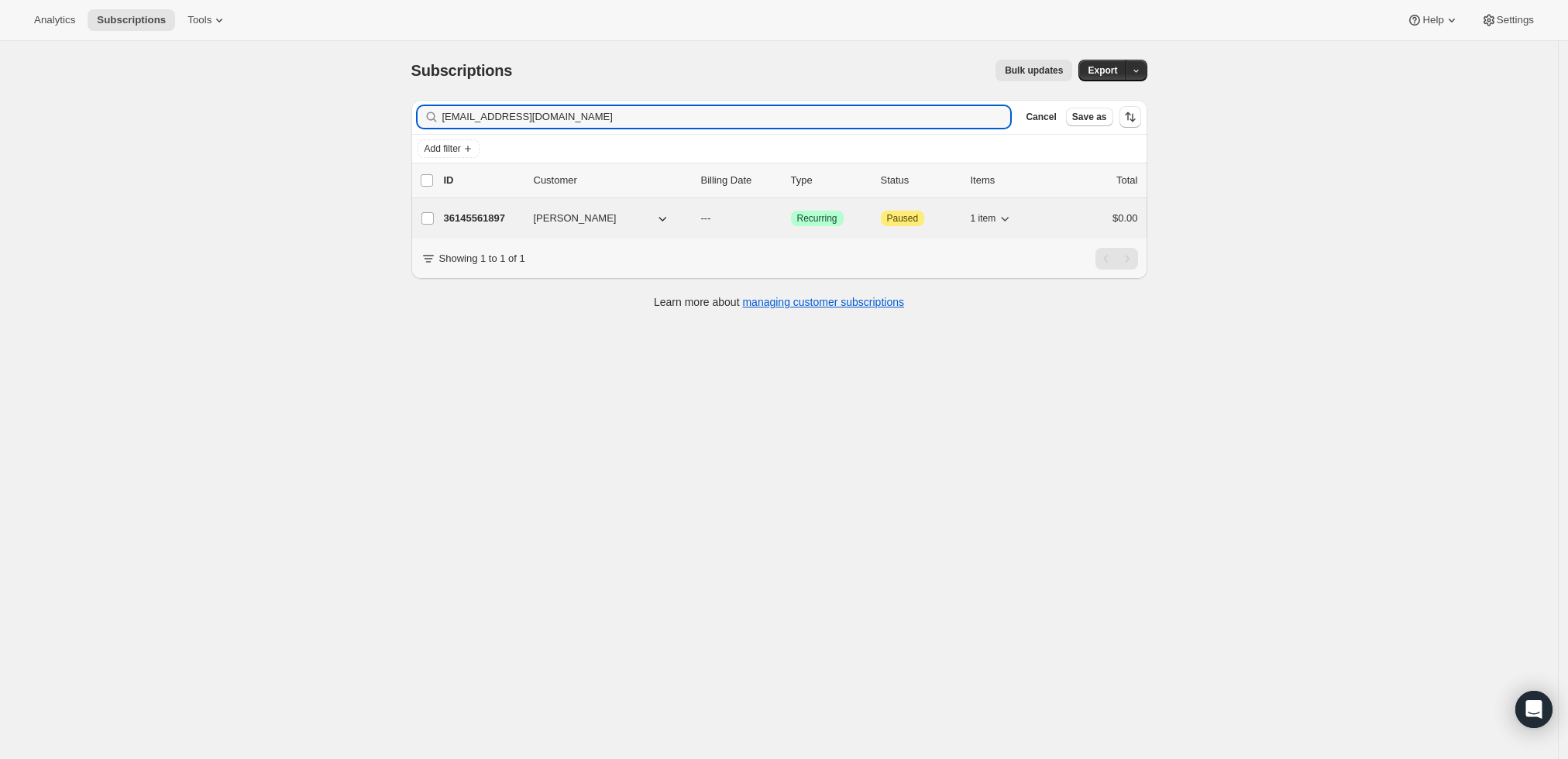
type input "[EMAIL_ADDRESS][DOMAIN_NAME]"
click at [480, 218] on p "36145561897" at bounding box center [483, 218] width 77 height 16
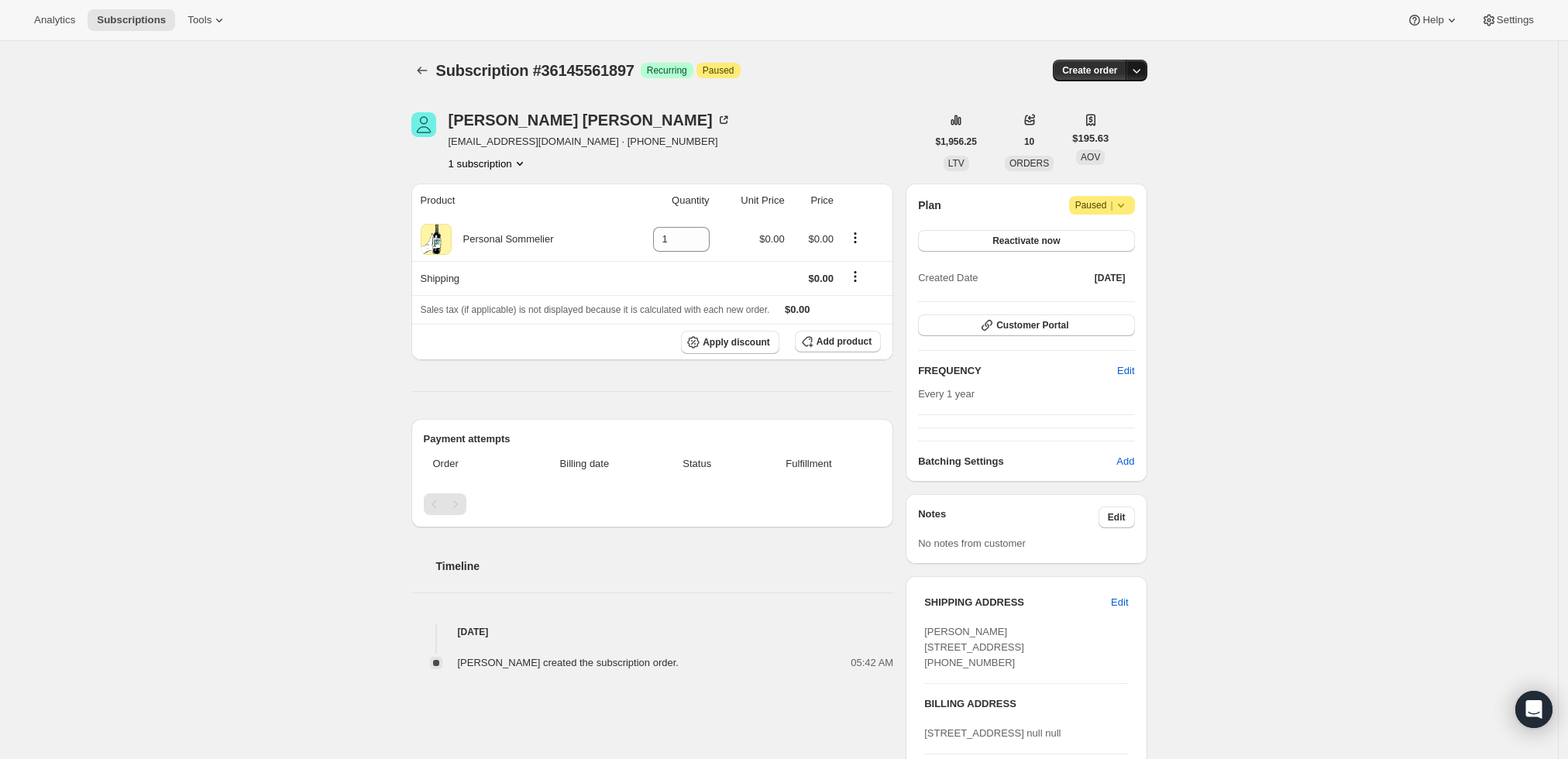
click at [1140, 66] on icon "button" at bounding box center [1137, 71] width 16 height 16
click at [1125, 125] on span "Create custom one-time order" at bounding box center [1075, 128] width 134 height 11
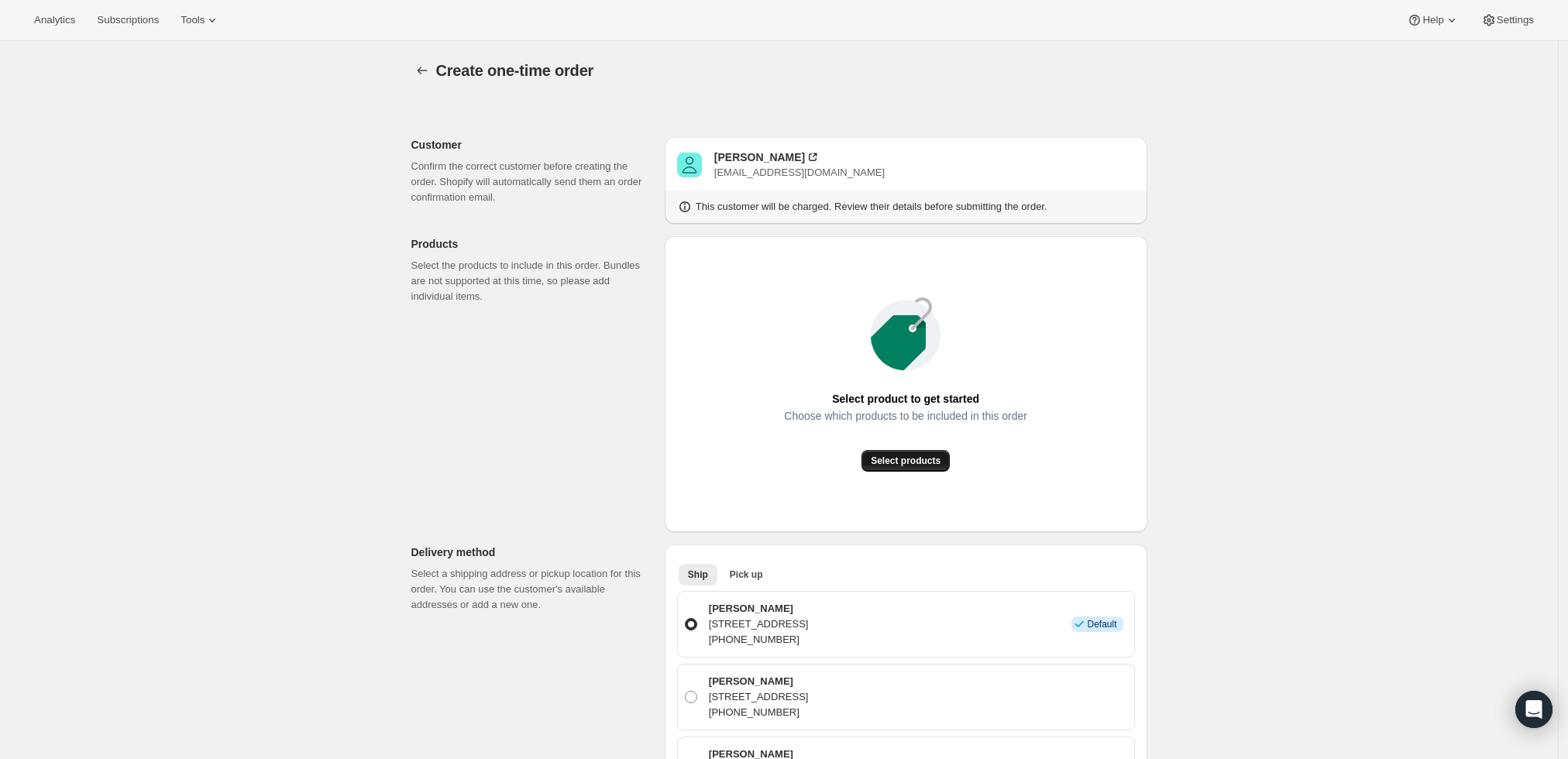
click at [905, 463] on span "Select products" at bounding box center [906, 461] width 70 height 12
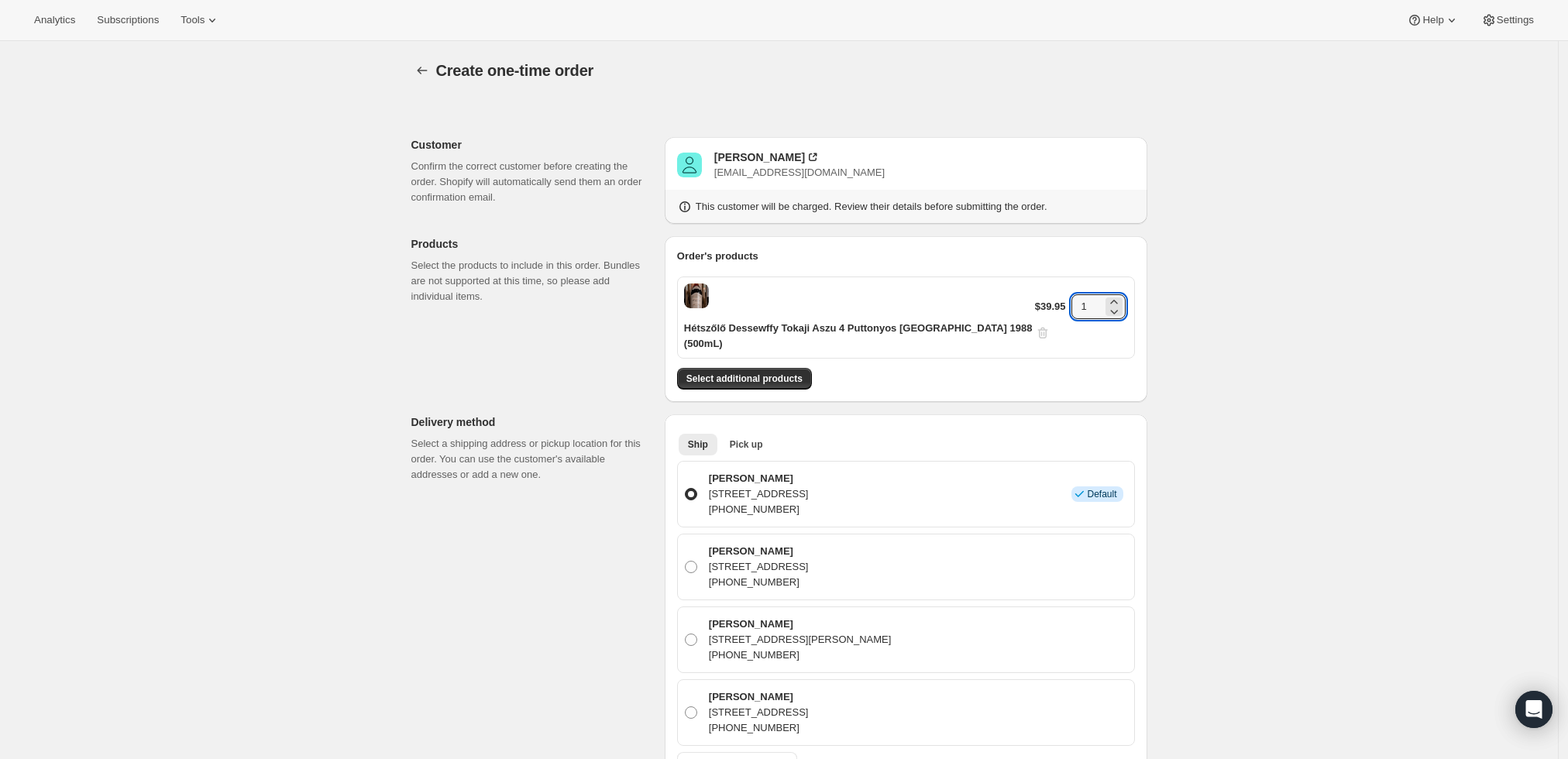
drag, startPoint x: 1081, startPoint y: 292, endPoint x: 1039, endPoint y: 302, distance: 43.2
click at [1039, 302] on div "$39.95 1" at bounding box center [1082, 317] width 93 height 46
type input "6"
click at [1335, 265] on div "Create one-time order. This page is ready Create one-time order Customer Confir…" at bounding box center [779, 717] width 1558 height 1351
click at [790, 372] on span "Select additional products" at bounding box center [744, 379] width 117 height 12
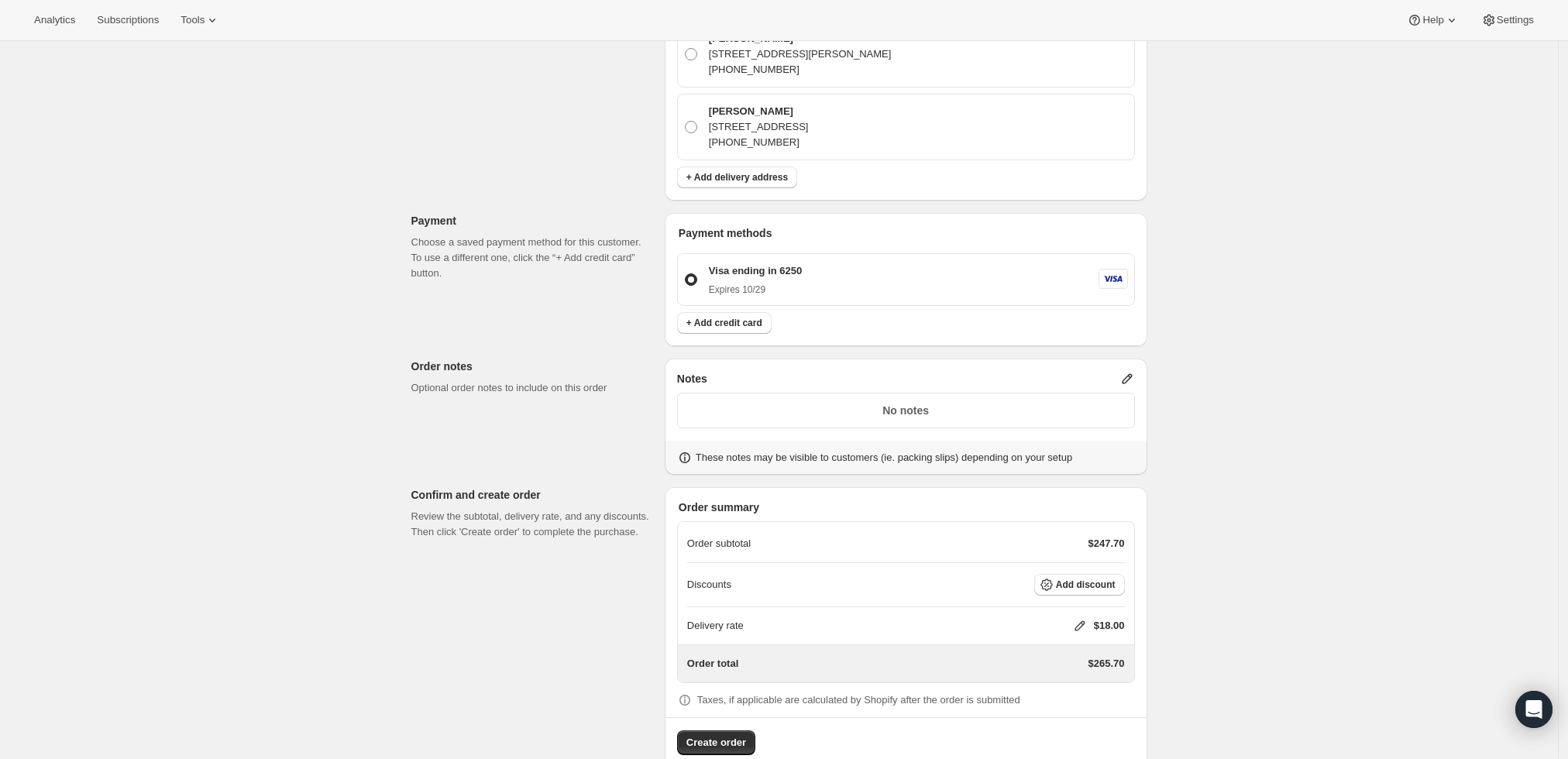
scroll to position [649, 0]
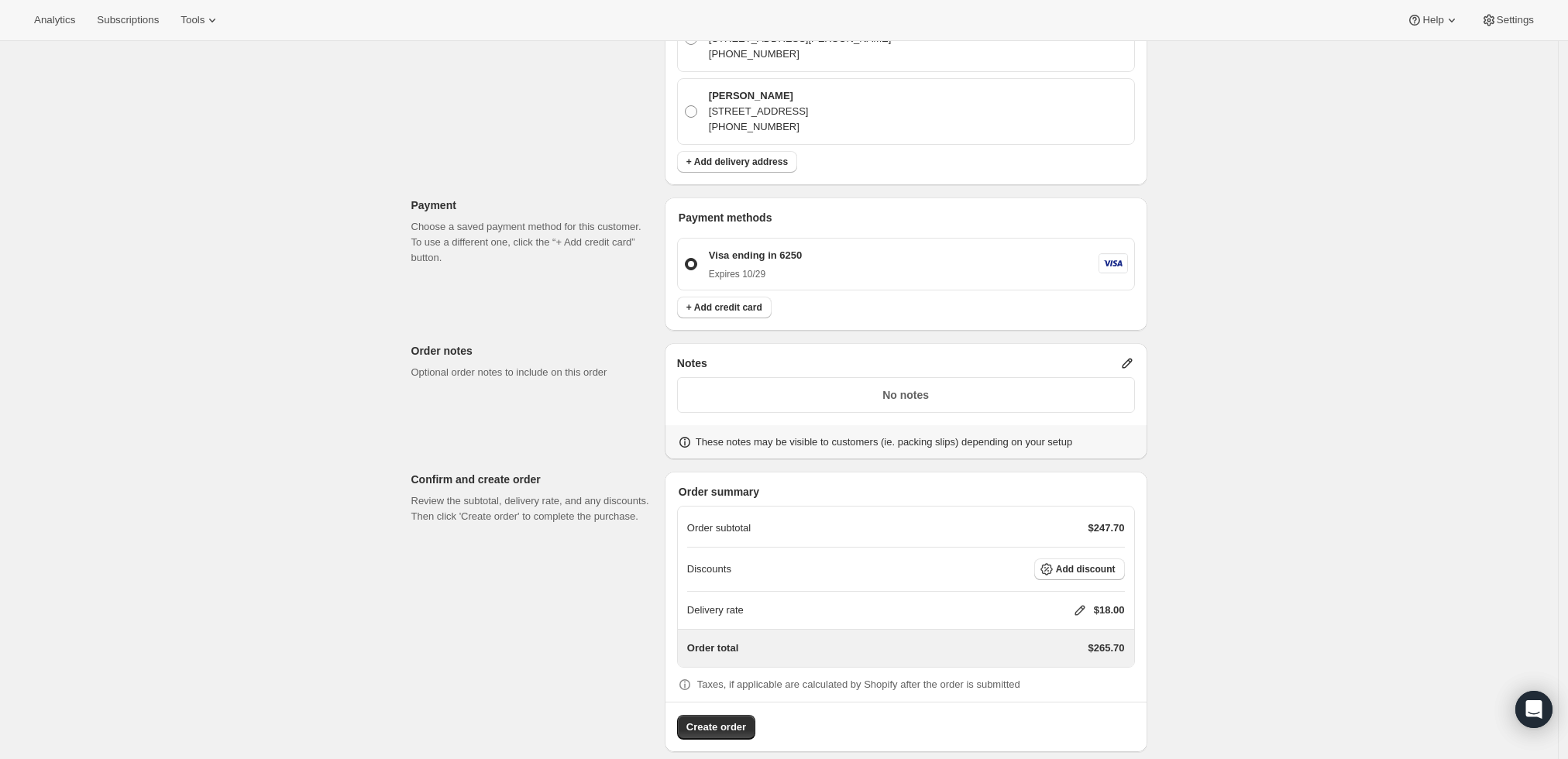
click at [1085, 606] on icon at bounding box center [1079, 610] width 10 height 10
click at [1057, 646] on input "0" at bounding box center [1088, 651] width 139 height 25
type input "0"
click at [1261, 510] on div "Create one-time order. This page is ready Create one-time order Customer Confir…" at bounding box center [779, 84] width 1558 height 1386
click at [1085, 603] on icon at bounding box center [1080, 611] width 16 height 16
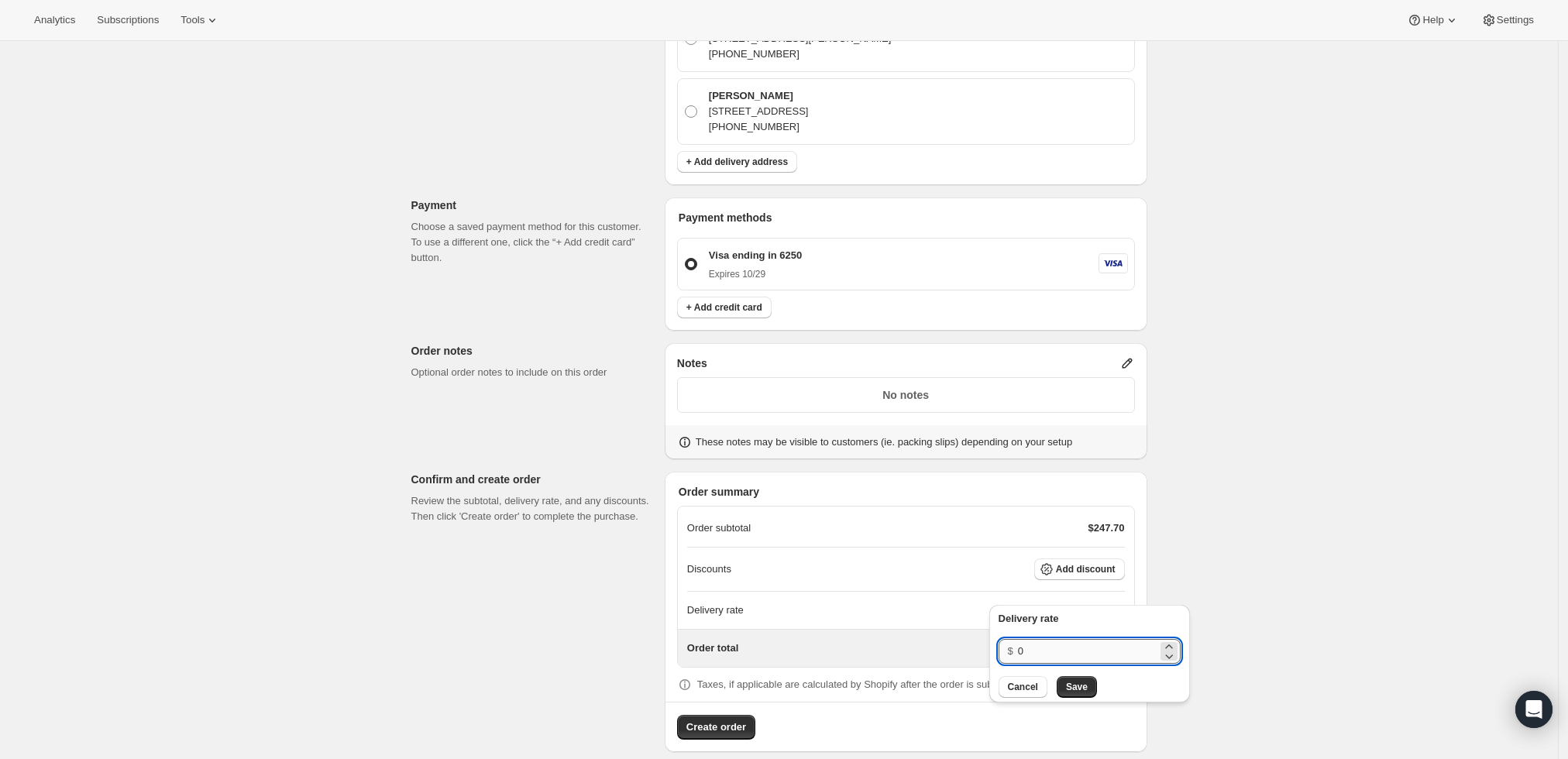
click at [1090, 655] on input "0" at bounding box center [1088, 651] width 139 height 25
type input "0"
click at [1081, 686] on span "Save" at bounding box center [1076, 687] width 22 height 12
click at [694, 720] on span "Create order" at bounding box center [716, 727] width 60 height 16
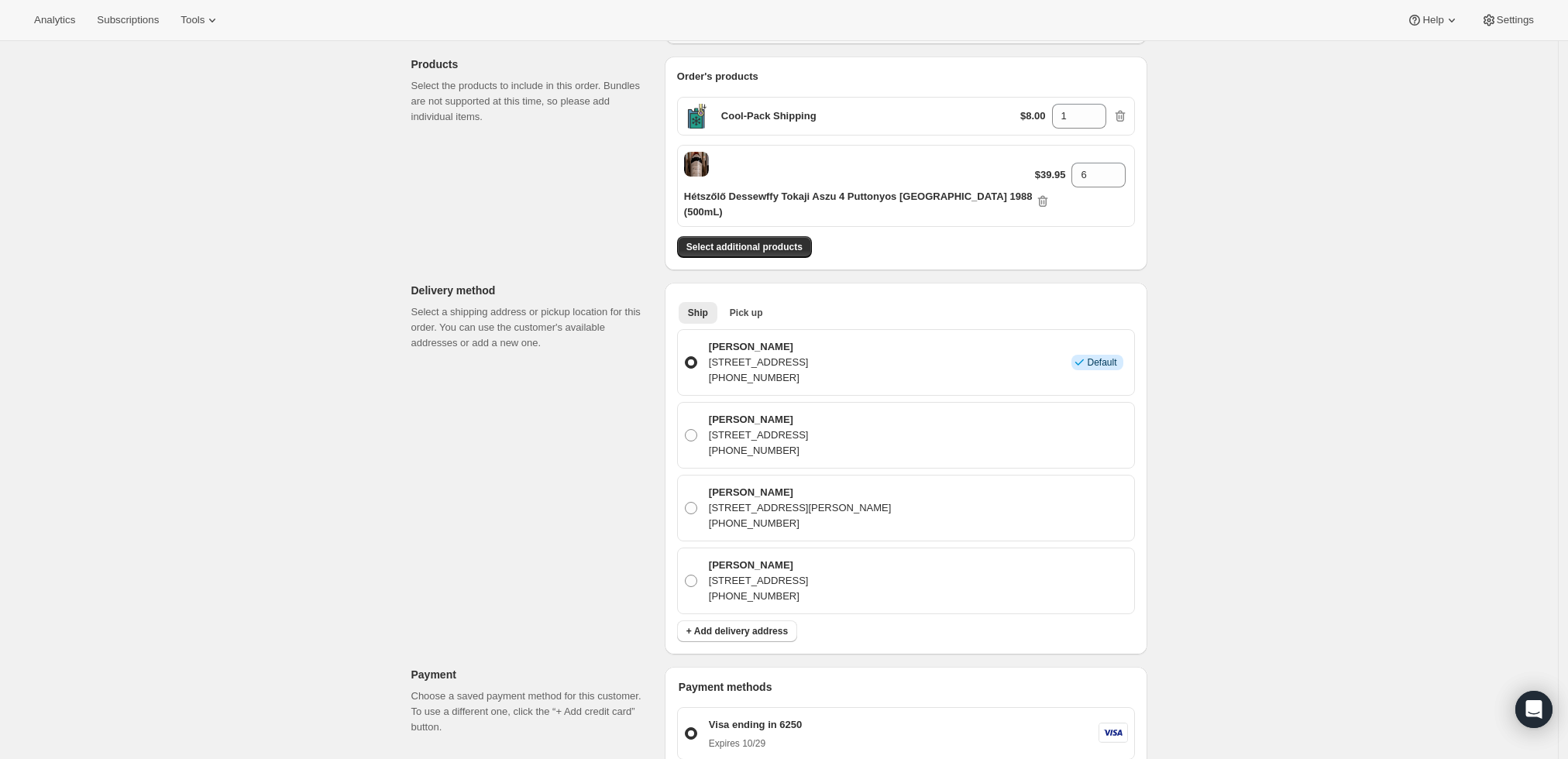
scroll to position [46, 0]
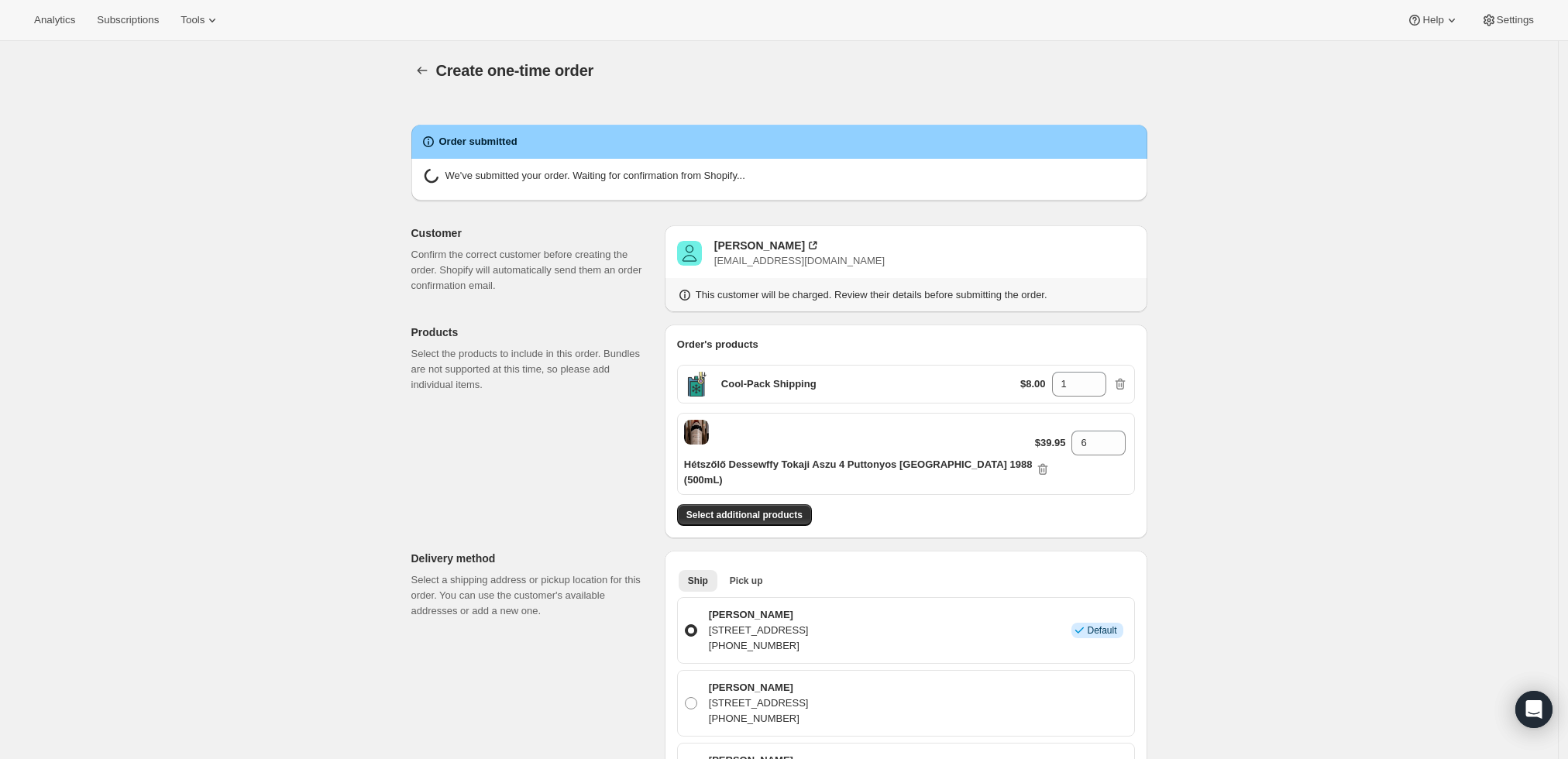
radio input "true"
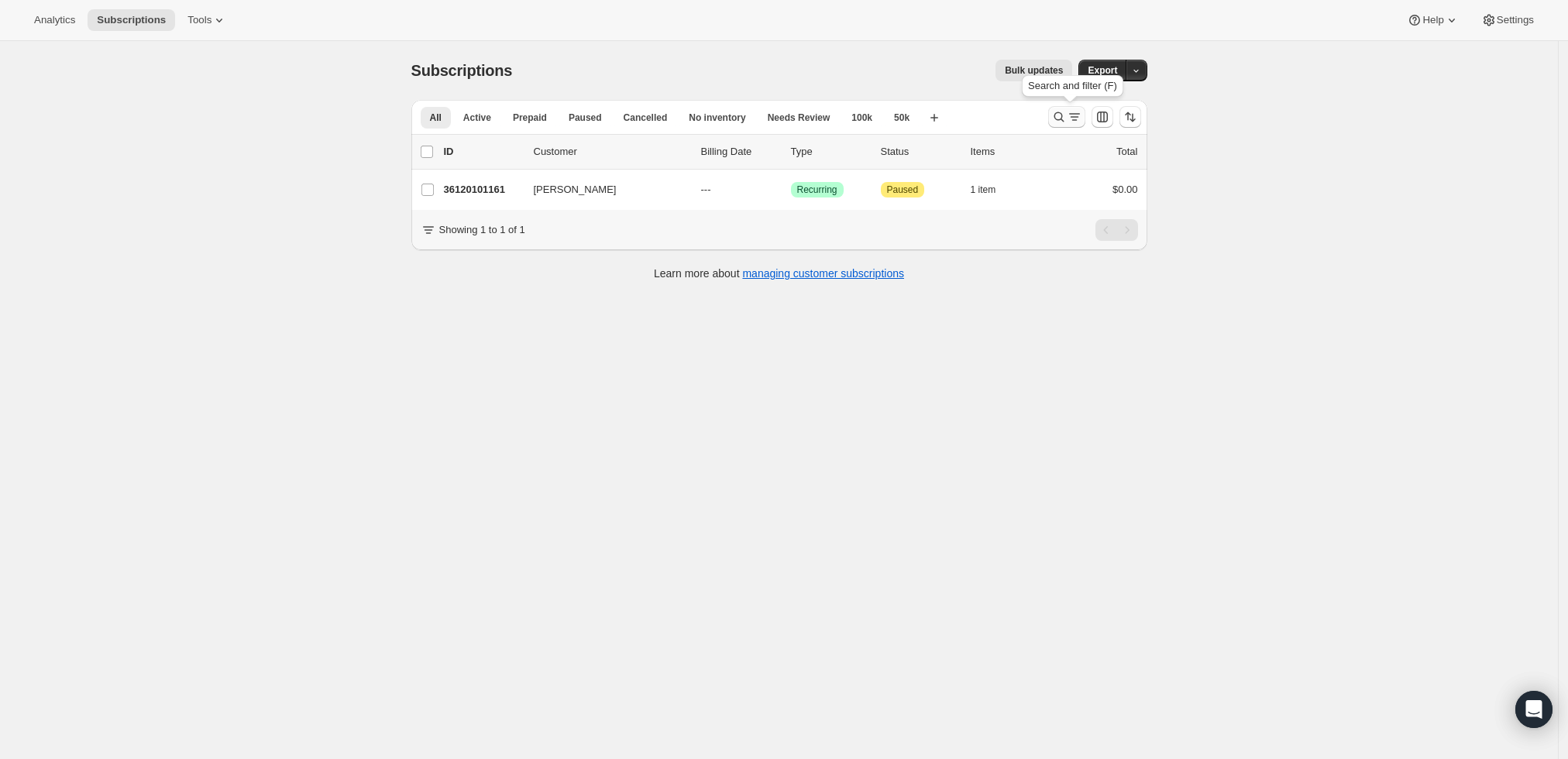
click at [1060, 114] on icon "Search and filter results" at bounding box center [1060, 117] width 16 height 16
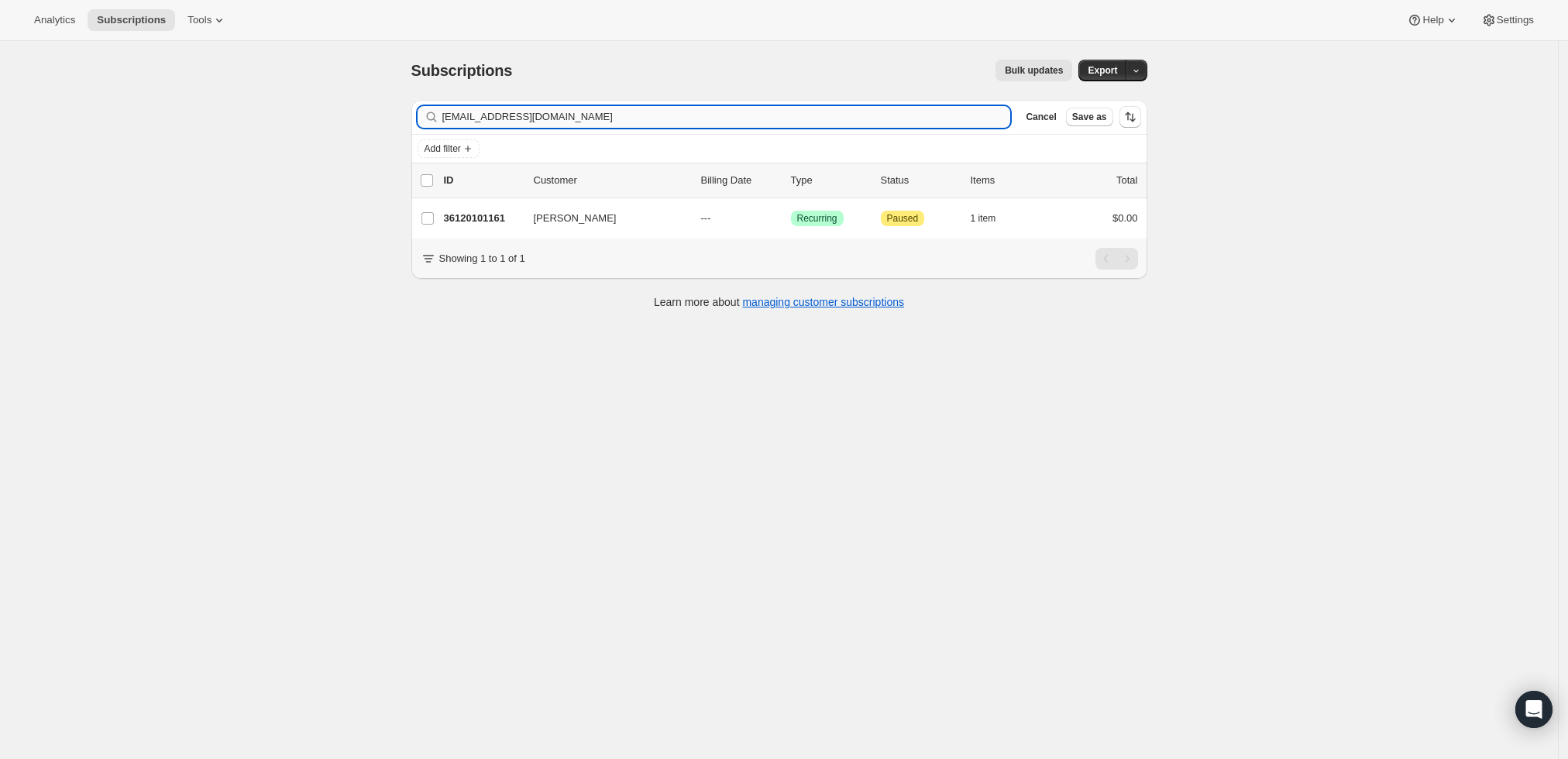
click at [910, 117] on input "[EMAIL_ADDRESS][DOMAIN_NAME]" at bounding box center [727, 117] width 569 height 22
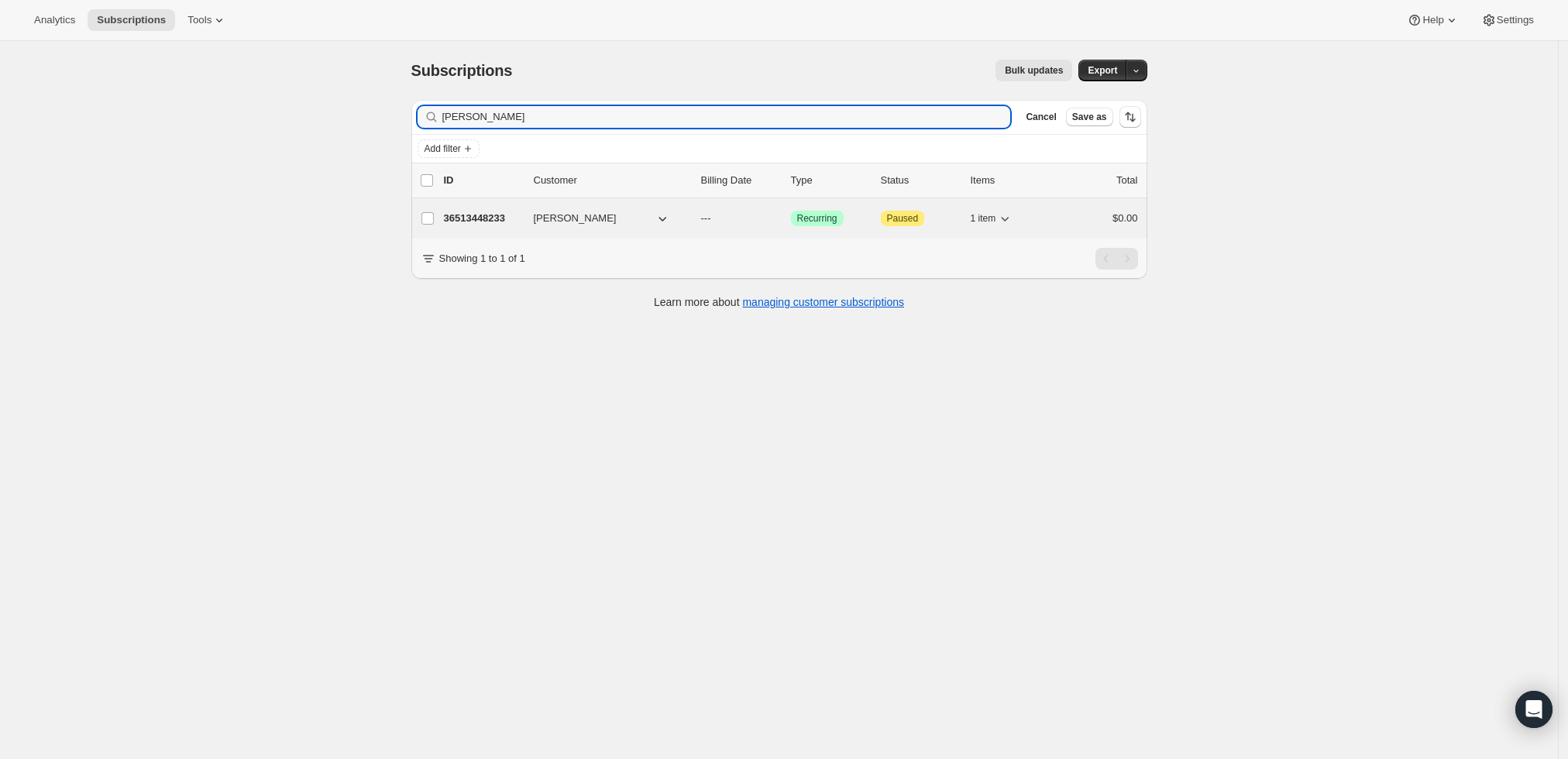
type input "[PERSON_NAME]"
click at [487, 216] on p "36513448233" at bounding box center [483, 218] width 77 height 16
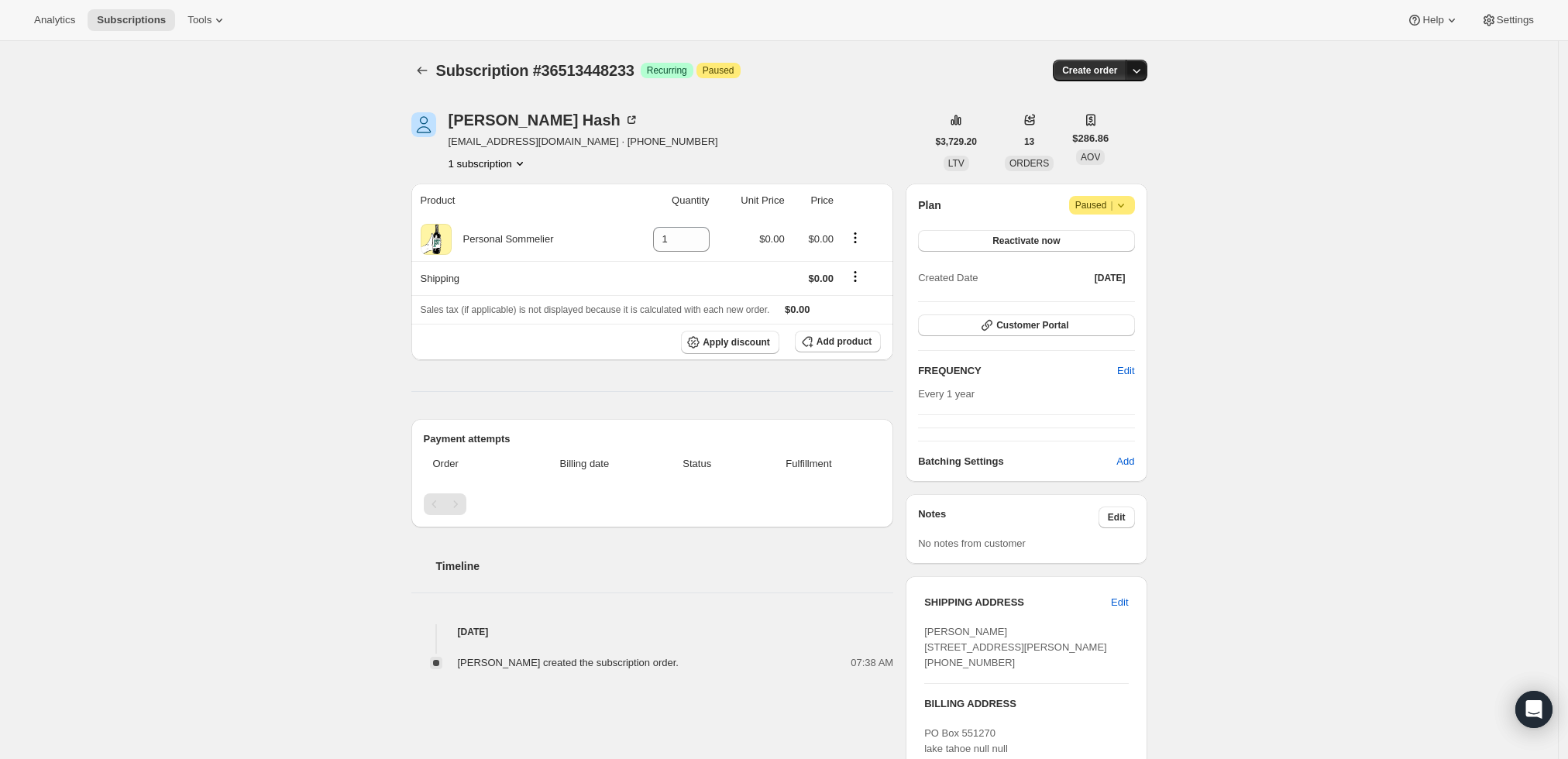
click at [1145, 67] on icon "button" at bounding box center [1137, 71] width 16 height 16
click at [1107, 121] on span "Create custom one-time order" at bounding box center [1075, 129] width 134 height 16
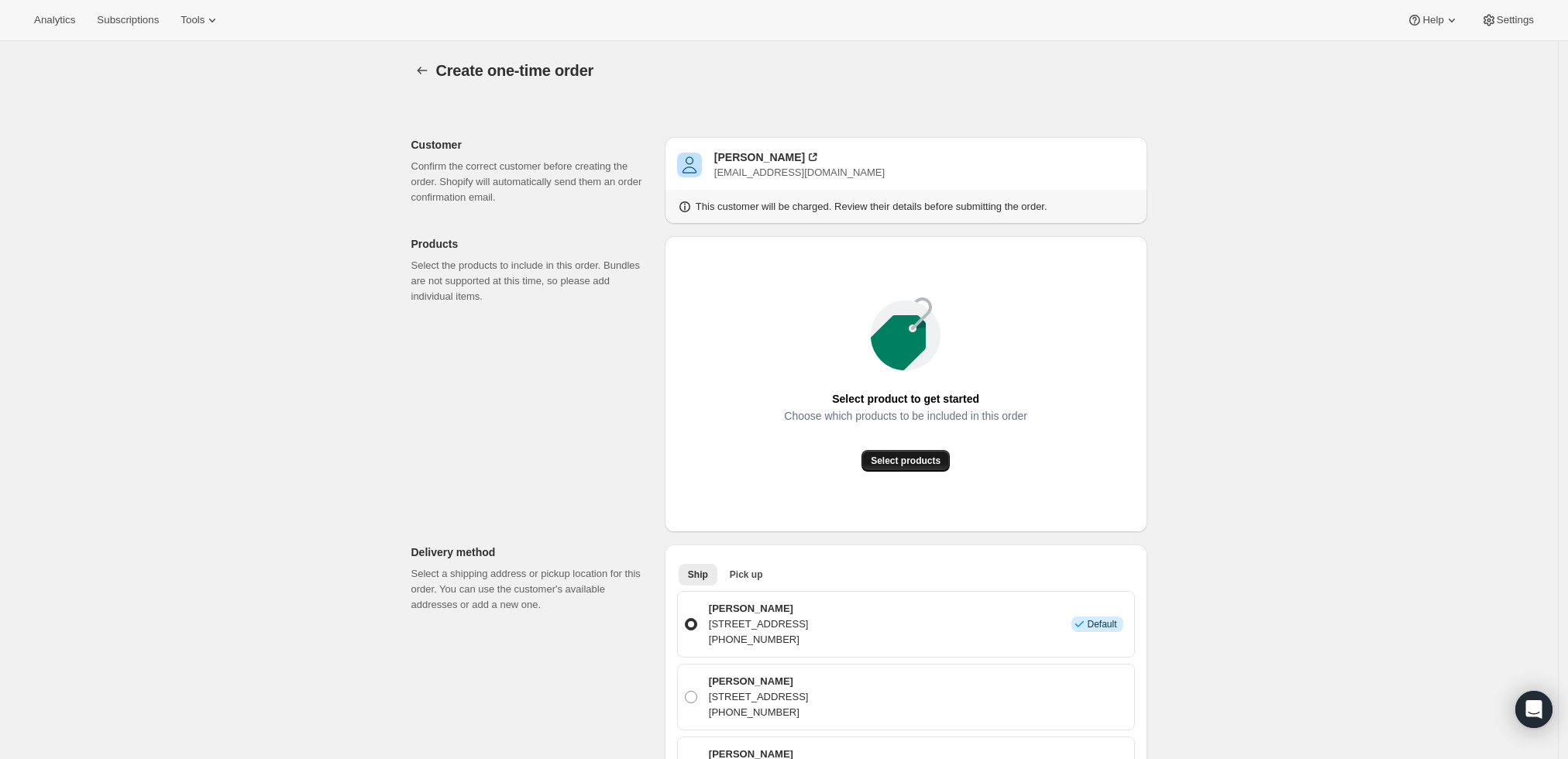
click at [921, 458] on span "Select products" at bounding box center [906, 461] width 70 height 12
click at [939, 454] on button "Select products" at bounding box center [905, 461] width 89 height 22
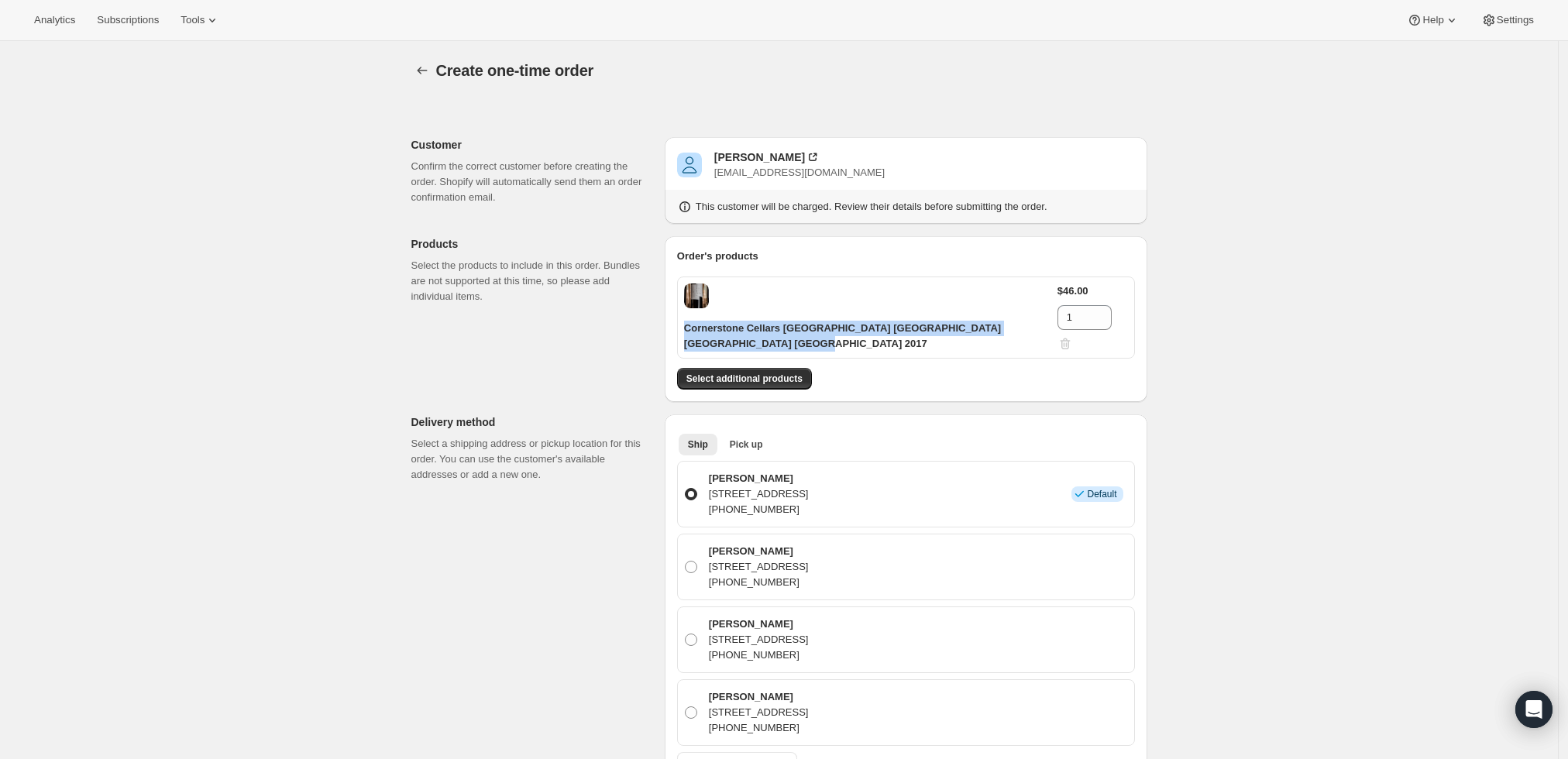
drag, startPoint x: 758, startPoint y: 340, endPoint x: 678, endPoint y: 330, distance: 80.6
click at [678, 330] on div "Order's products Cornerstone Cellars [GEOGRAPHIC_DATA] [GEOGRAPHIC_DATA] [GEOGR…" at bounding box center [905, 319] width 483 height 166
copy p "Cornerstone Cellars [GEOGRAPHIC_DATA] [GEOGRAPHIC_DATA] [GEOGRAPHIC_DATA] [GEOG…"
drag, startPoint x: 1094, startPoint y: 304, endPoint x: 1066, endPoint y: 309, distance: 28.4
click at [1062, 304] on div "$46.00 1" at bounding box center [1093, 318] width 70 height 68
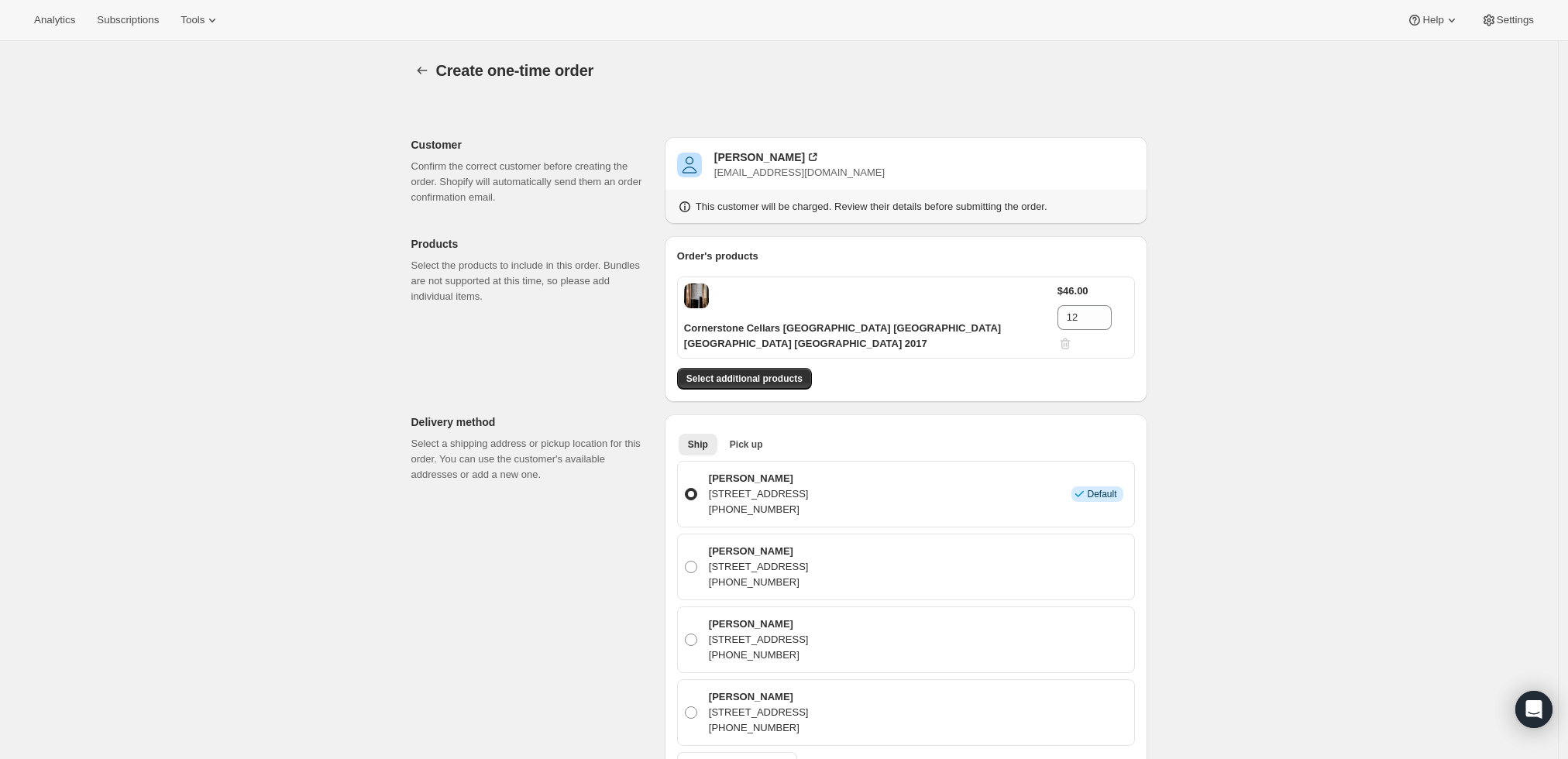
click at [1273, 424] on div "Create one-time order. This page is ready Create one-time order Customer Confir…" at bounding box center [779, 717] width 1558 height 1351
click at [1185, 374] on div "Create one-time order. This page is ready Create one-time order Customer Confir…" at bounding box center [779, 710] width 1558 height 1337
drag, startPoint x: 1082, startPoint y: 302, endPoint x: 1053, endPoint y: 304, distance: 29.1
click at [1058, 304] on div "$46.00 12" at bounding box center [1093, 318] width 70 height 68
type input "16"
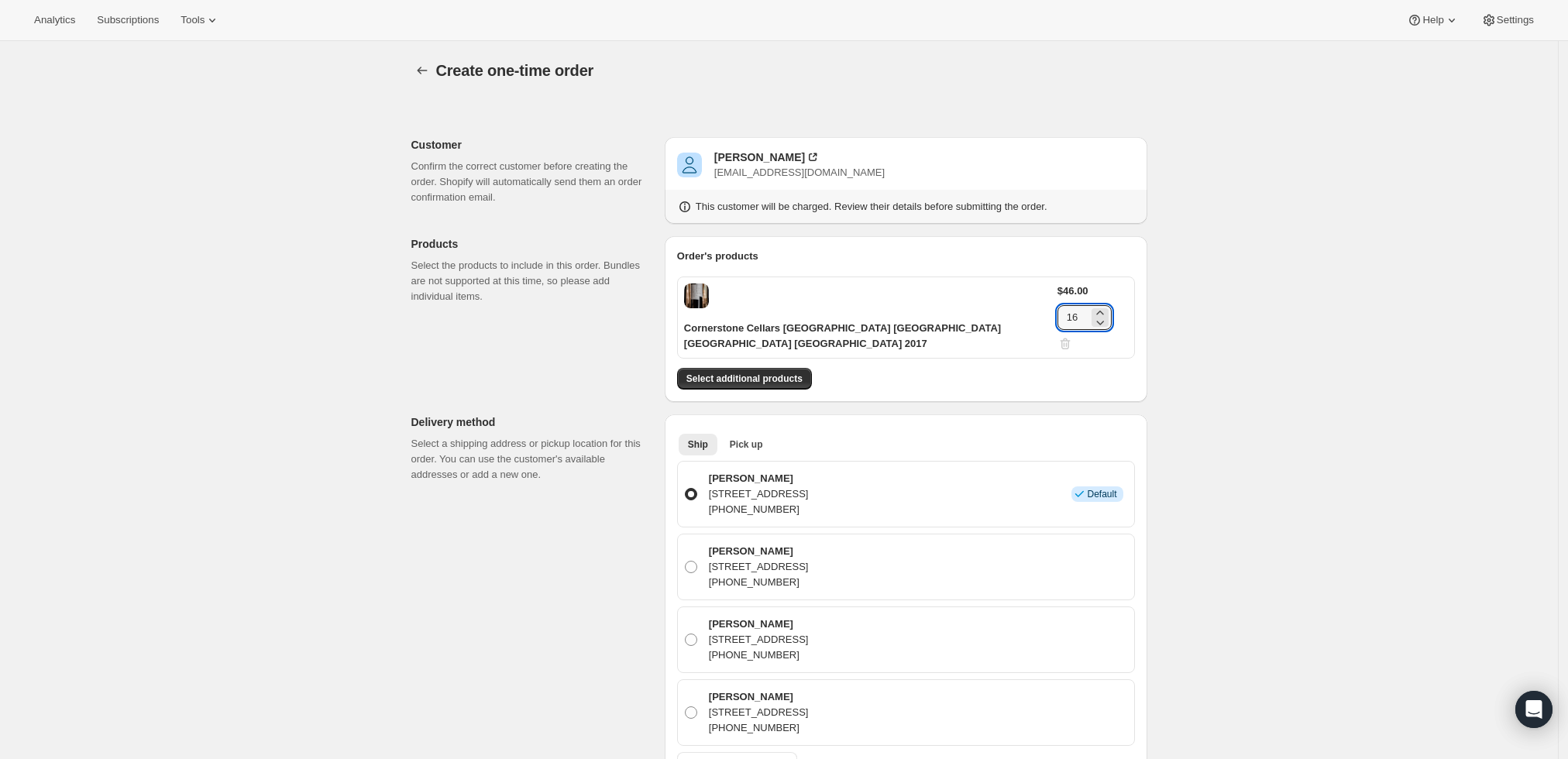
click at [1199, 313] on div "Create one-time order. This page is ready Create one-time order Customer Confir…" at bounding box center [779, 717] width 1558 height 1351
click at [751, 443] on span "Pick up" at bounding box center [747, 444] width 33 height 12
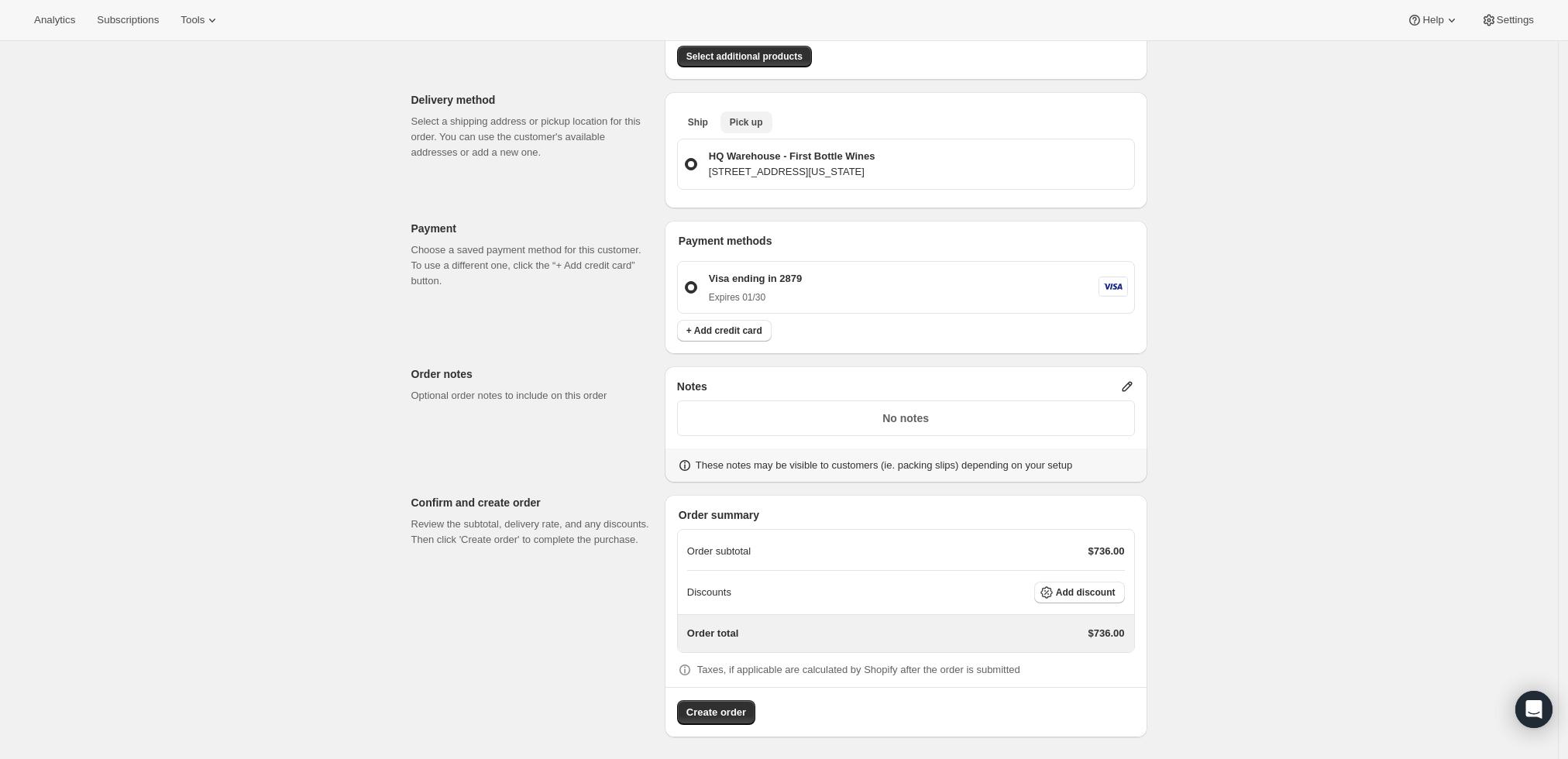
scroll to position [323, 0]
click at [1066, 589] on span "Add discount" at bounding box center [1086, 592] width 60 height 12
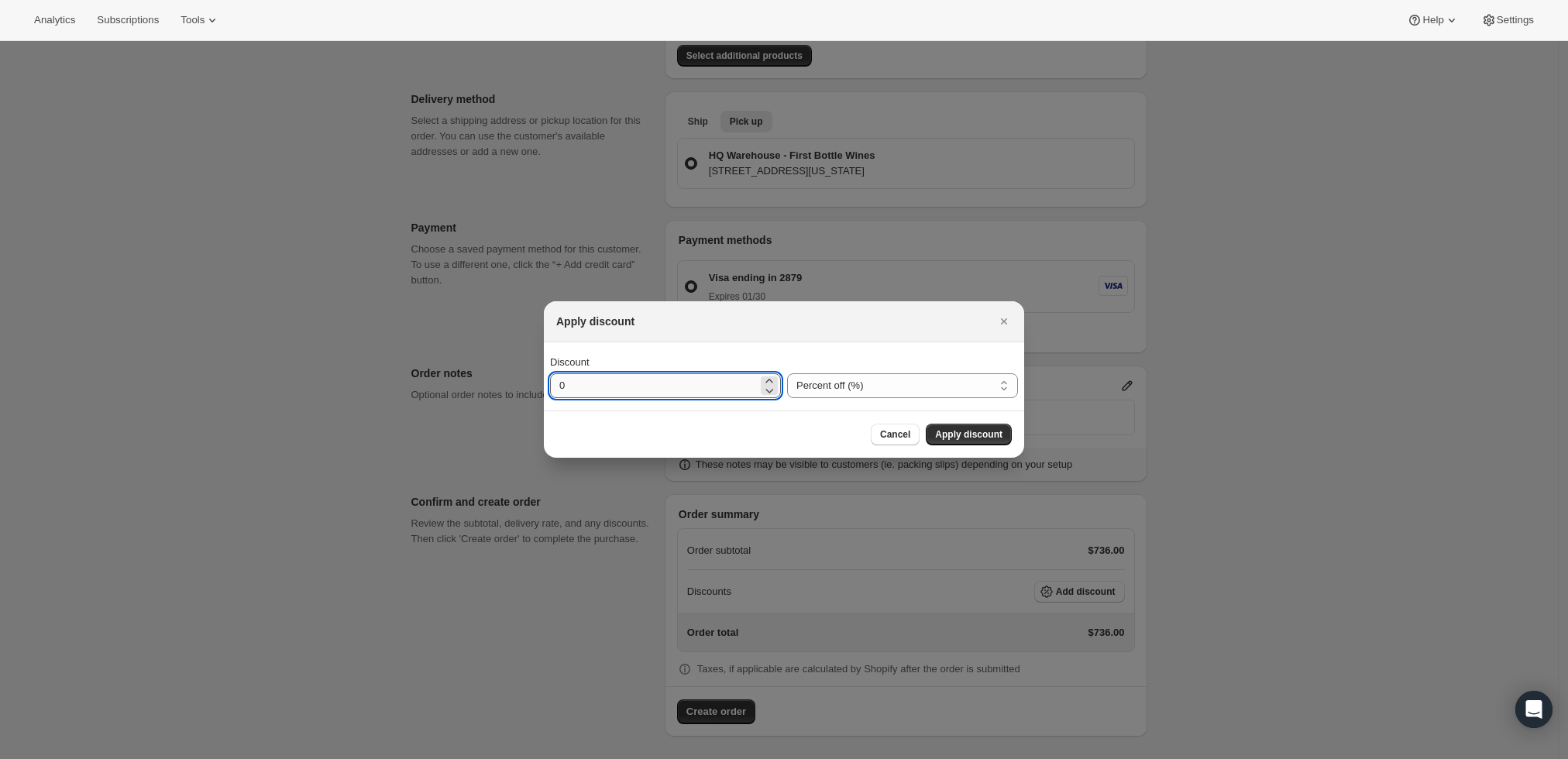
click at [741, 393] on input "0" at bounding box center [654, 386] width 208 height 25
click at [832, 383] on select "Percent off (%) Amount off ($)" at bounding box center [902, 386] width 231 height 25
select select "fixedAmount"
click at [787, 373] on select "Percent off (%) Amount off ($)" at bounding box center [902, 386] width 231 height 25
click at [737, 393] on input "0" at bounding box center [654, 386] width 208 height 25
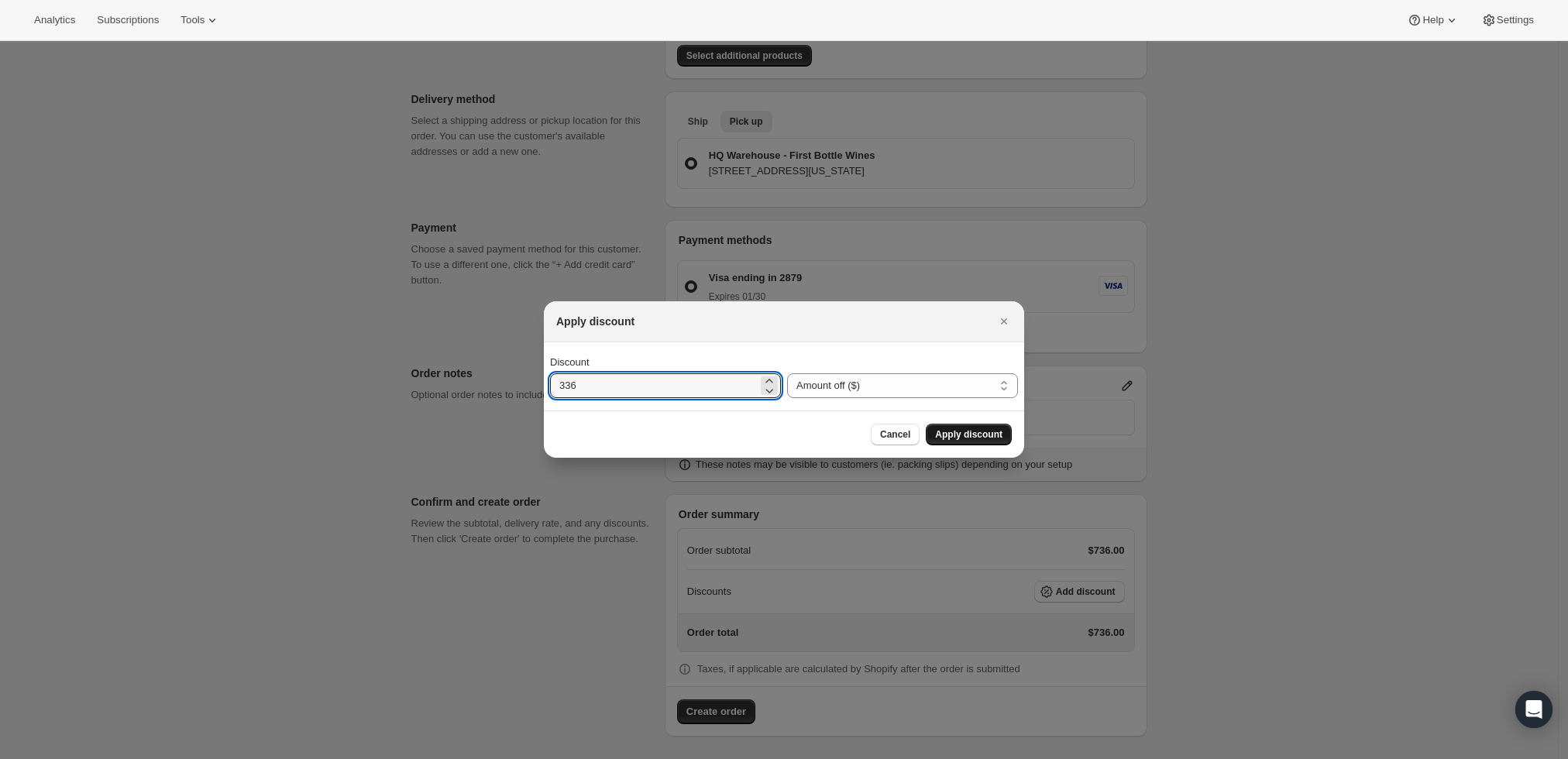
type input "336"
click at [972, 438] on span "Apply discount" at bounding box center [968, 435] width 67 height 12
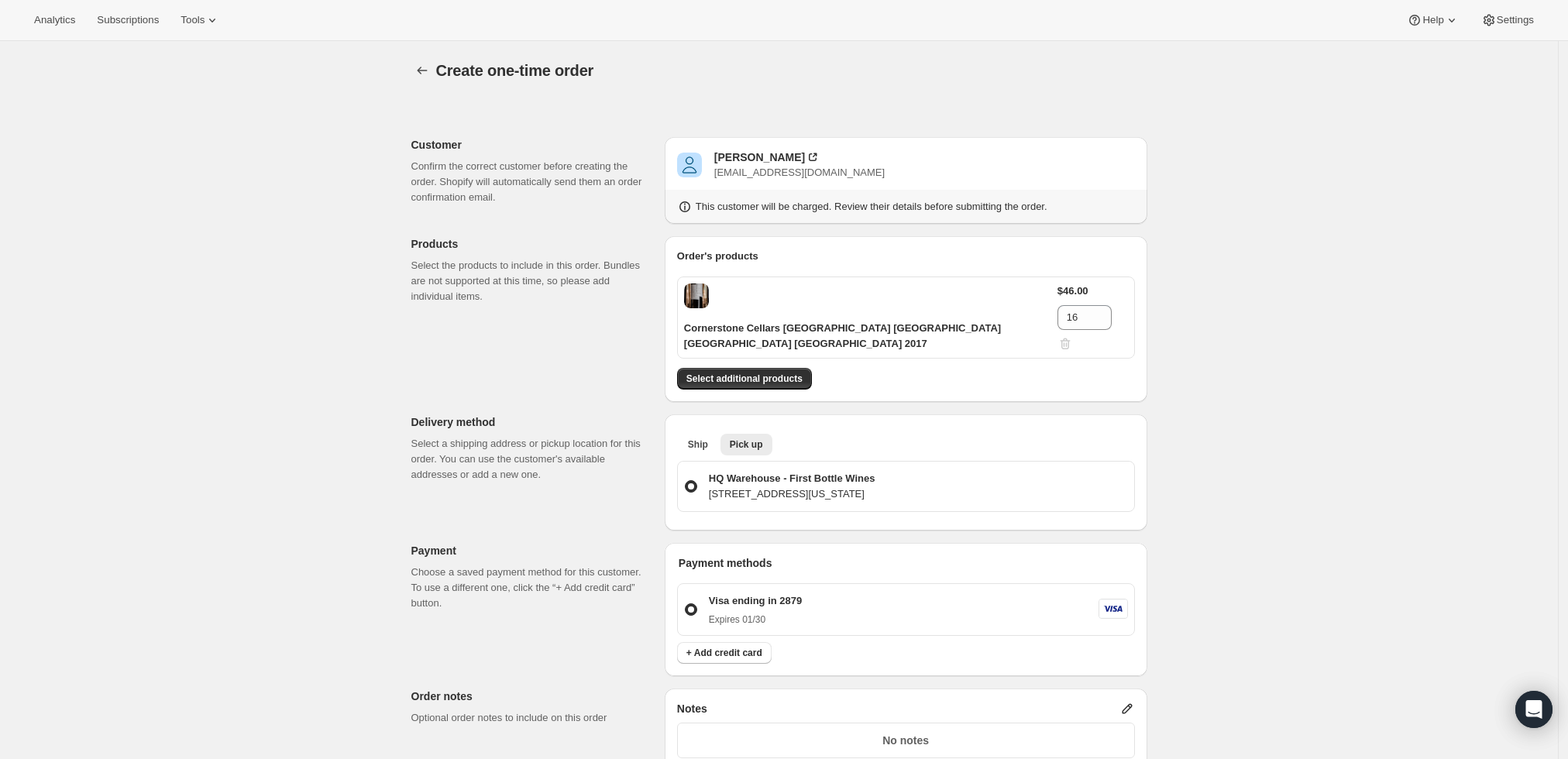
scroll to position [317, 0]
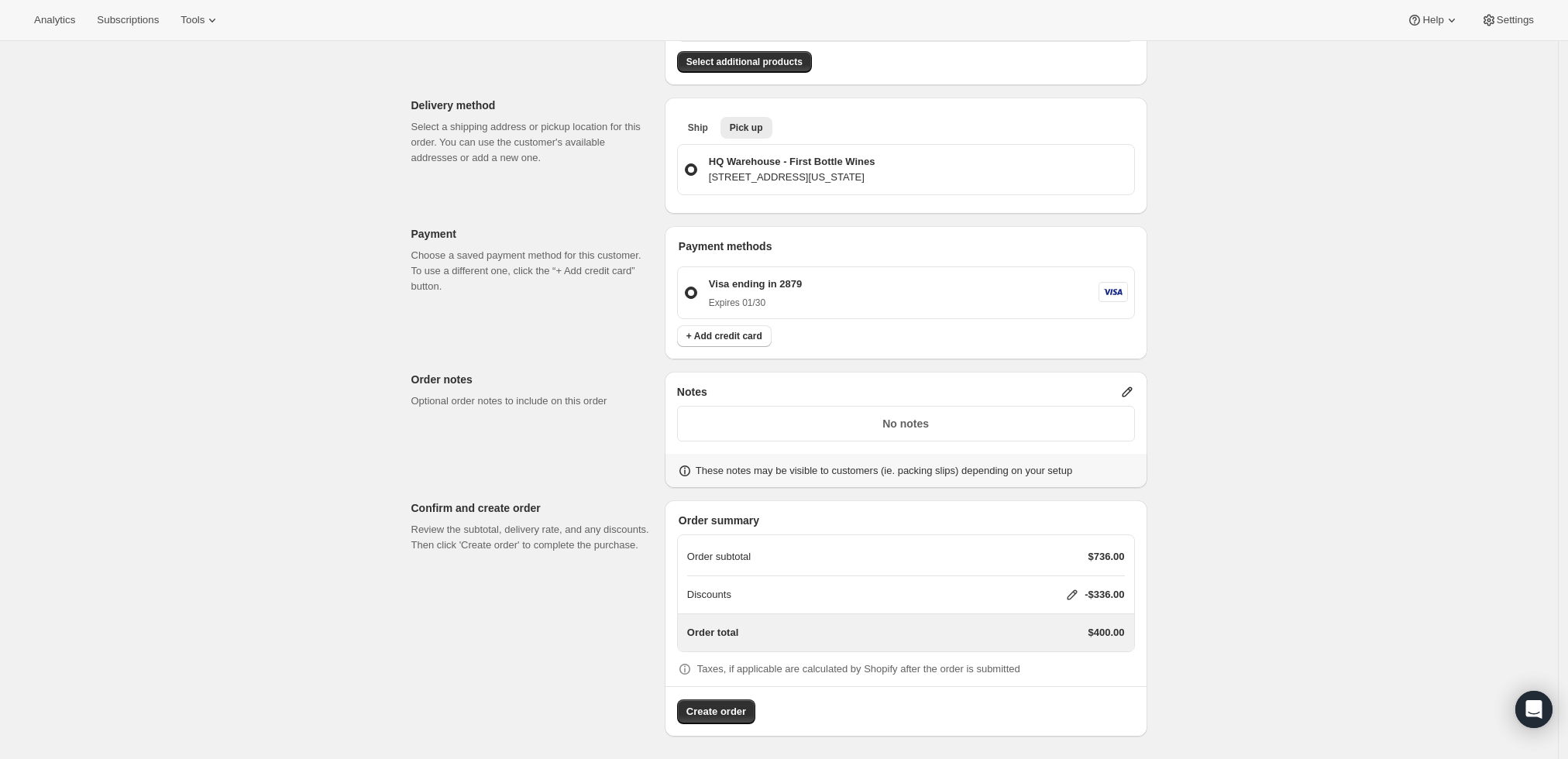
click at [1133, 384] on icon at bounding box center [1127, 392] width 16 height 16
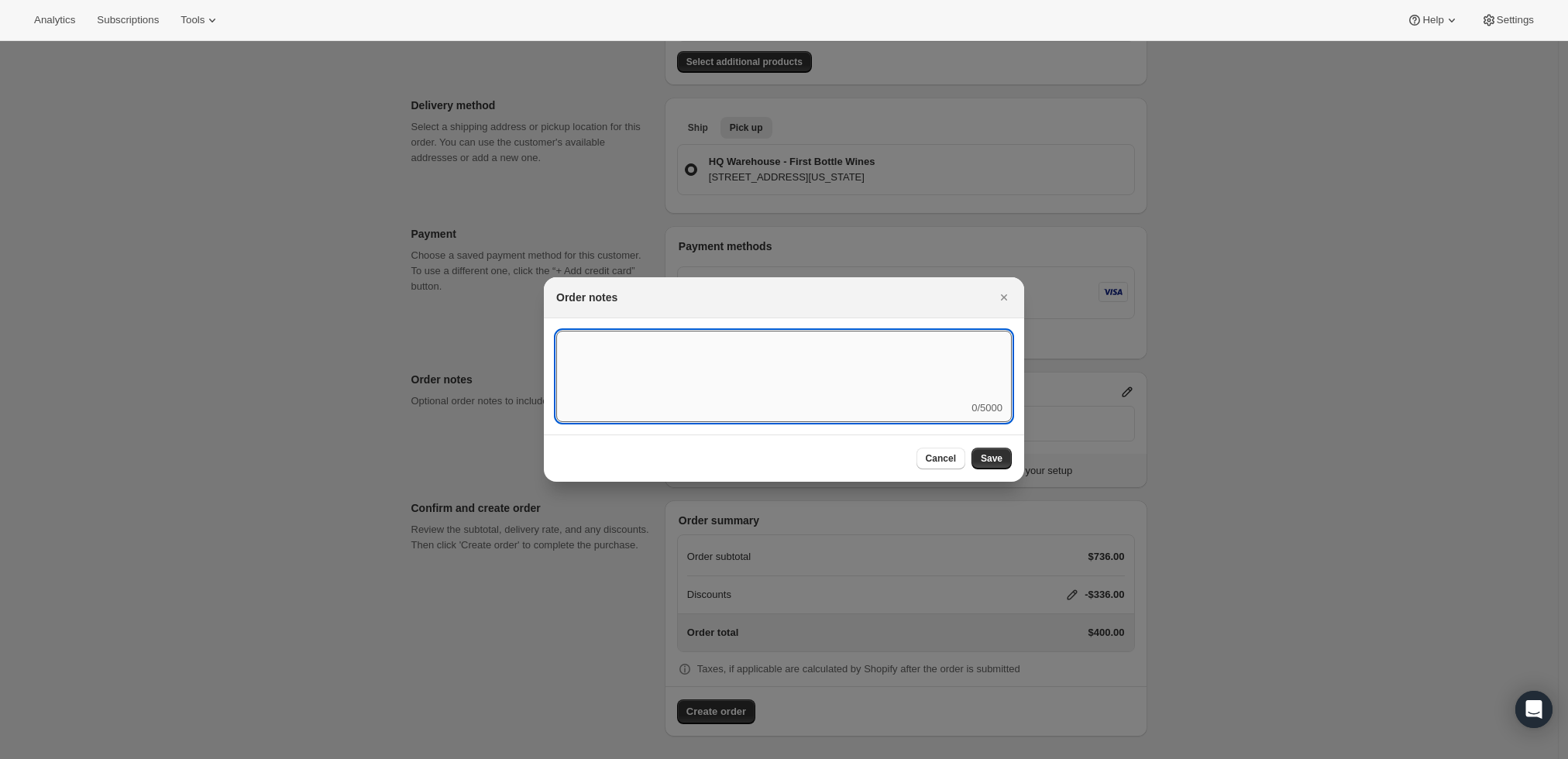
click at [826, 401] on textarea ":r3v:" at bounding box center [784, 365] width 456 height 70
type textarea "Blake's Father In Law Discount (babysitting Fee) pick up Friday 8/29"
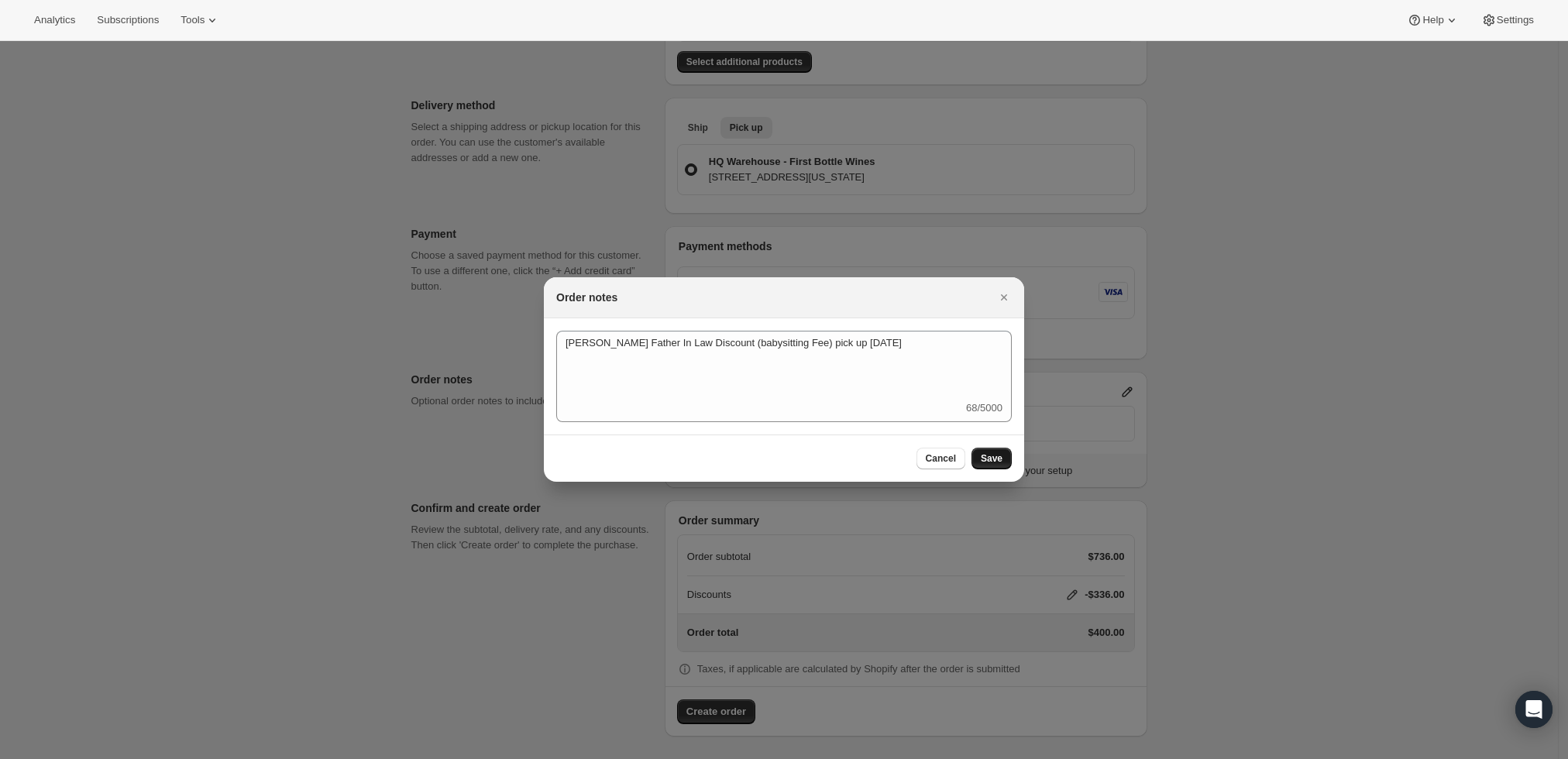
click at [992, 457] on span "Save" at bounding box center [991, 458] width 22 height 12
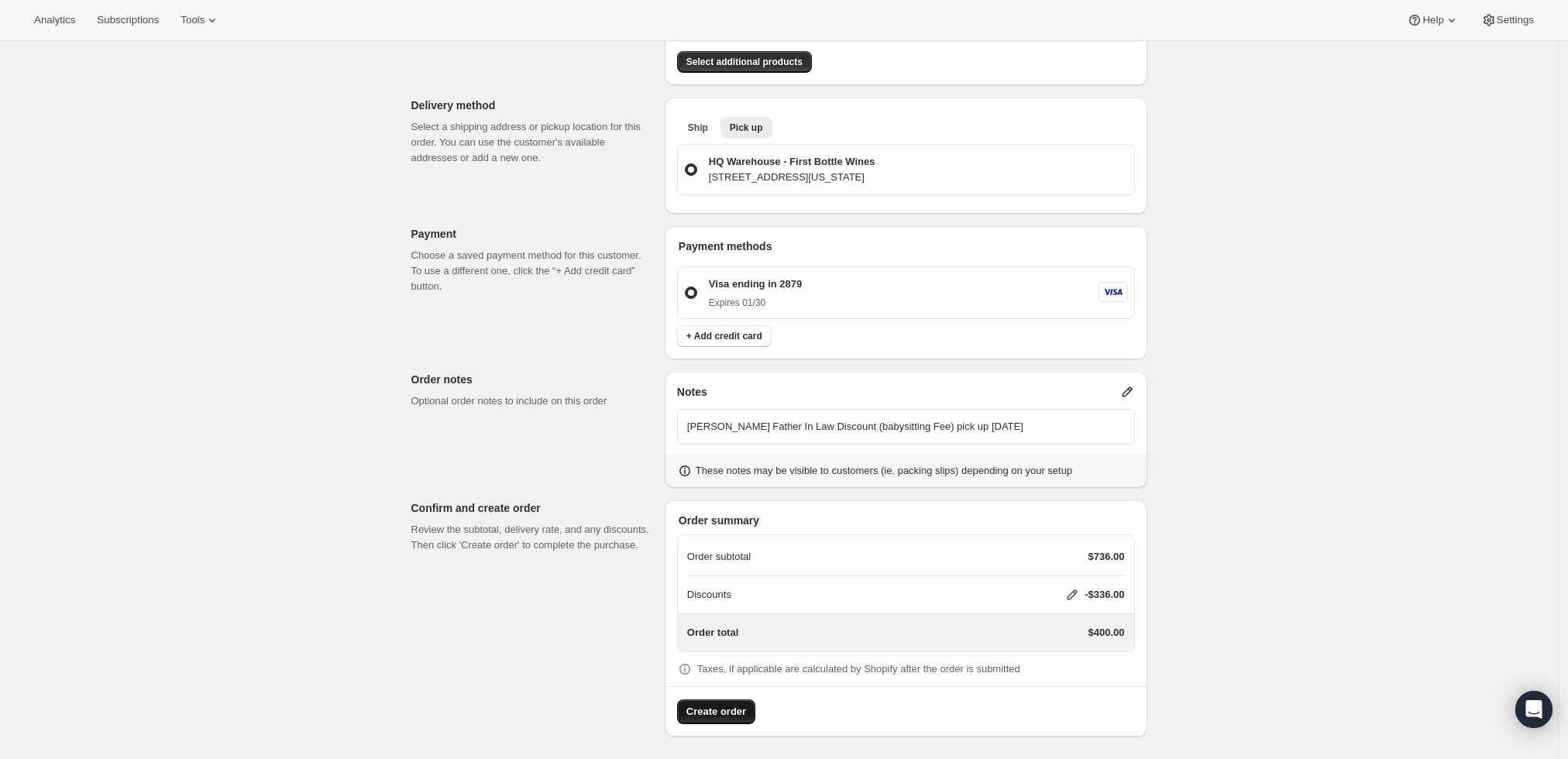
click at [705, 718] on button "Create order" at bounding box center [716, 712] width 78 height 25
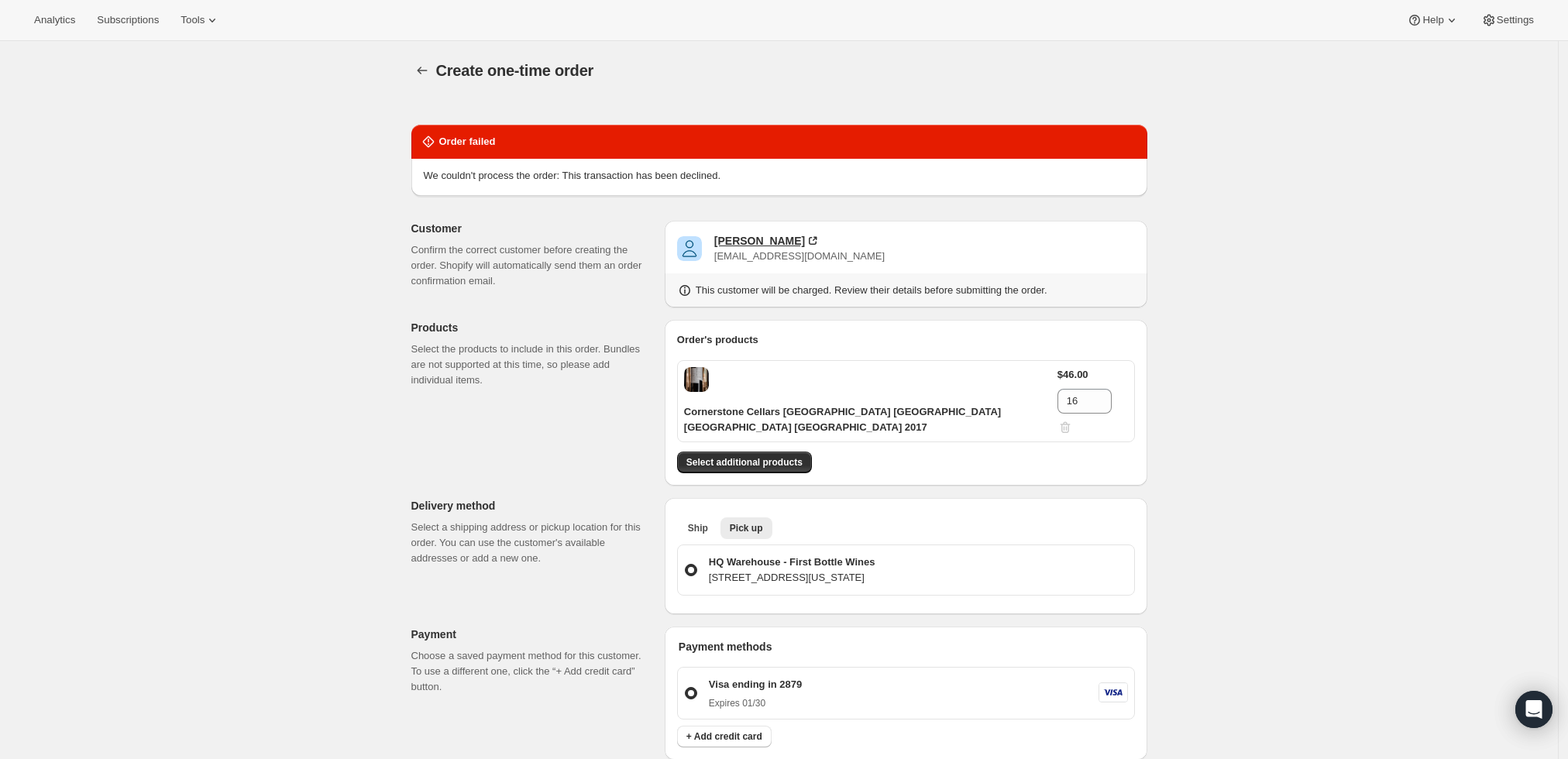
click at [749, 238] on div "Steven Hash" at bounding box center [759, 241] width 90 height 16
